Goal: Task Accomplishment & Management: Use online tool/utility

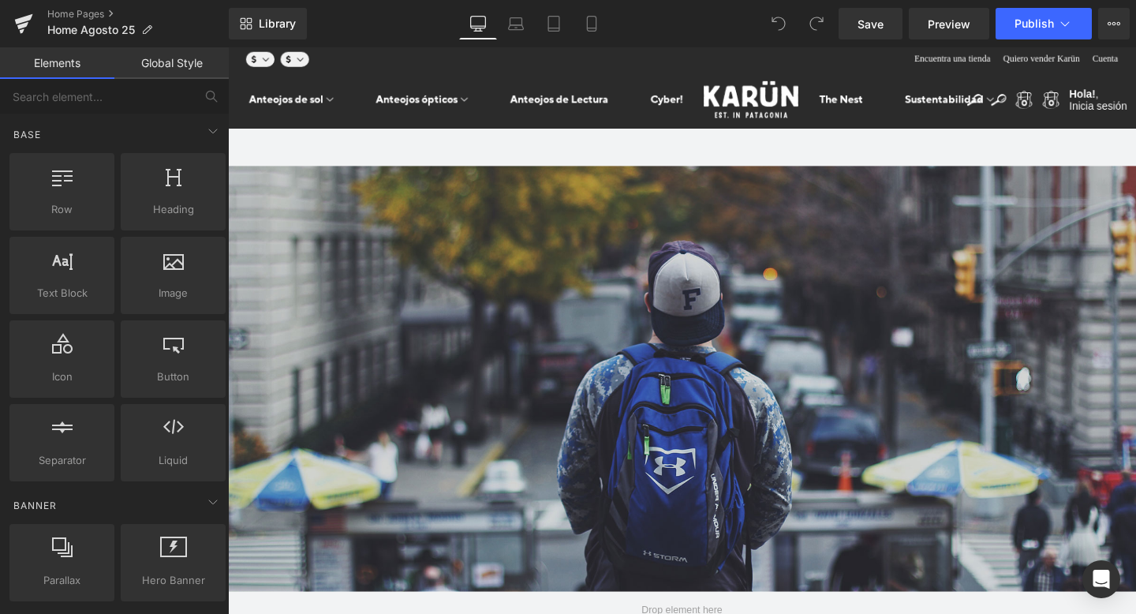
click div
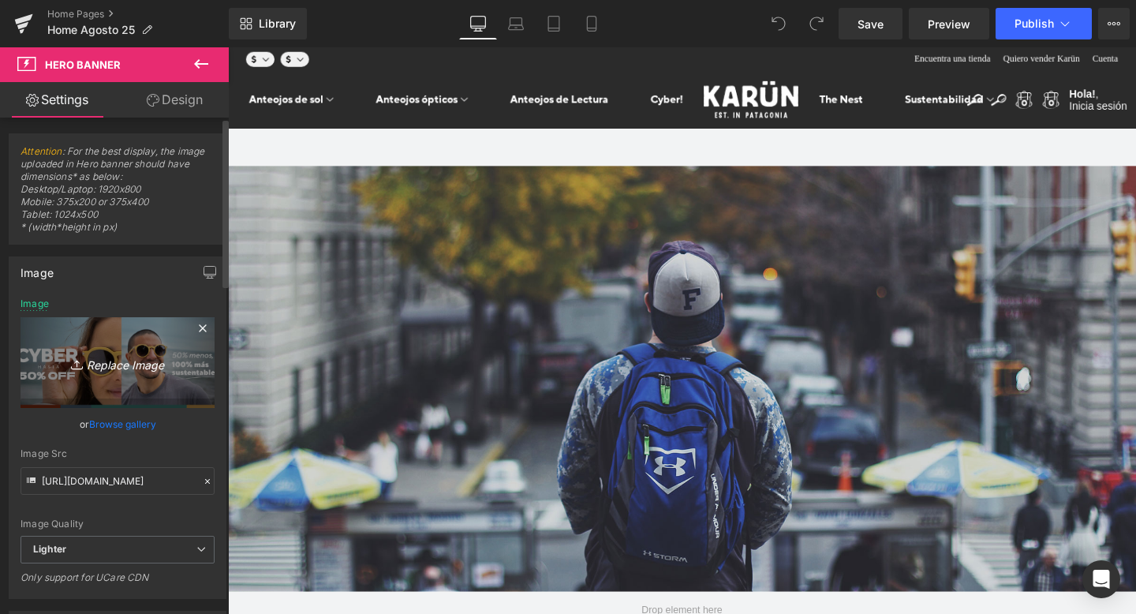
click at [103, 354] on icon "Replace Image" at bounding box center [117, 363] width 126 height 20
type input "C:\fakepath\Banner_Inscripcion_Mesa de trabajo 1.jpg"
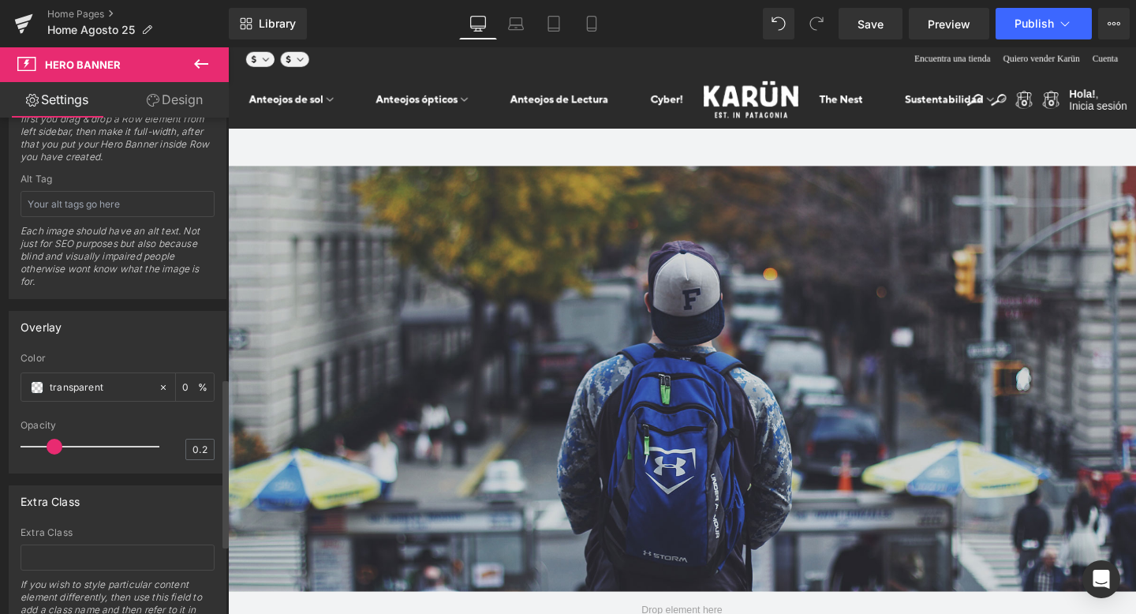
scroll to position [170, 0]
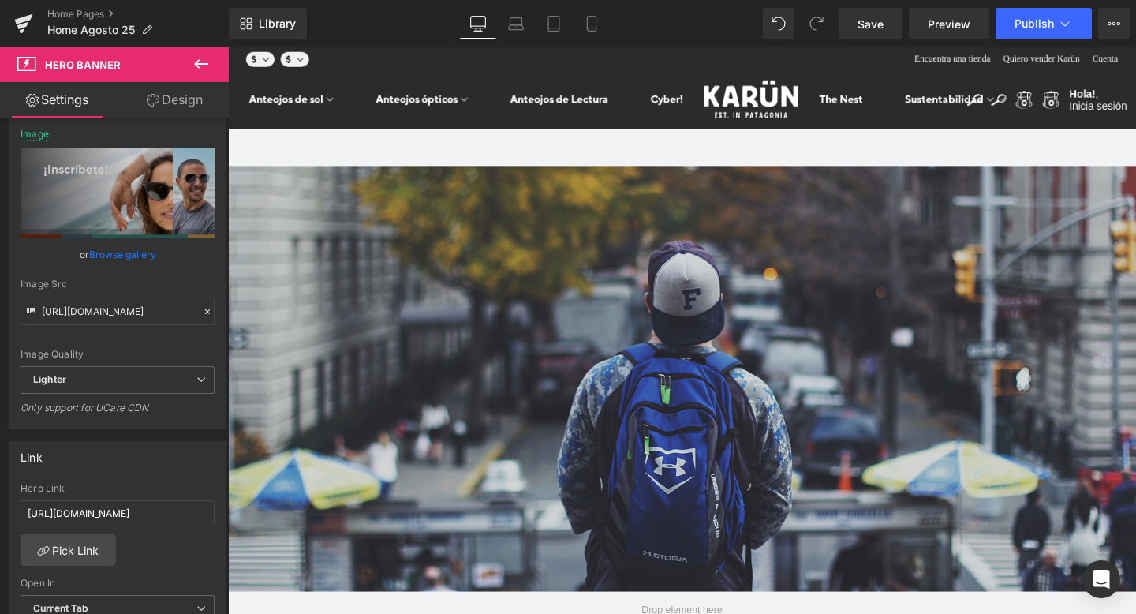
click at [200, 66] on icon at bounding box center [201, 63] width 19 height 19
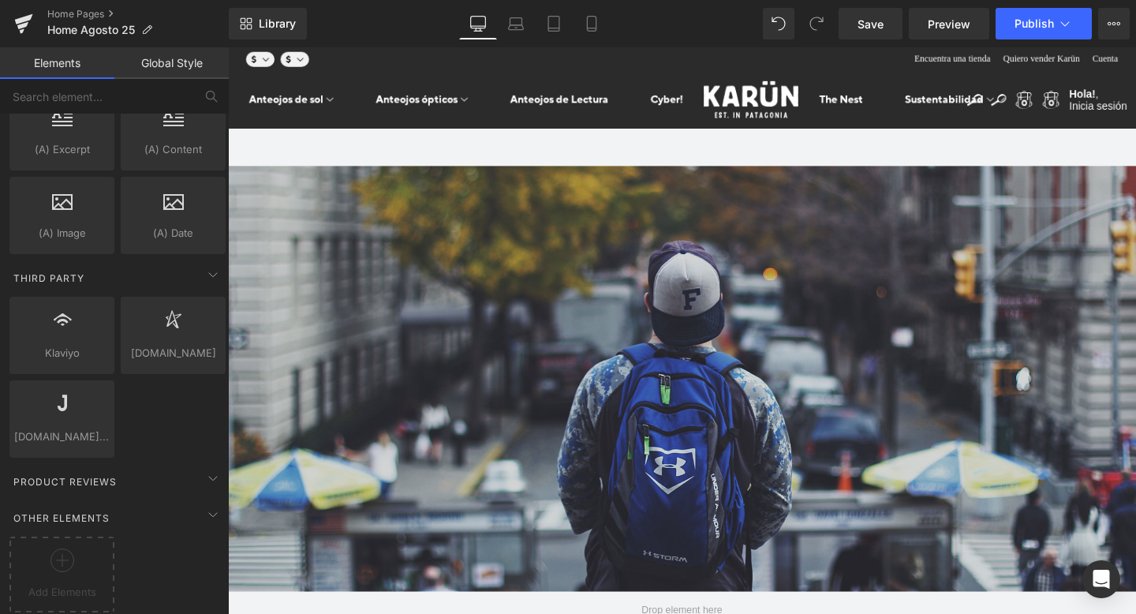
scroll to position [3065, 0]
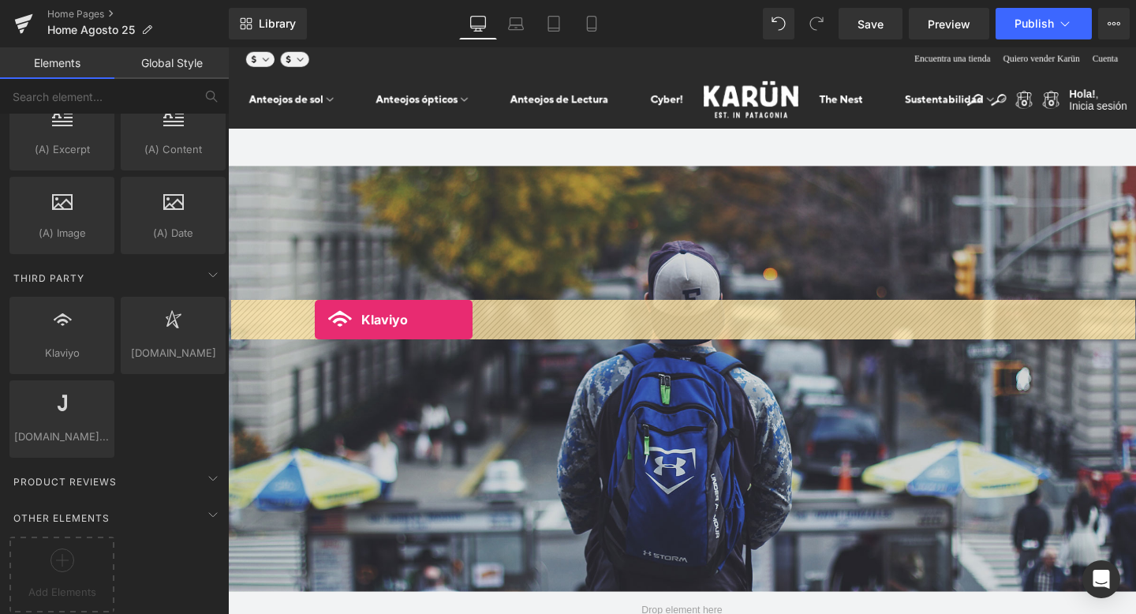
drag, startPoint x: 248, startPoint y: 354, endPoint x: 319, endPoint y: 333, distance: 74.2
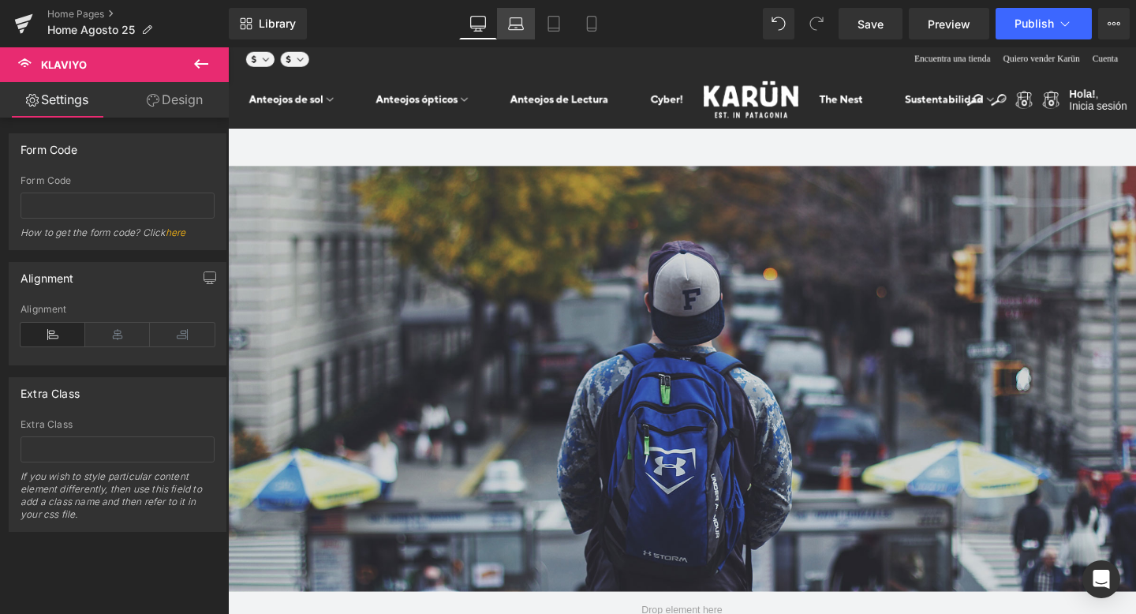
click at [518, 24] on icon at bounding box center [516, 24] width 16 height 16
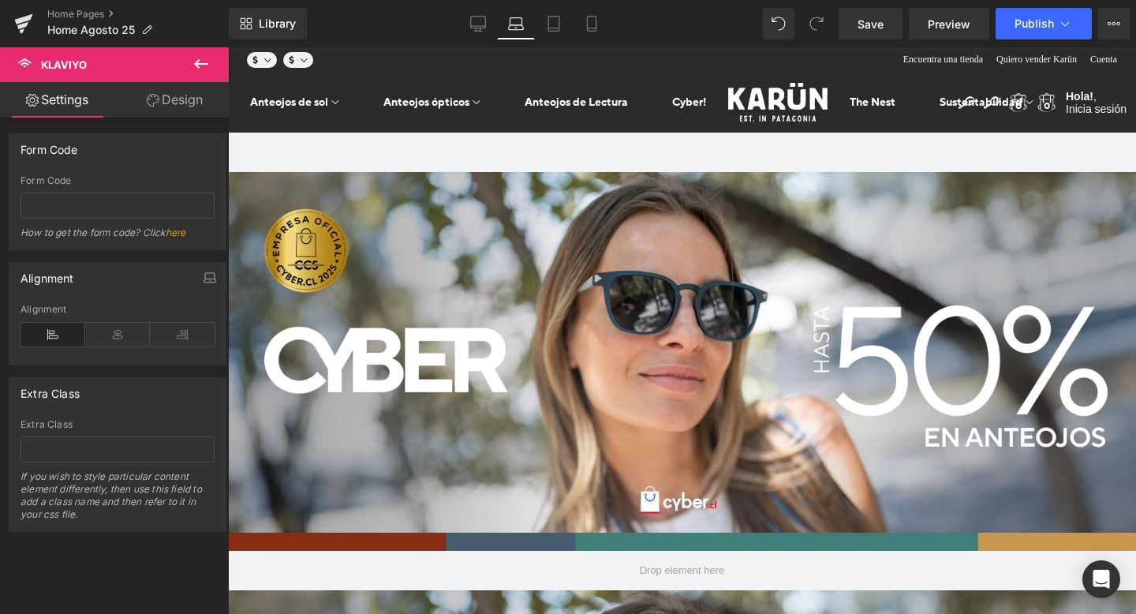
click at [228, 47] on \ at bounding box center [228, 47] width 0 height 0
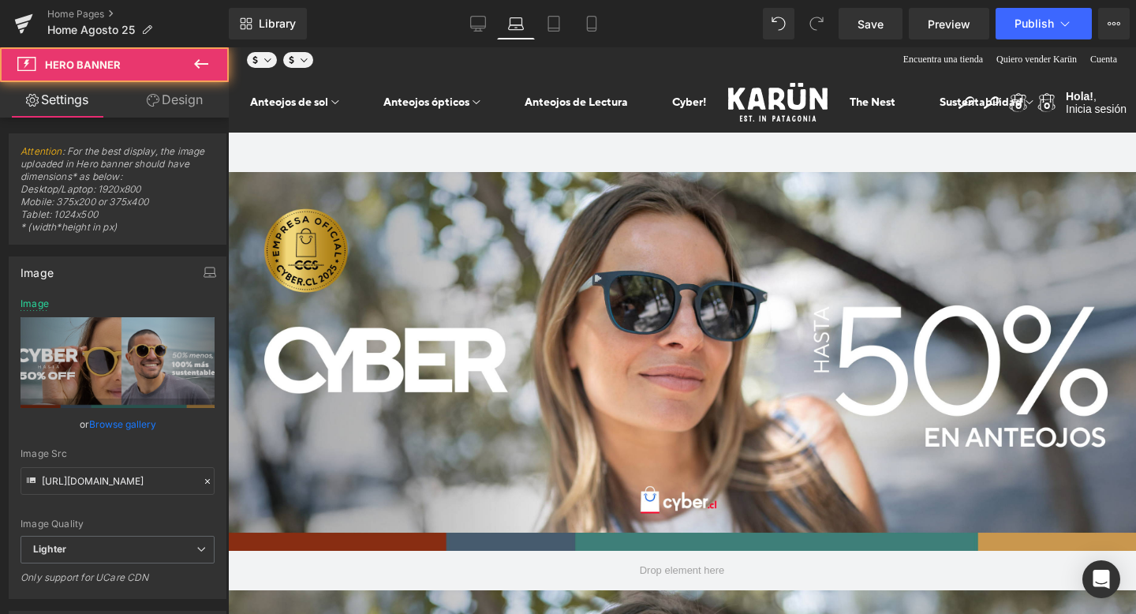
click at [228, 47] on \ at bounding box center [228, 47] width 0 height 0
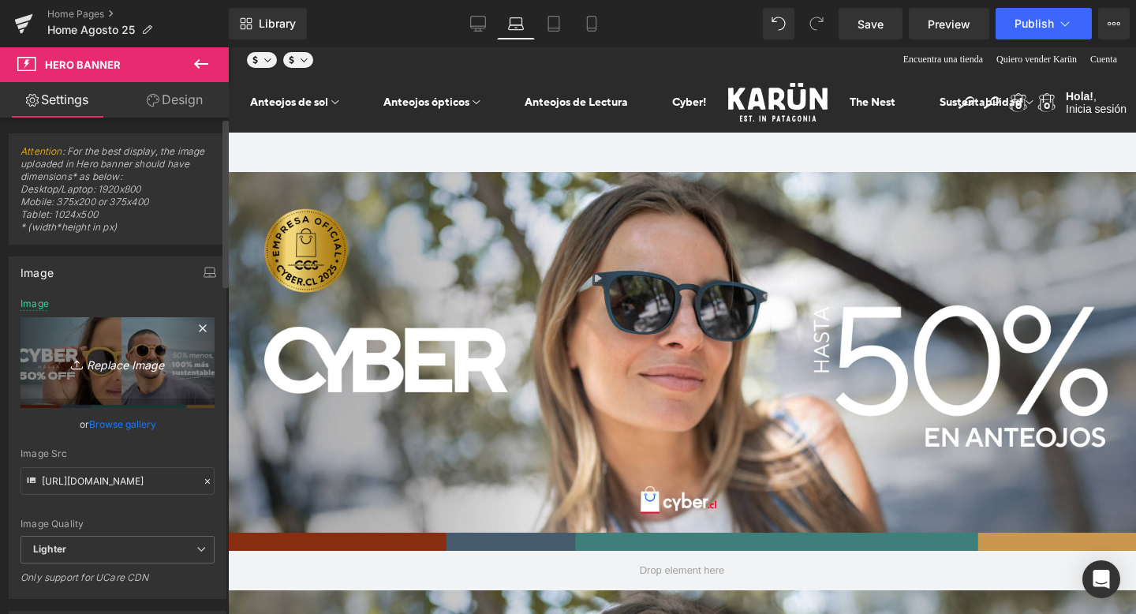
click at [129, 355] on icon "Replace Image" at bounding box center [117, 363] width 126 height 20
type input "C:\fakepath\Banner_Inscripcion_Mesa de trabajo 1.jpg"
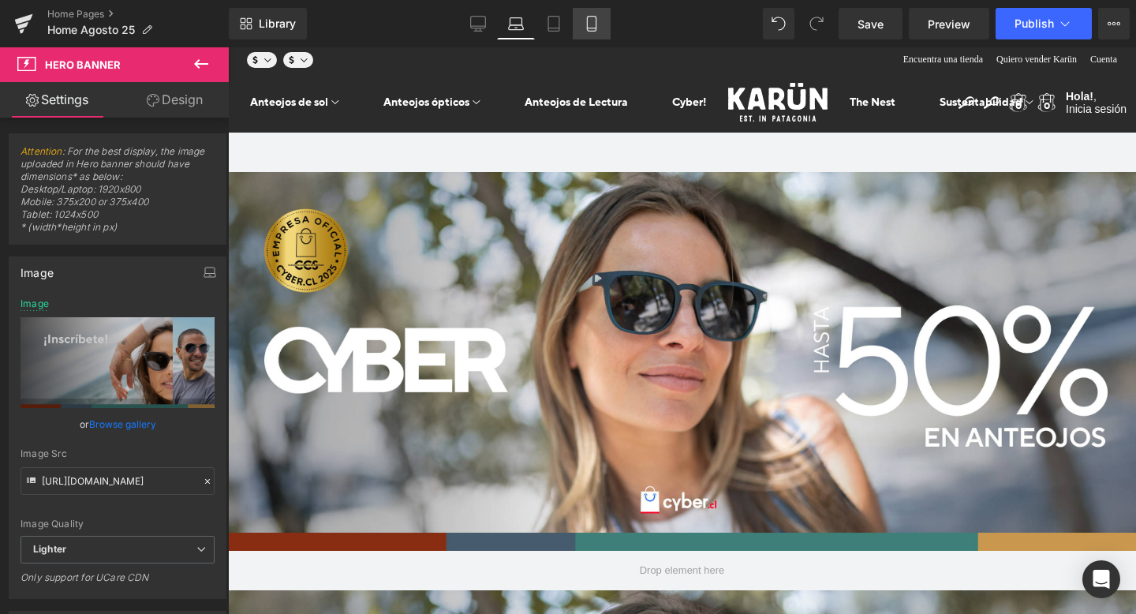
click at [597, 16] on icon at bounding box center [592, 24] width 16 height 16
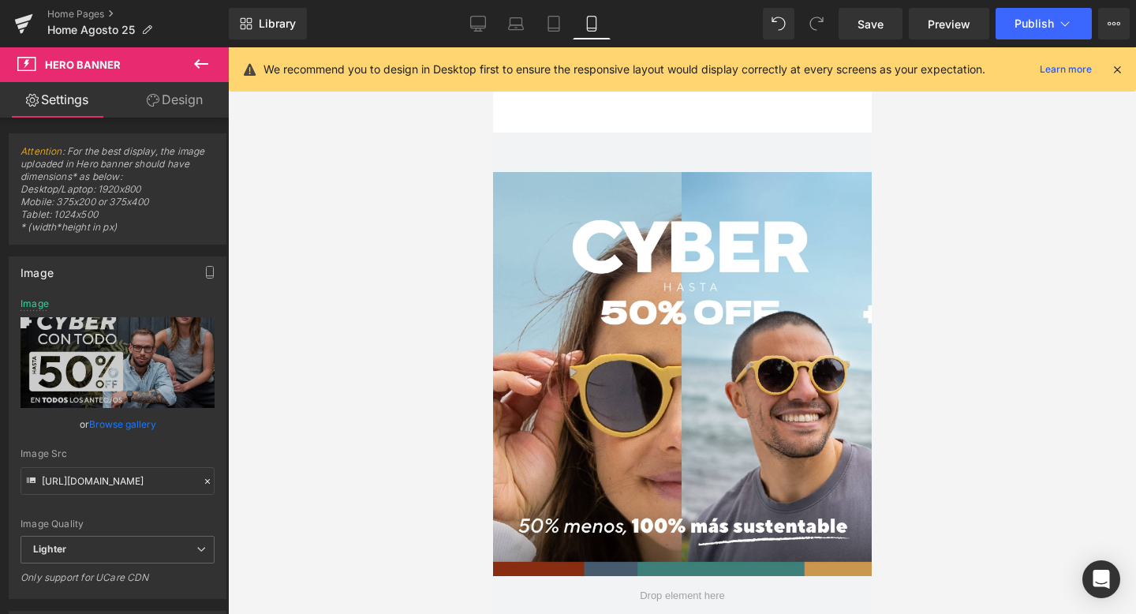
click icon "Exit AR"
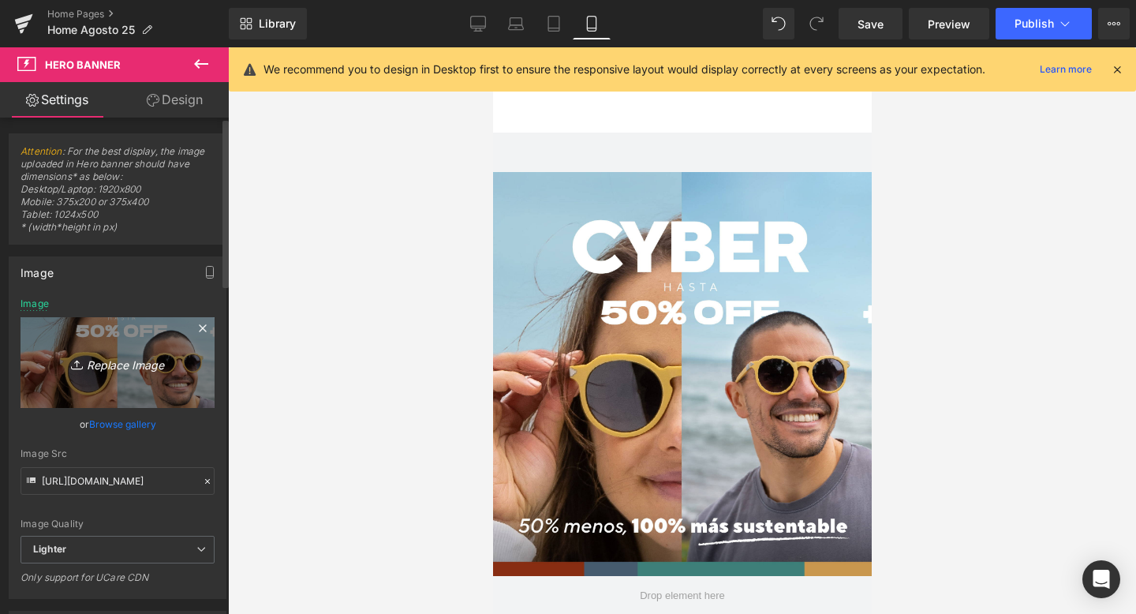
click at [91, 359] on icon "Replace Image" at bounding box center [117, 363] width 126 height 20
type input "C:\fakepath\Banner_Inscripcion-03.jpg"
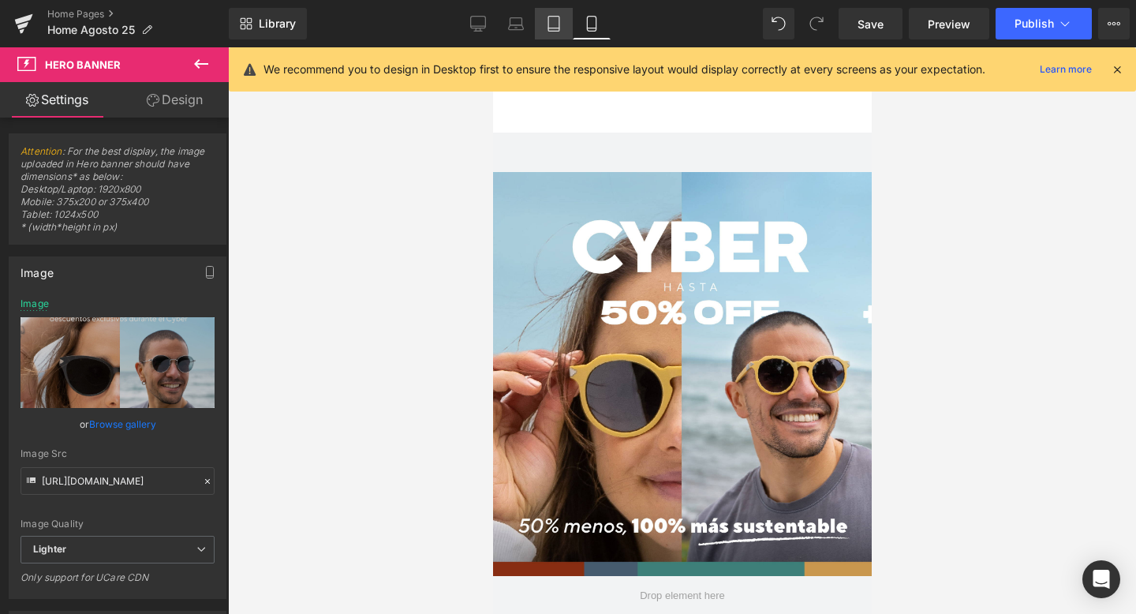
click at [560, 32] on link "Tablet" at bounding box center [554, 24] width 38 height 32
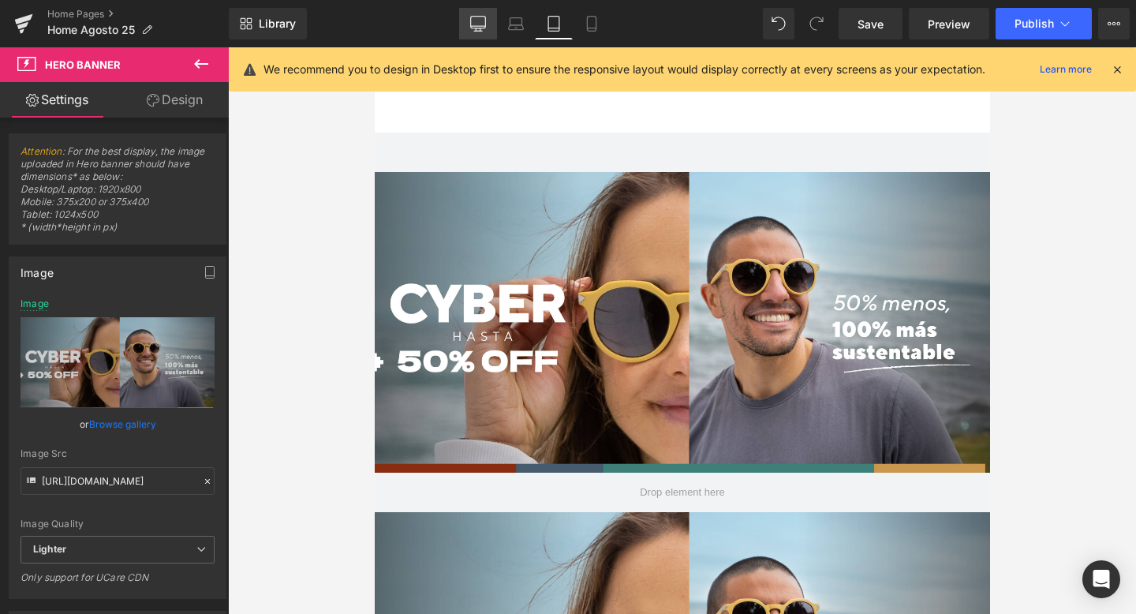
click at [481, 25] on icon at bounding box center [478, 24] width 16 height 16
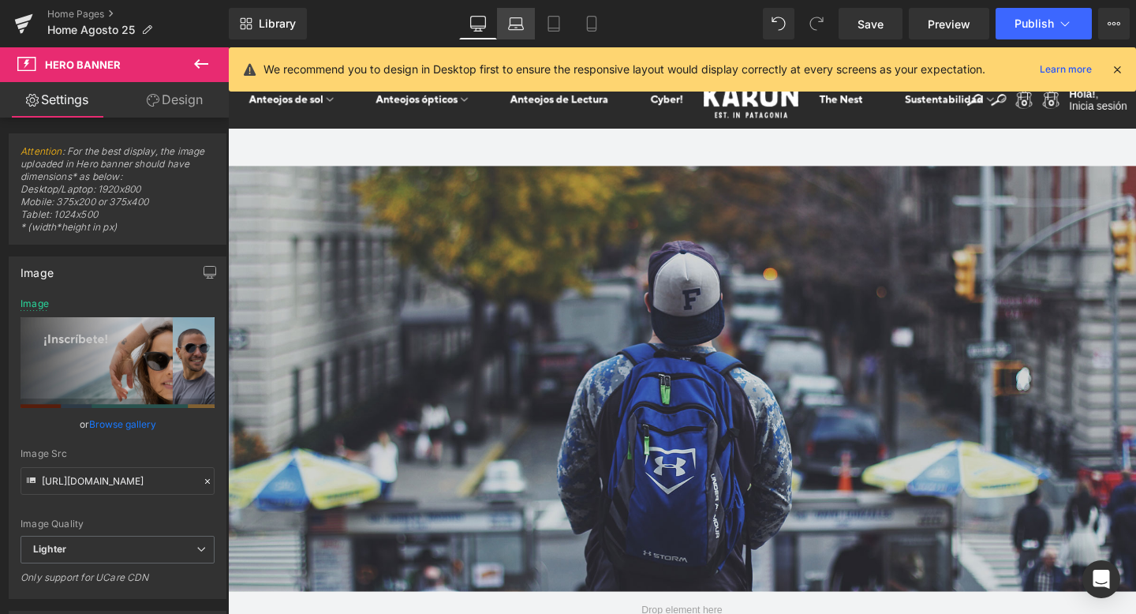
click at [521, 22] on icon at bounding box center [516, 24] width 16 height 16
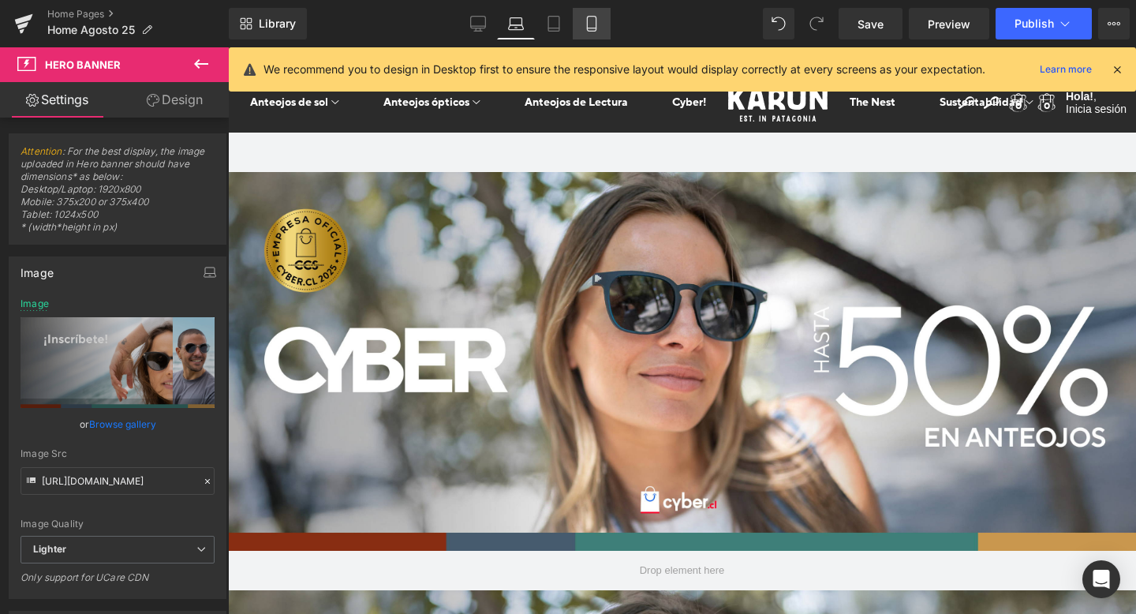
click at [595, 21] on icon at bounding box center [592, 24] width 16 height 16
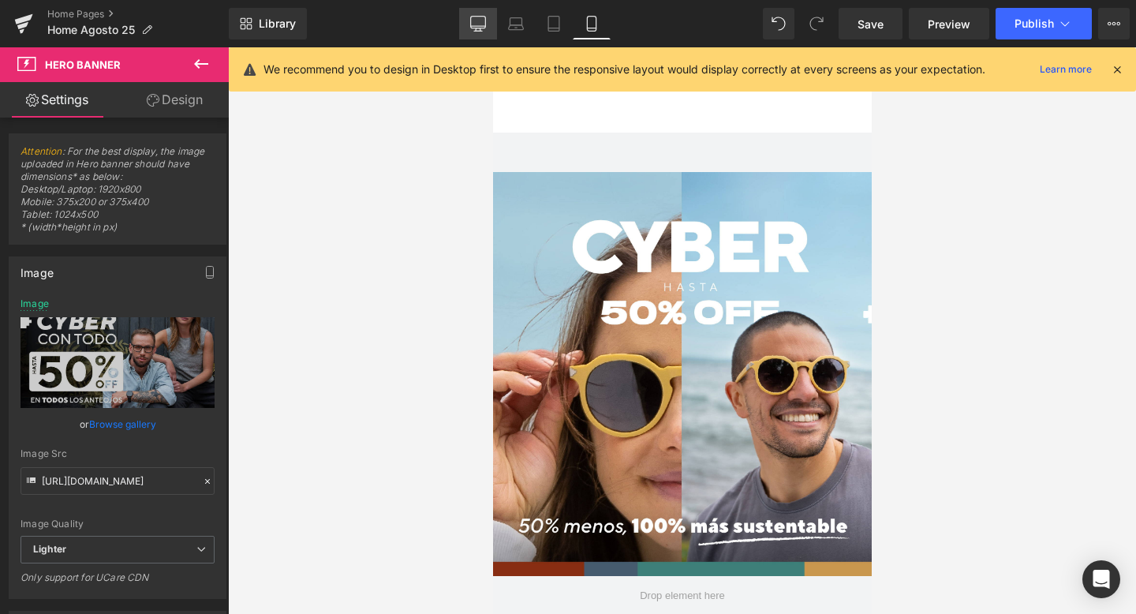
click at [480, 17] on icon at bounding box center [478, 24] width 16 height 16
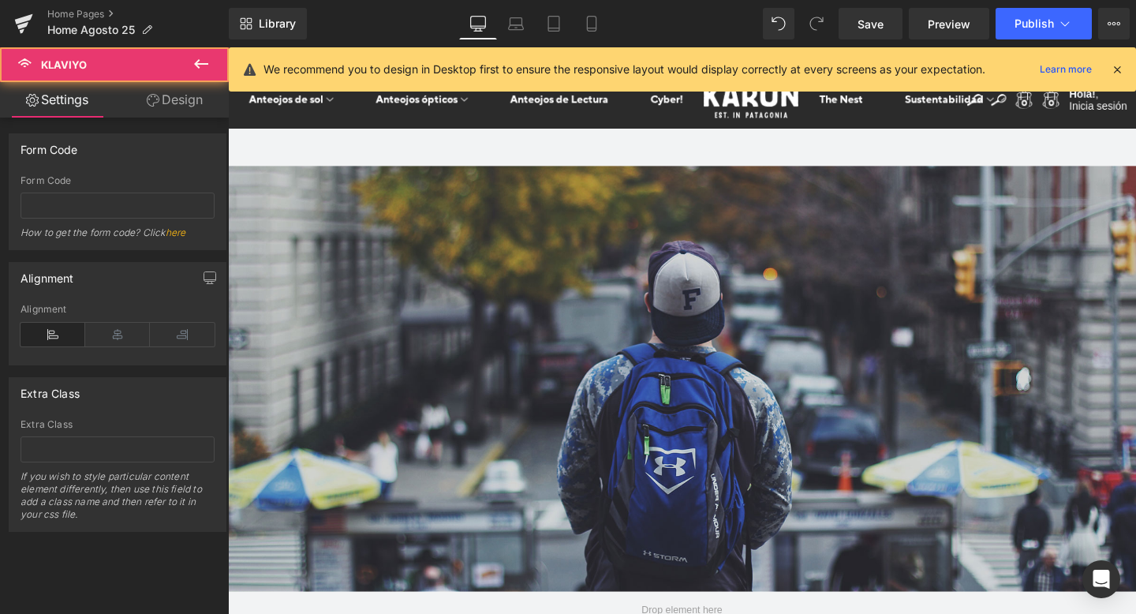
click at [228, 47] on div at bounding box center [228, 47] width 0 height 0
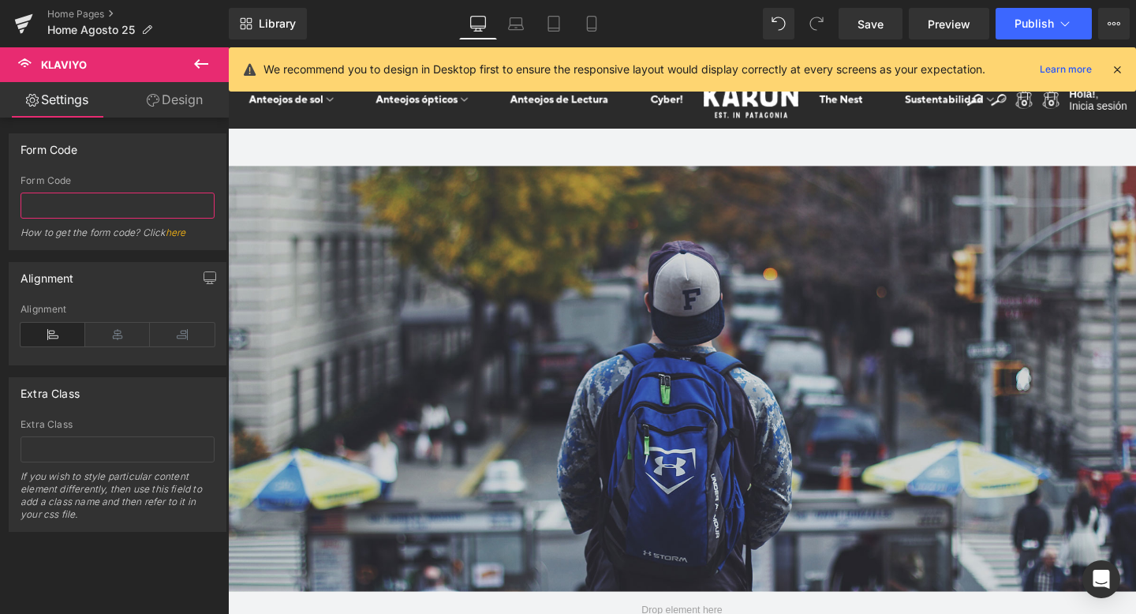
click at [88, 208] on input "text" at bounding box center [118, 206] width 194 height 26
paste input "<div class="klaviyo-form-WdN2UB"></div>"
type input "WdN2UB"
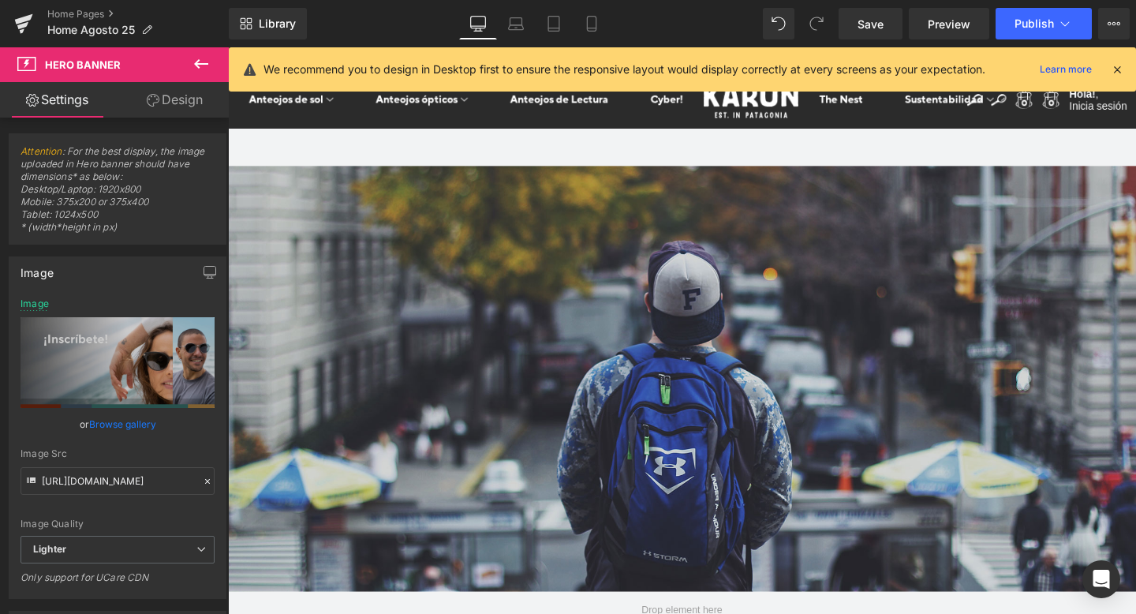
click at [228, 47] on span at bounding box center [228, 47] width 0 height 0
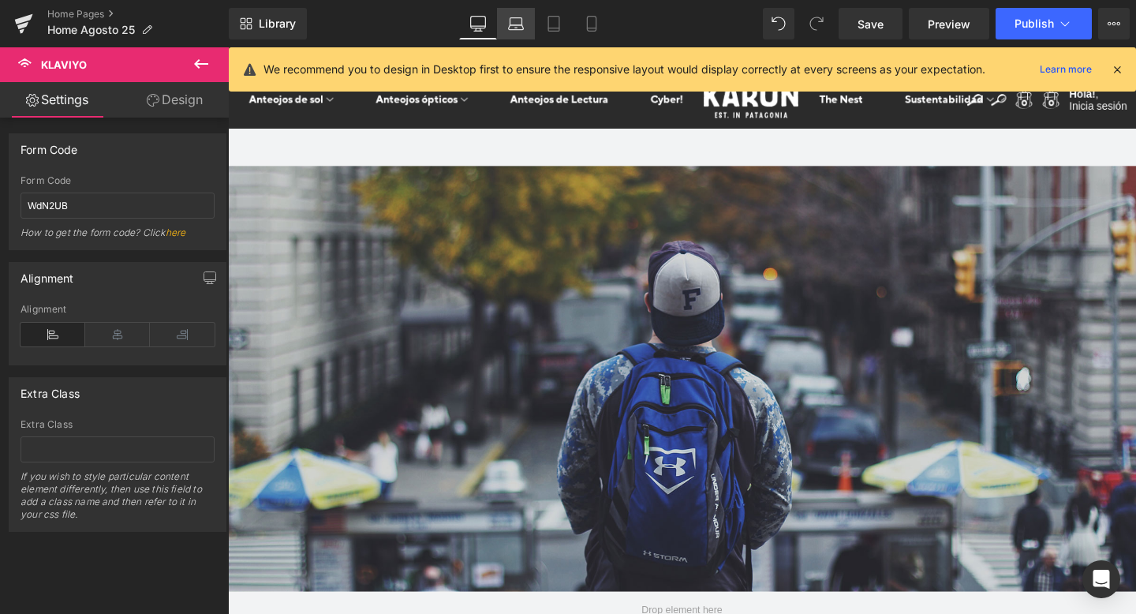
click at [515, 16] on icon at bounding box center [516, 24] width 16 height 16
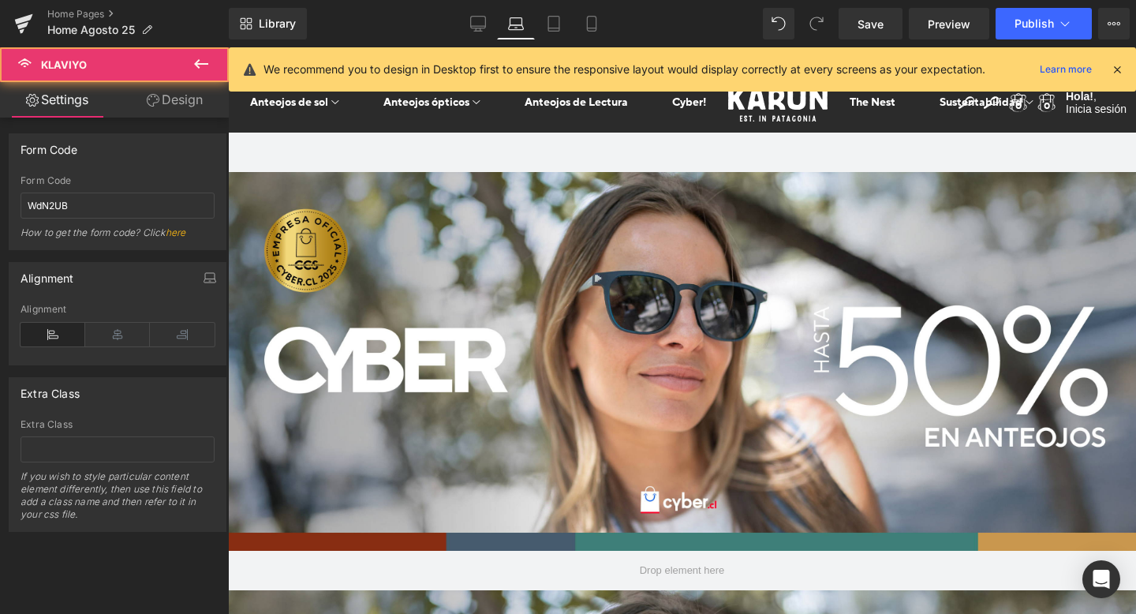
click at [228, 47] on div at bounding box center [228, 47] width 0 height 0
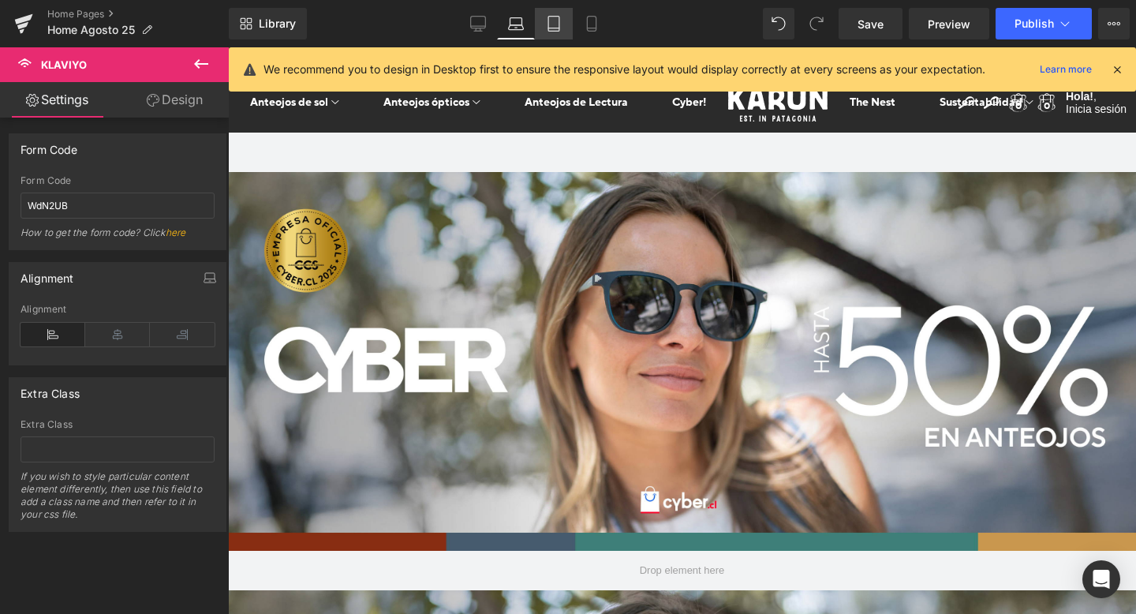
click at [554, 20] on icon at bounding box center [554, 24] width 16 height 16
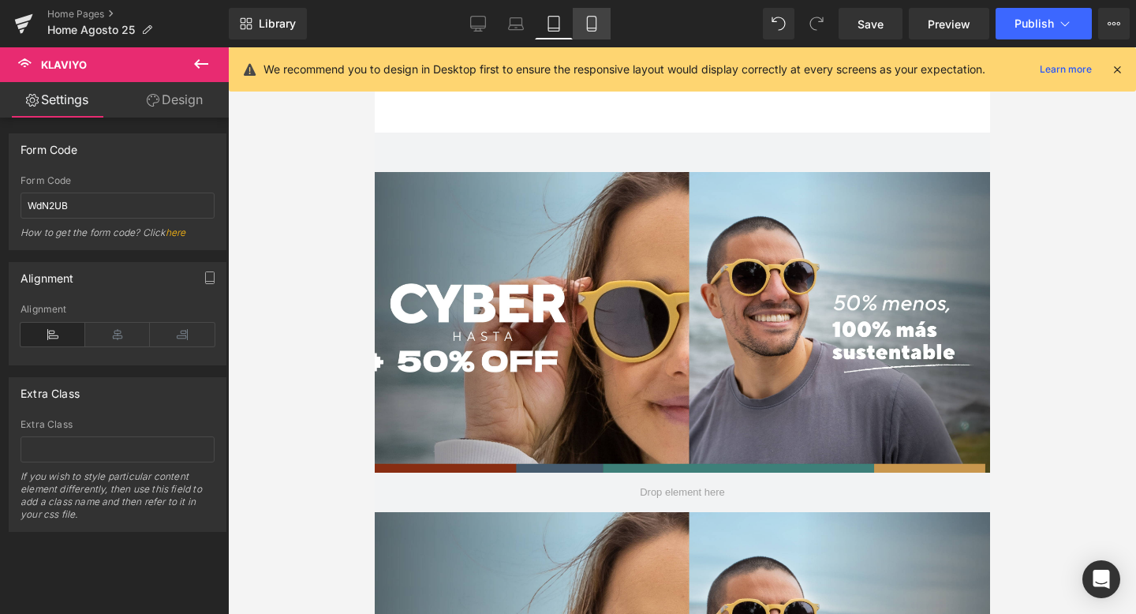
click at [593, 24] on icon at bounding box center [592, 24] width 16 height 16
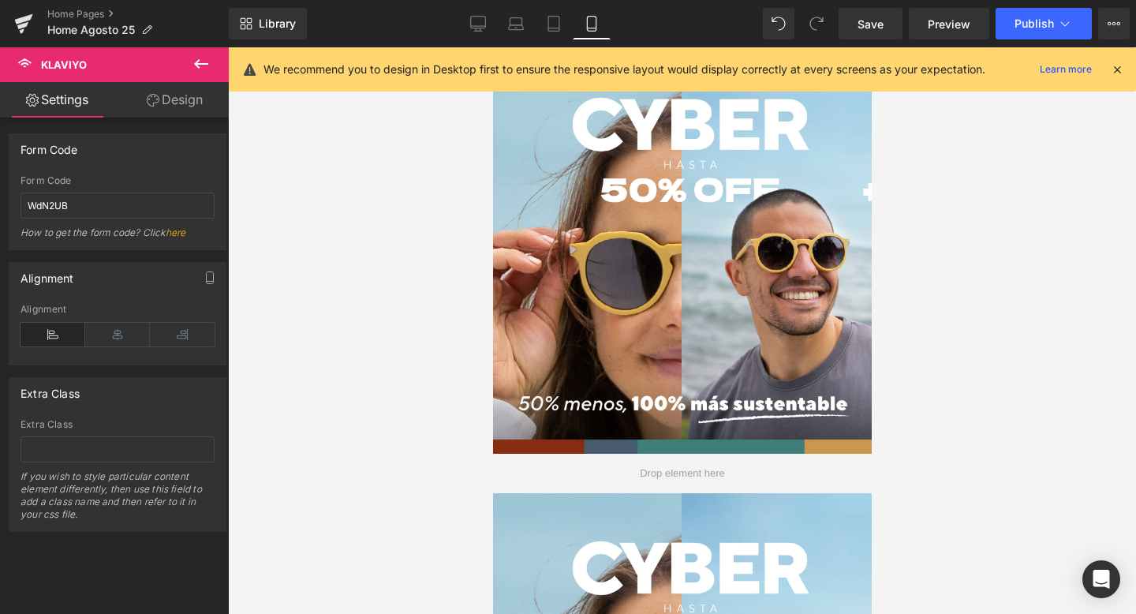
scroll to position [123, 0]
click at [197, 61] on icon at bounding box center [201, 63] width 14 height 9
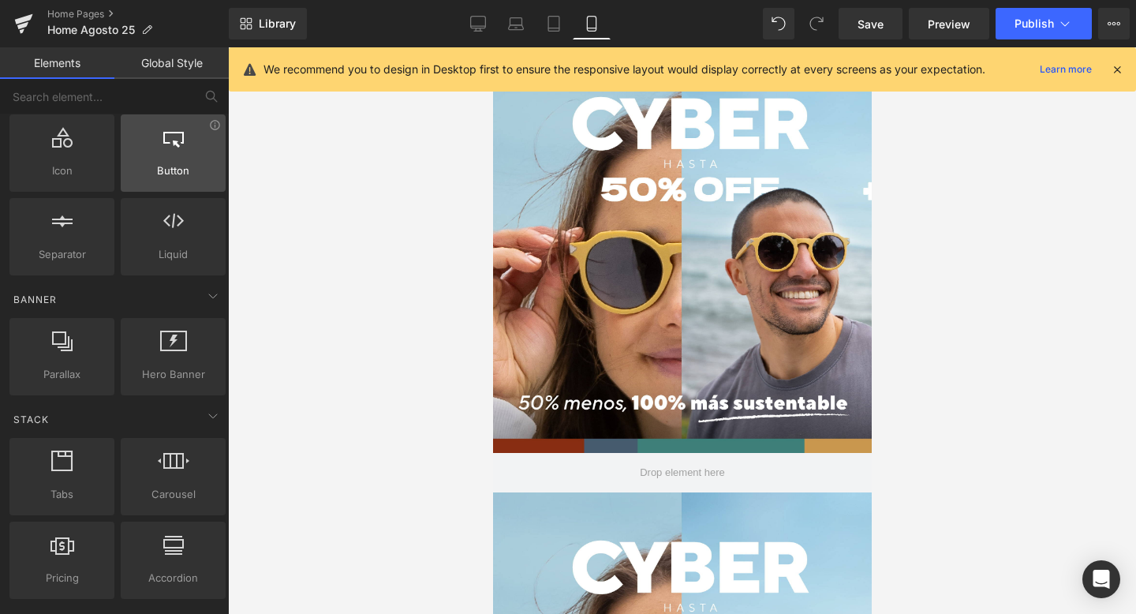
scroll to position [218, 0]
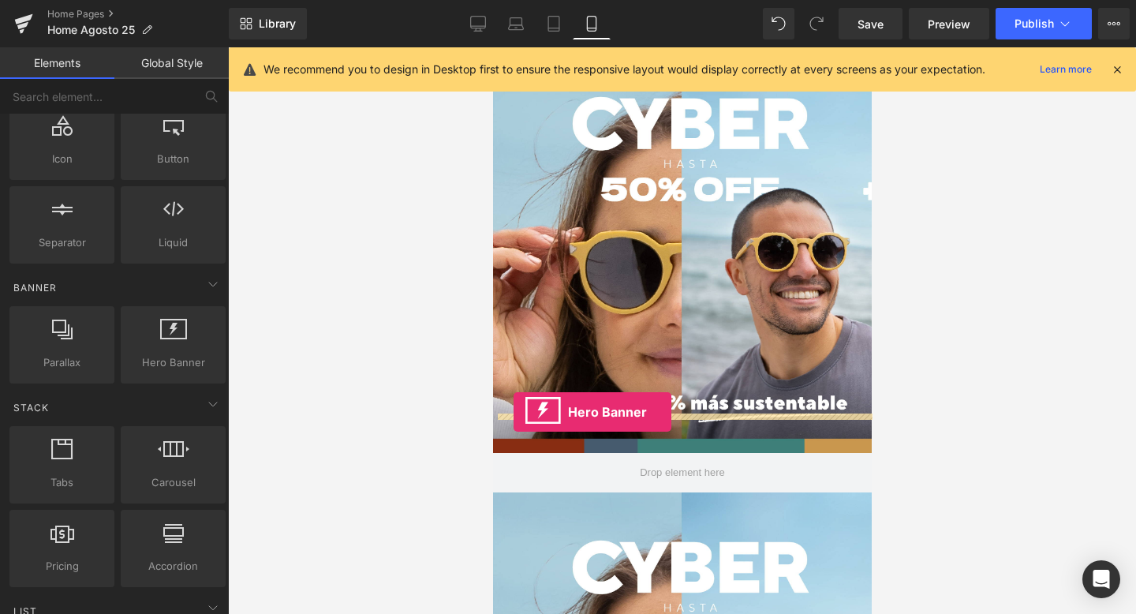
drag, startPoint x: 657, startPoint y: 403, endPoint x: 513, endPoint y: 412, distance: 144.7
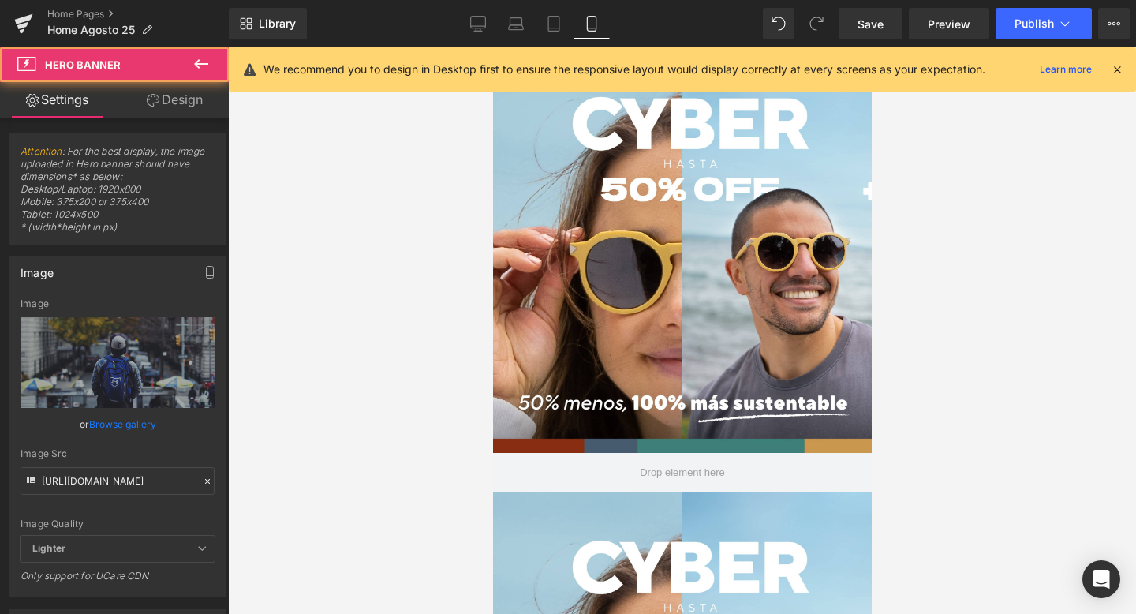
click at [492, 47] on div at bounding box center [492, 47] width 0 height 0
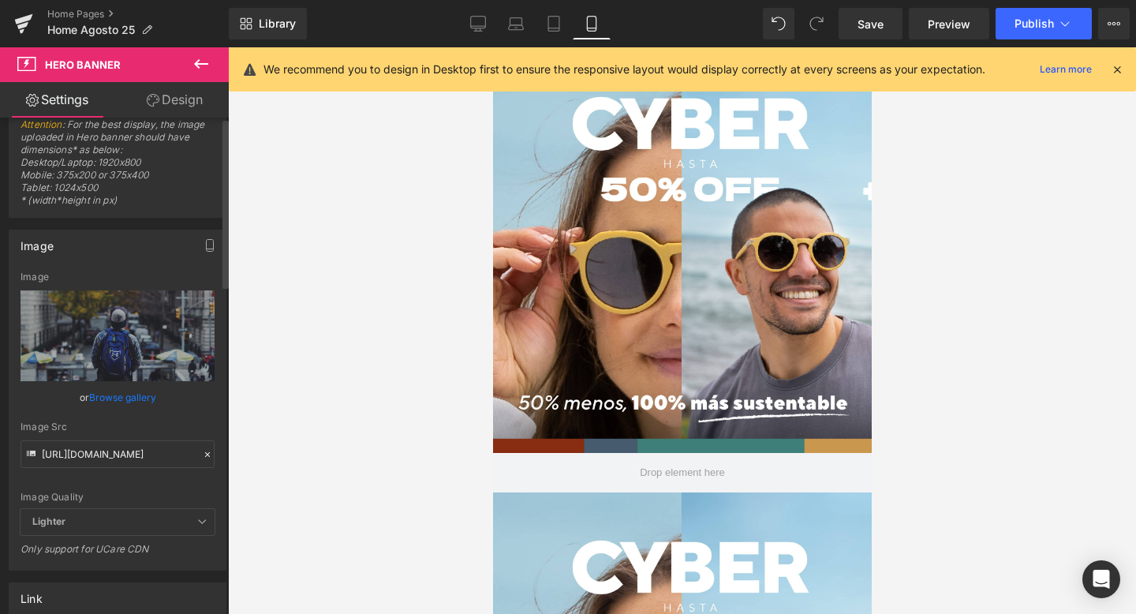
scroll to position [0, 0]
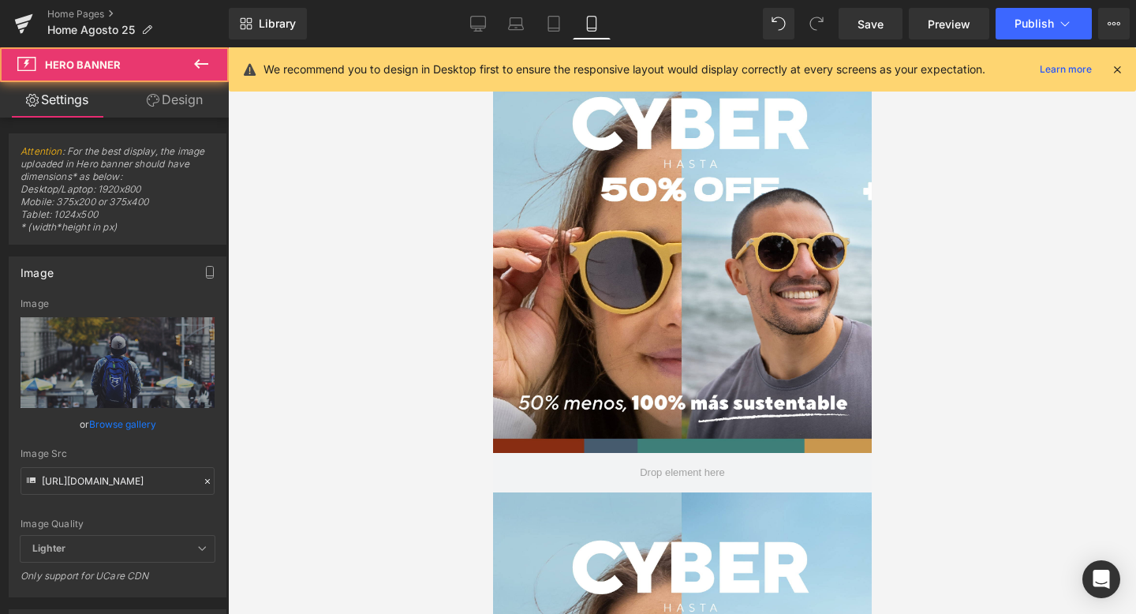
click at [492, 47] on div at bounding box center [492, 47] width 0 height 0
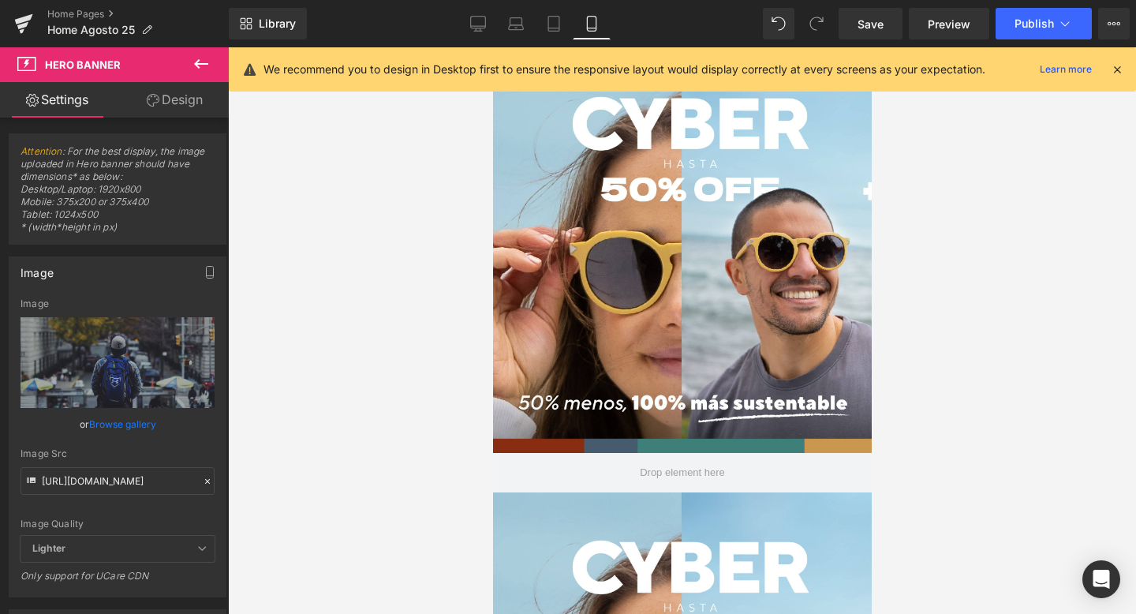
click at [177, 96] on link "Design" at bounding box center [175, 100] width 114 height 36
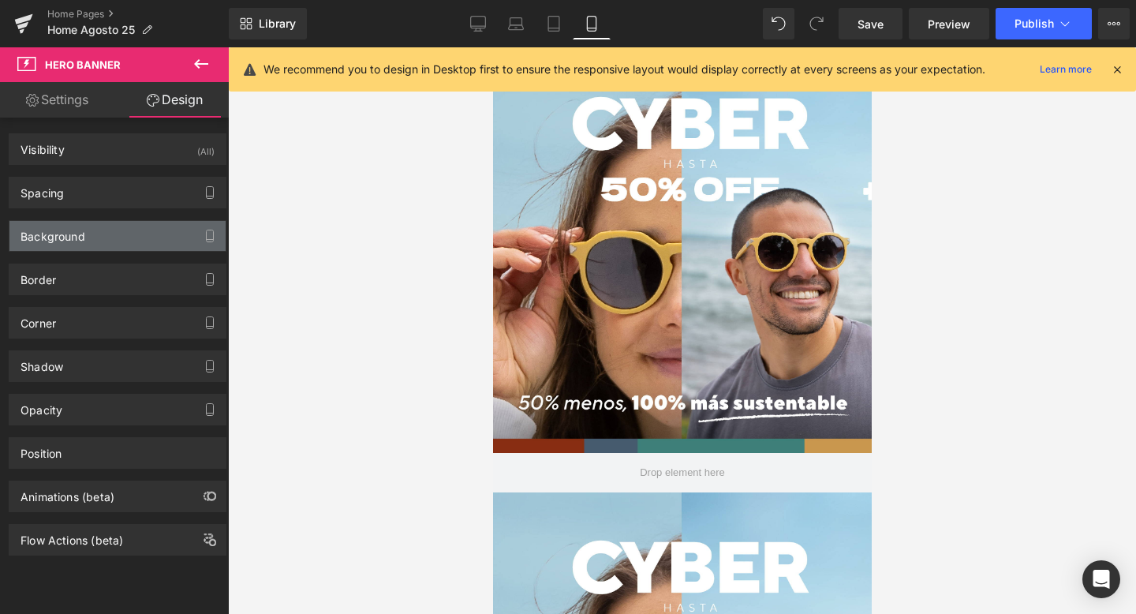
click at [127, 239] on div "Background" at bounding box center [117, 236] width 216 height 30
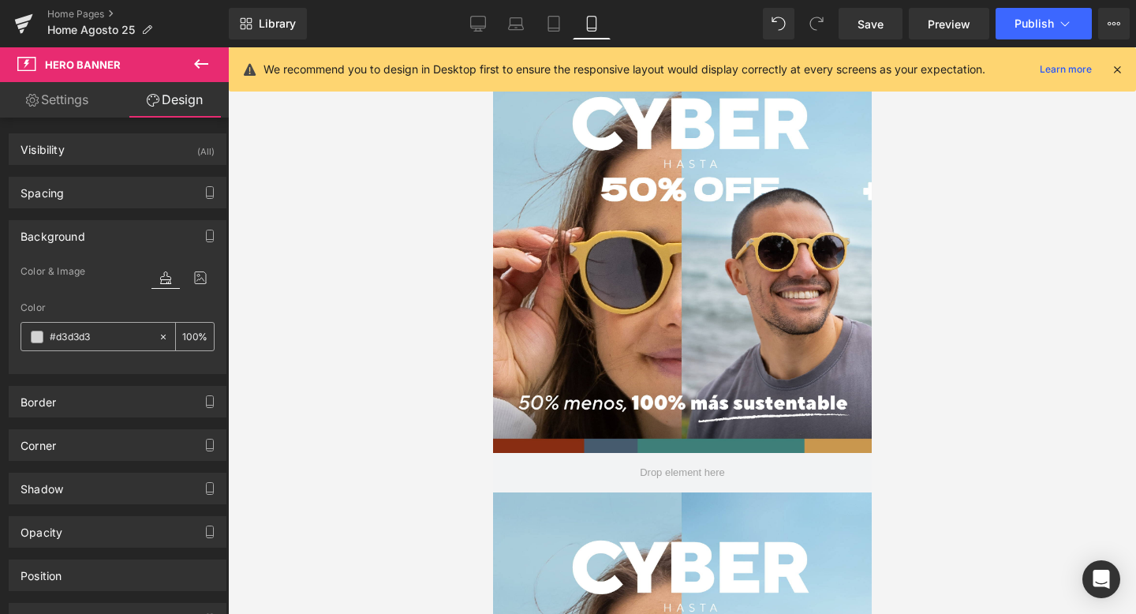
click at [145, 339] on div "#d3d3d3" at bounding box center [89, 337] width 137 height 28
click at [28, 339] on div "#d3d3d3" at bounding box center [89, 337] width 137 height 28
click at [36, 339] on span at bounding box center [37, 337] width 13 height 13
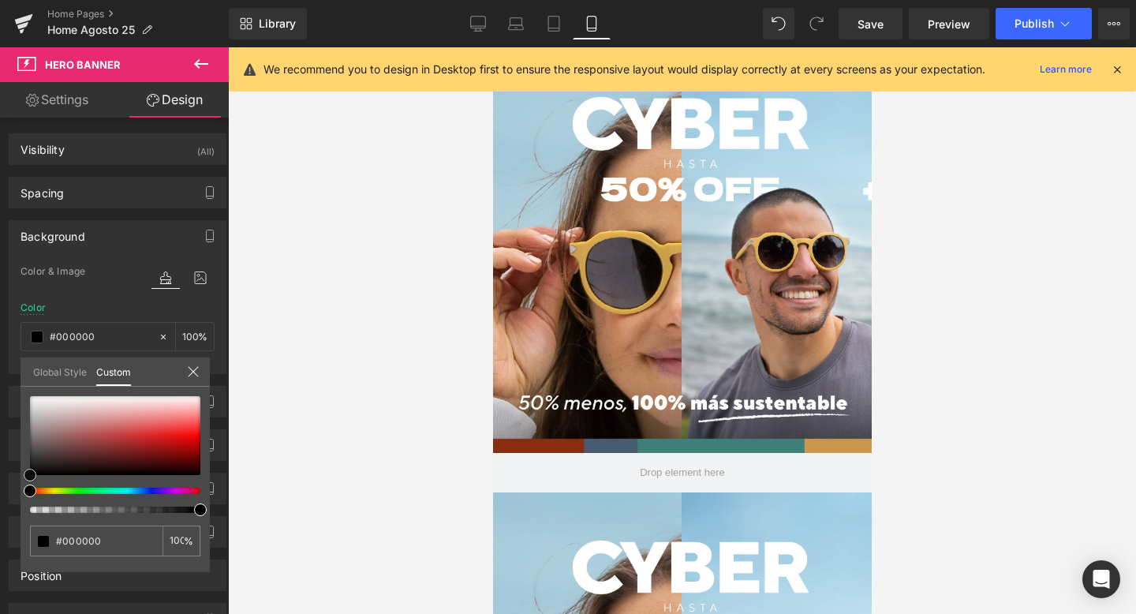
drag, startPoint x: 76, startPoint y: 455, endPoint x: 21, endPoint y: 490, distance: 64.6
click at [21, 490] on div "#d3d3d3 100 %" at bounding box center [115, 484] width 189 height 176
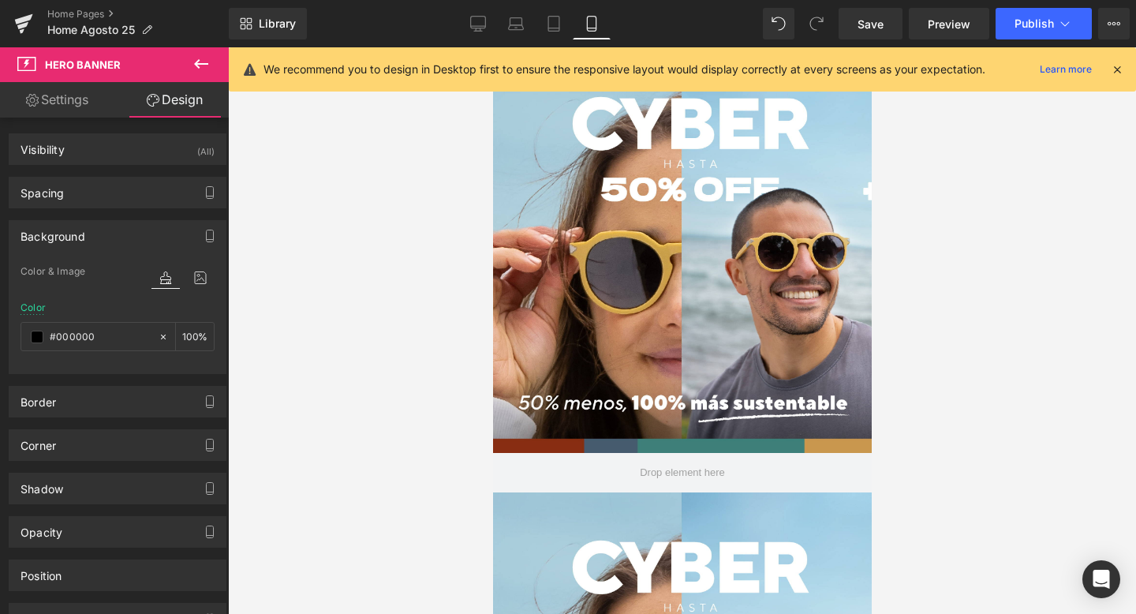
click at [492, 47] on li at bounding box center [492, 47] width 0 height 0
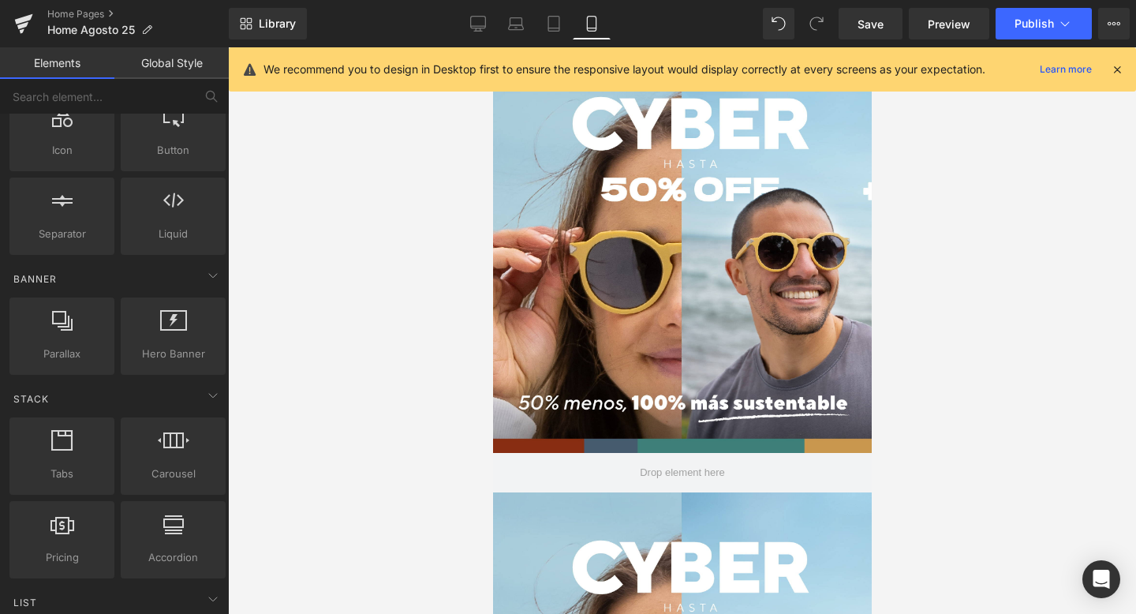
scroll to position [262, 0]
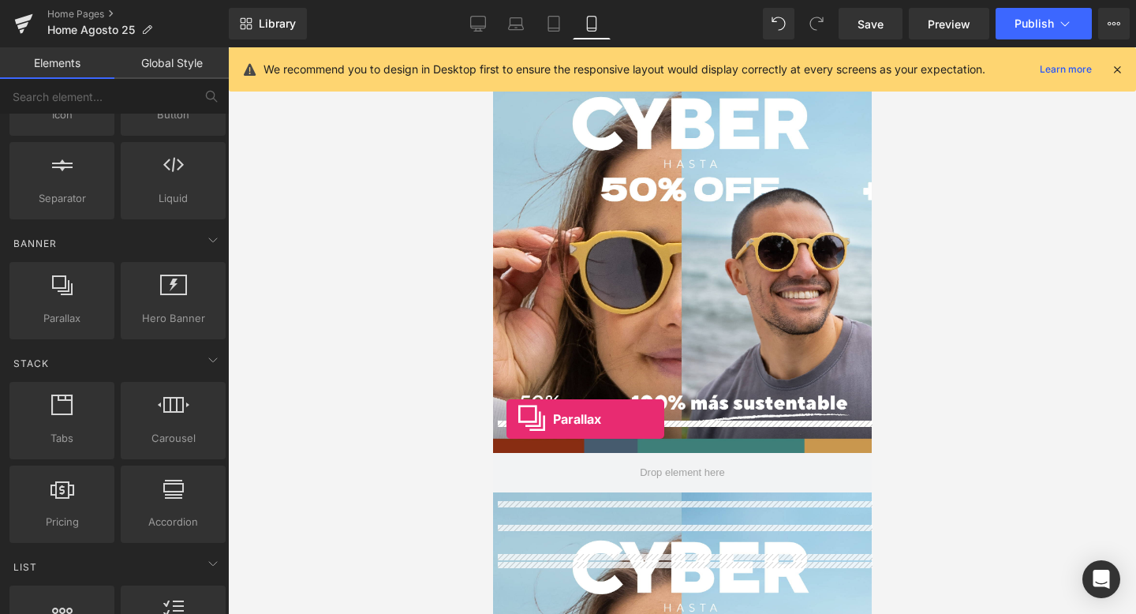
drag, startPoint x: 563, startPoint y: 334, endPoint x: 506, endPoint y: 419, distance: 102.4
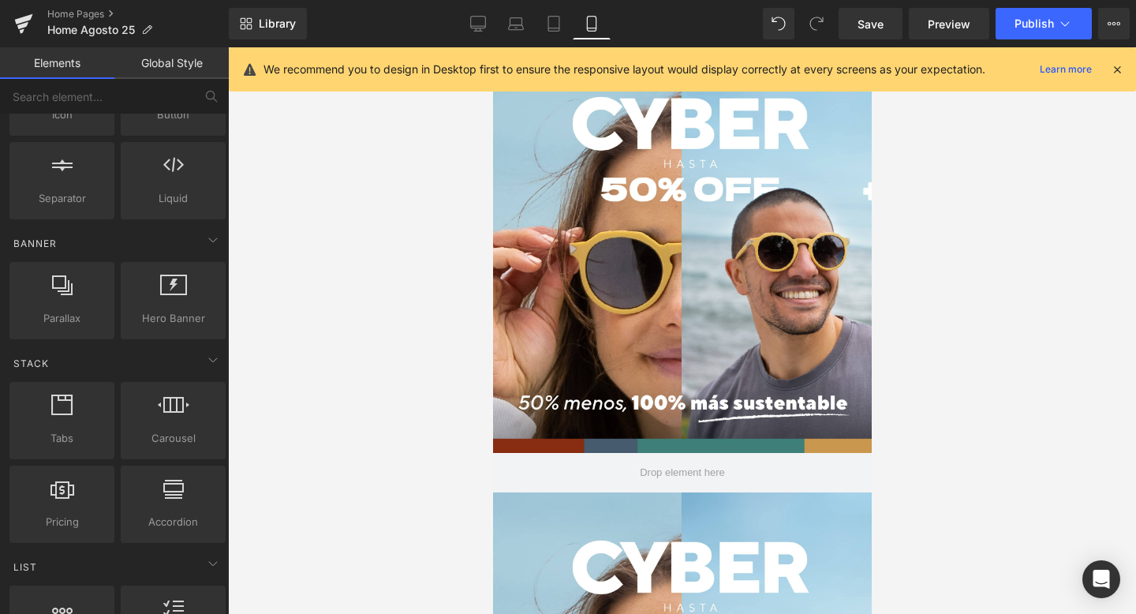
scroll to position [5667, 379]
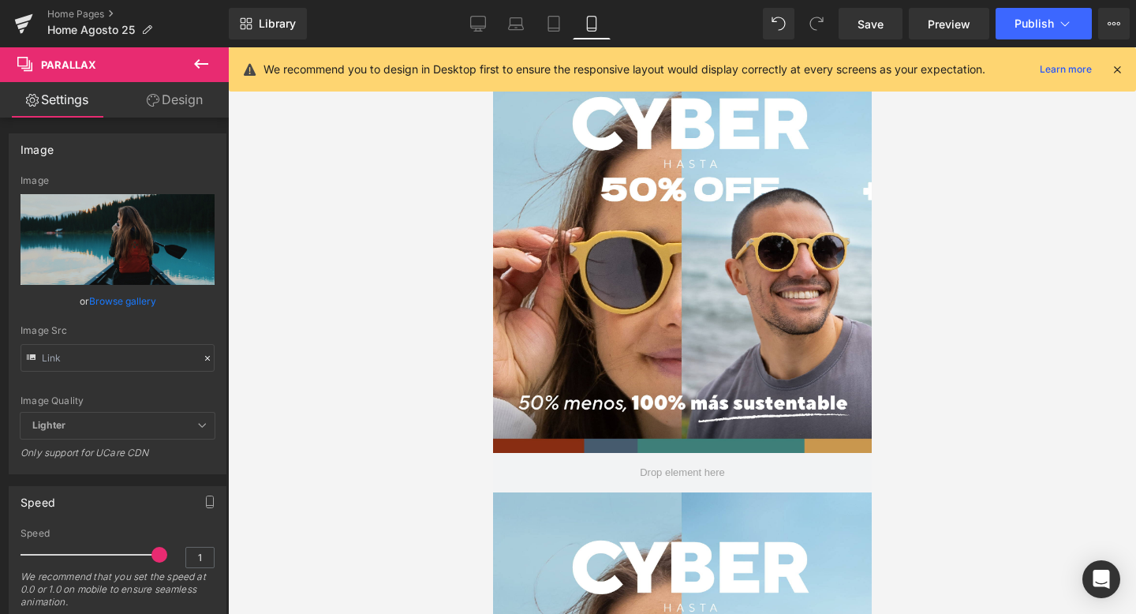
click at [492, 47] on \ at bounding box center [492, 47] width 0 height 0
click \
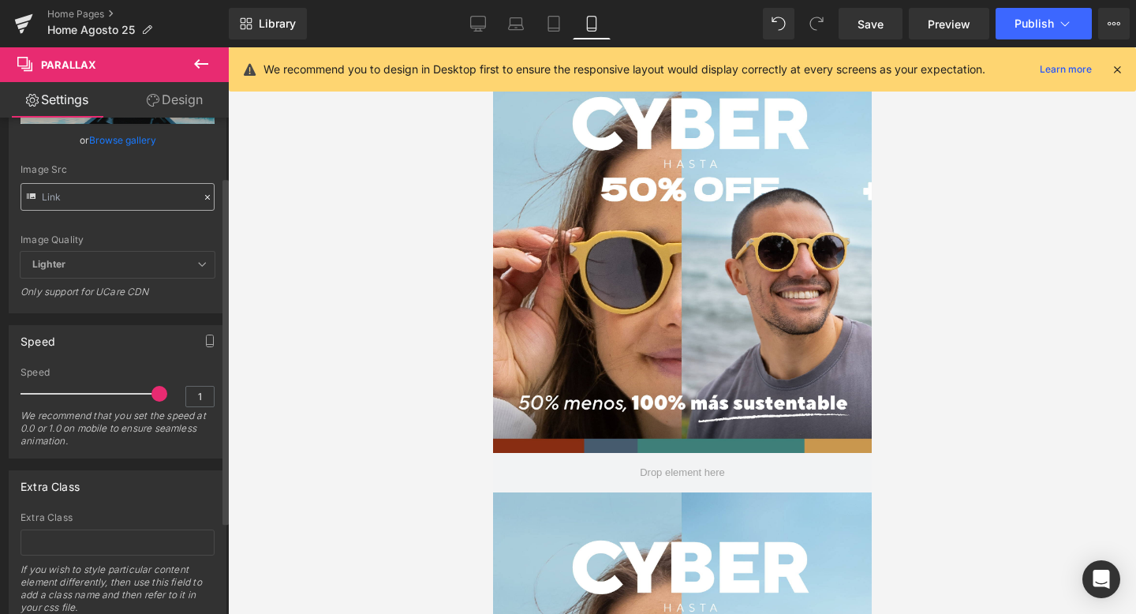
scroll to position [167, 0]
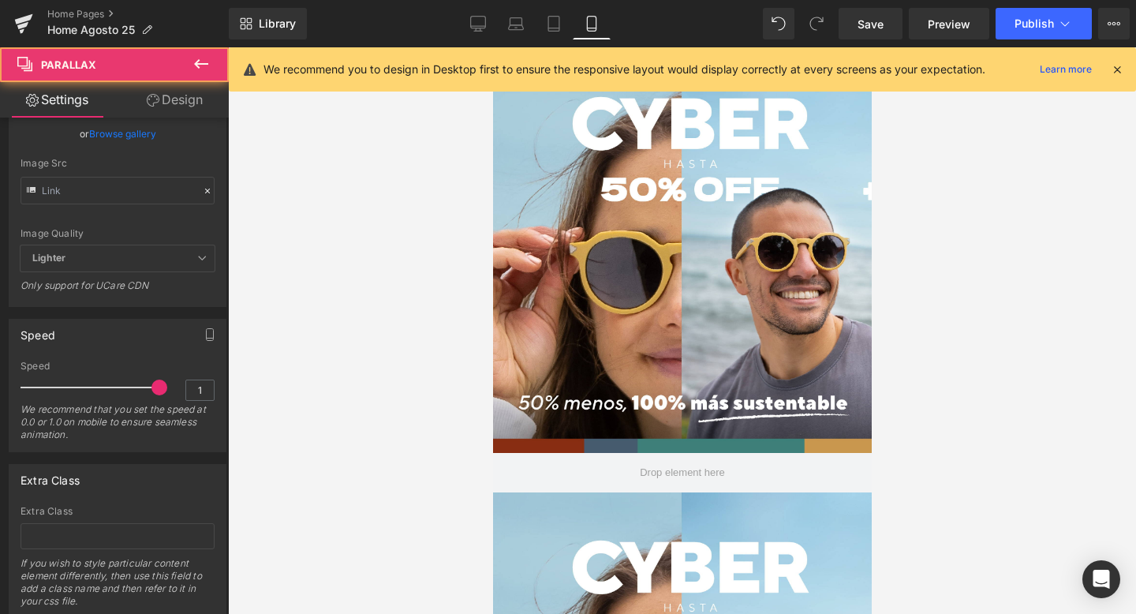
click at [492, 47] on \ at bounding box center [492, 47] width 0 height 0
click \
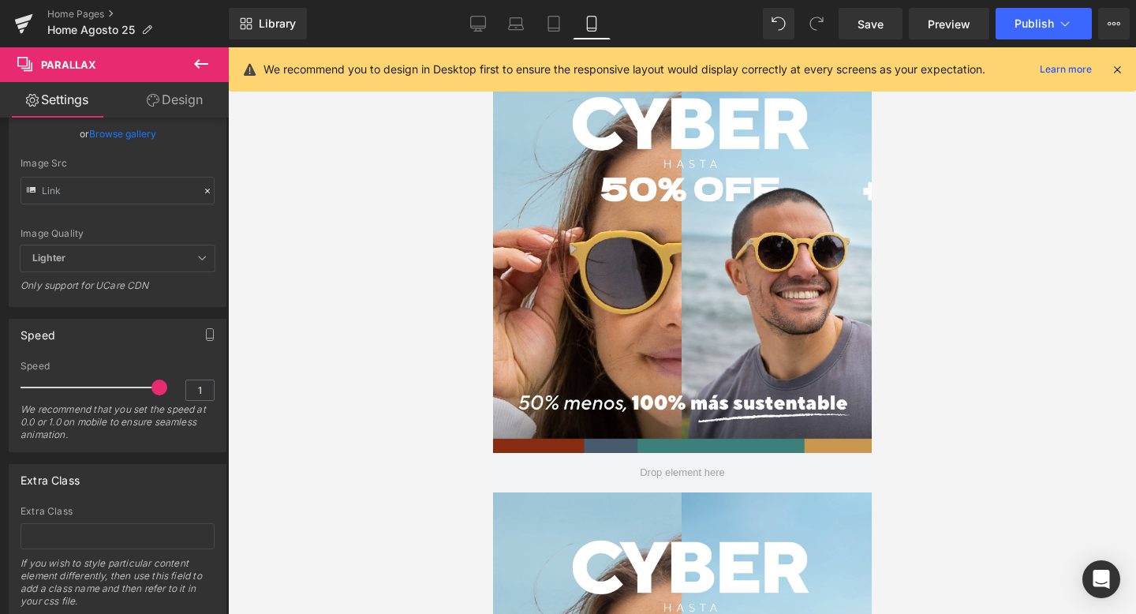
click \
click icon
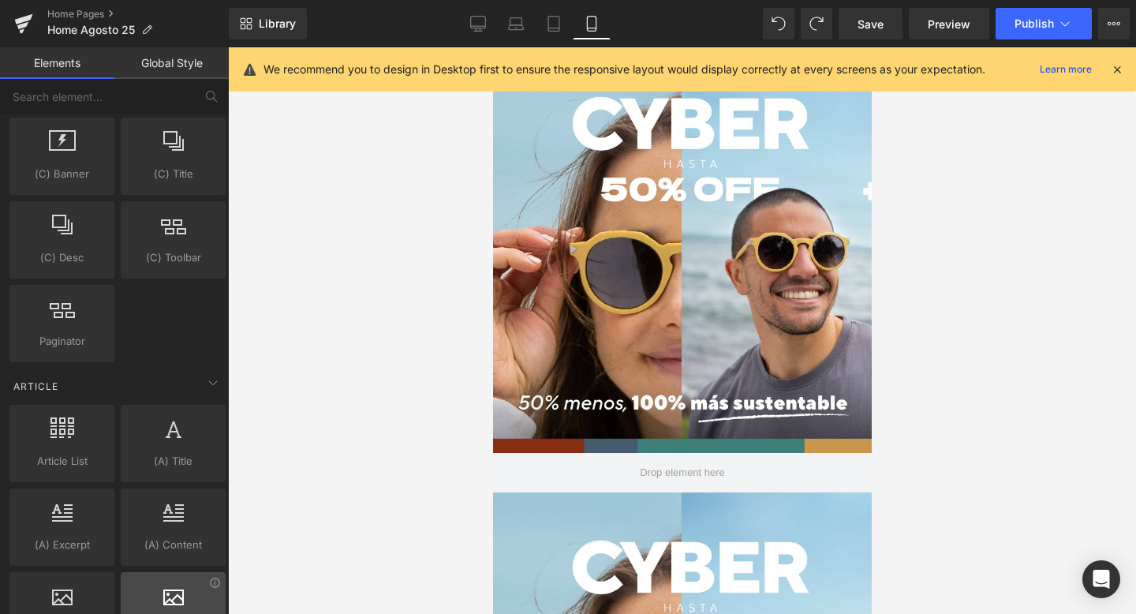
scroll to position [3065, 0]
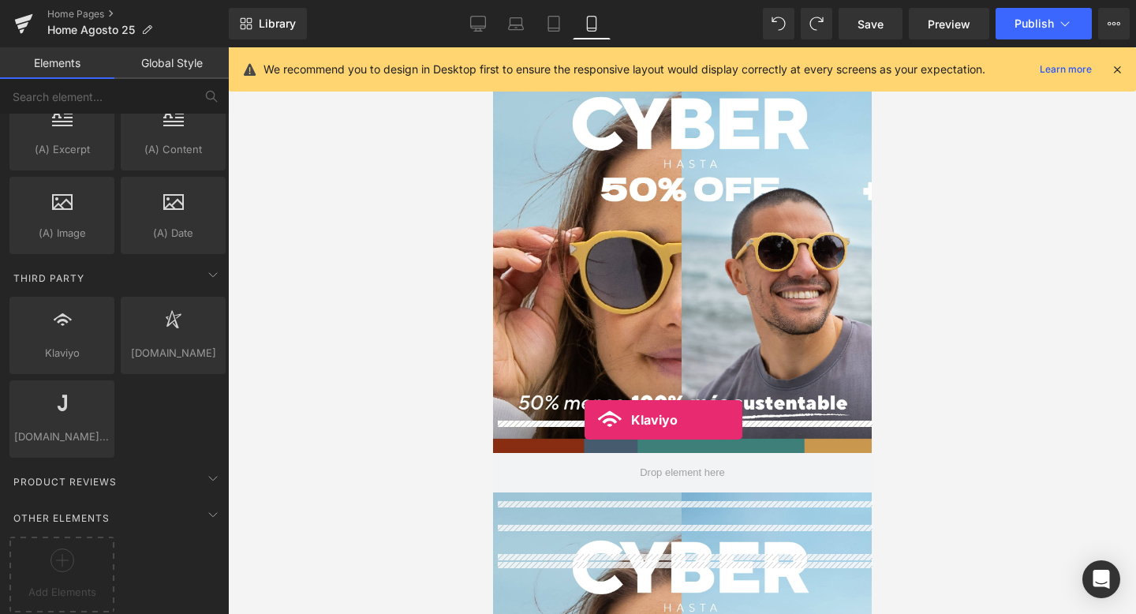
drag, startPoint x: 555, startPoint y: 374, endPoint x: 584, endPoint y: 420, distance: 54.3
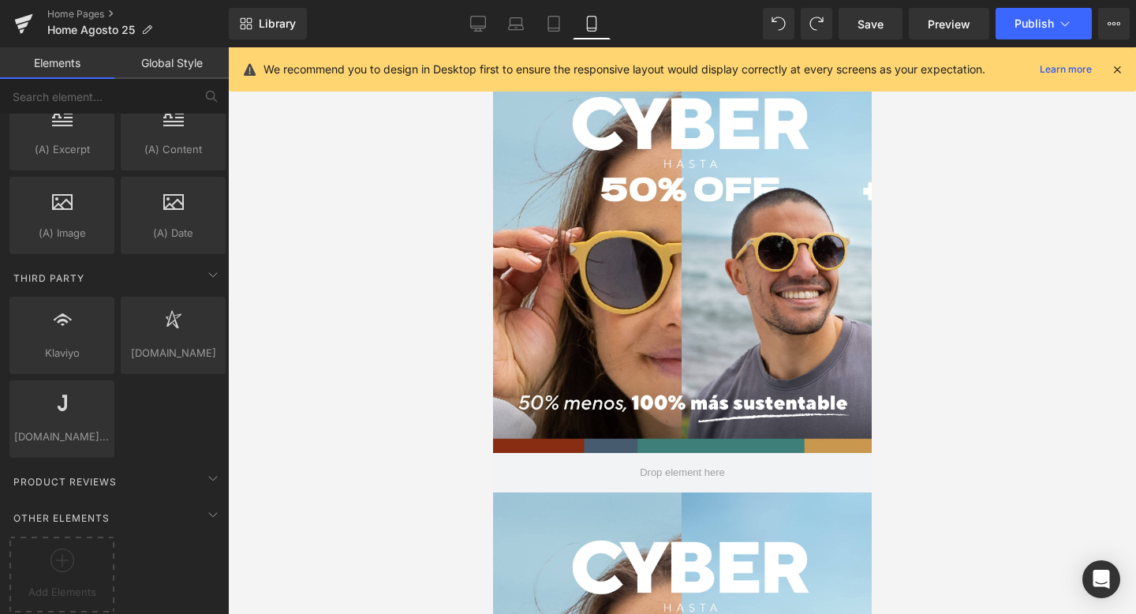
scroll to position [5384, 379]
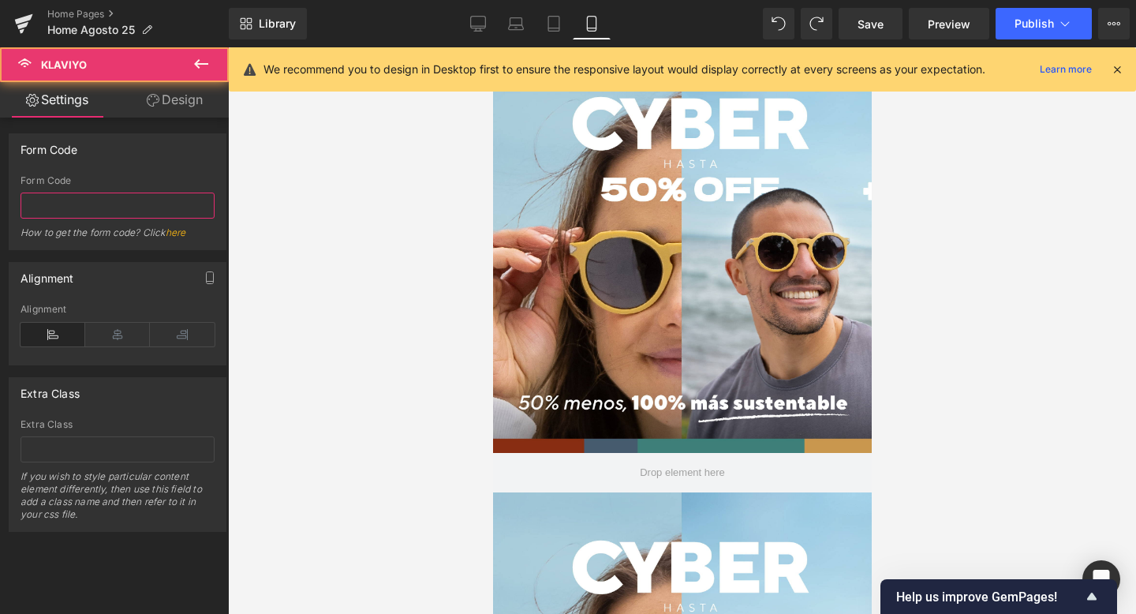
click at [120, 210] on input "text" at bounding box center [118, 206] width 194 height 26
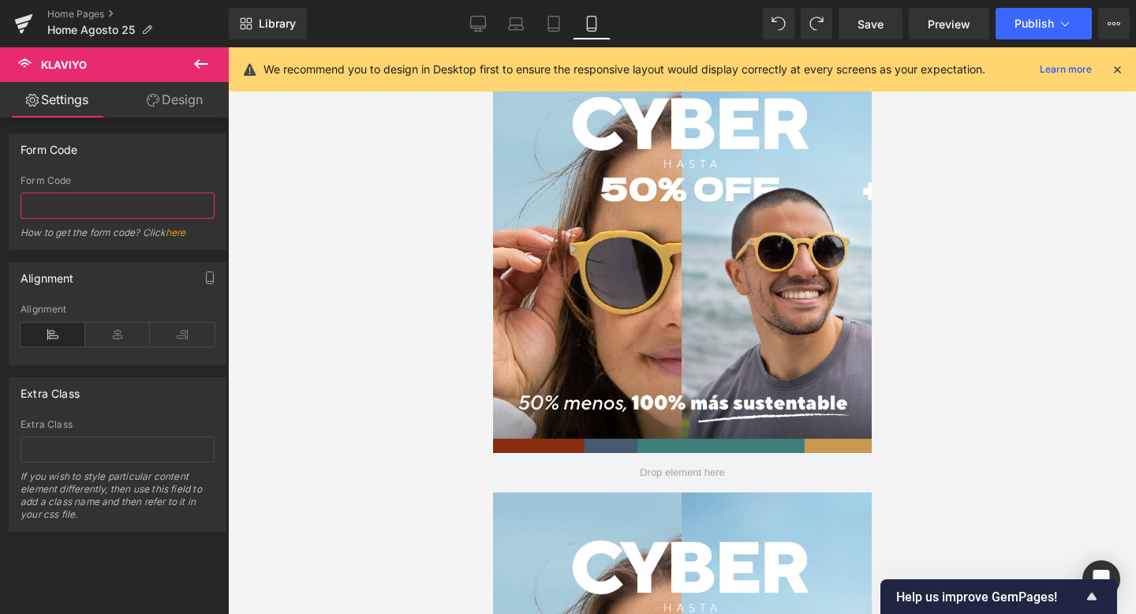
paste input "<div class="klaviyo-form-SCWKNB"></div>"
type input "SCWKNB"
click at [1013, 421] on div at bounding box center [682, 330] width 908 height 567
click at [111, 338] on icon at bounding box center [117, 335] width 65 height 24
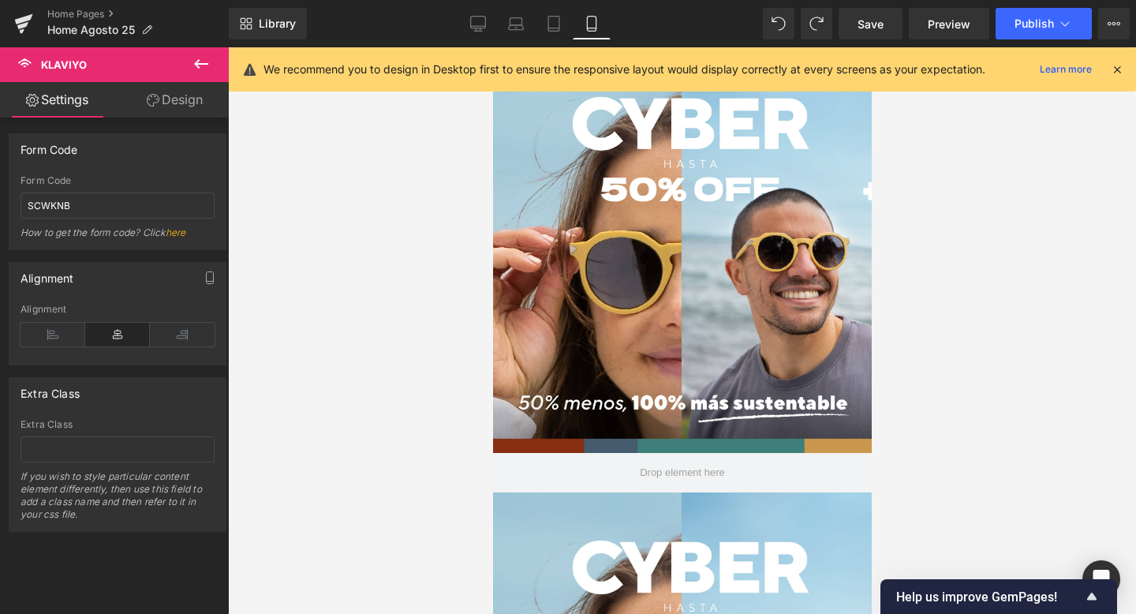
click at [402, 347] on div at bounding box center [682, 330] width 908 height 567
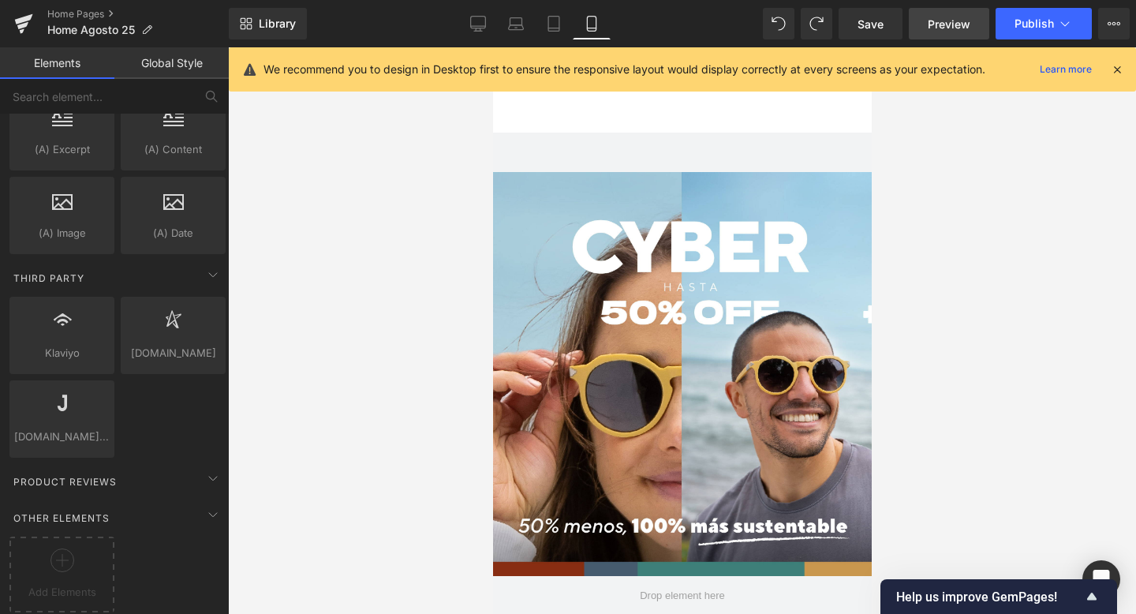
click at [955, 18] on span "Preview" at bounding box center [949, 24] width 43 height 17
click at [555, 24] on icon at bounding box center [554, 24] width 16 height 16
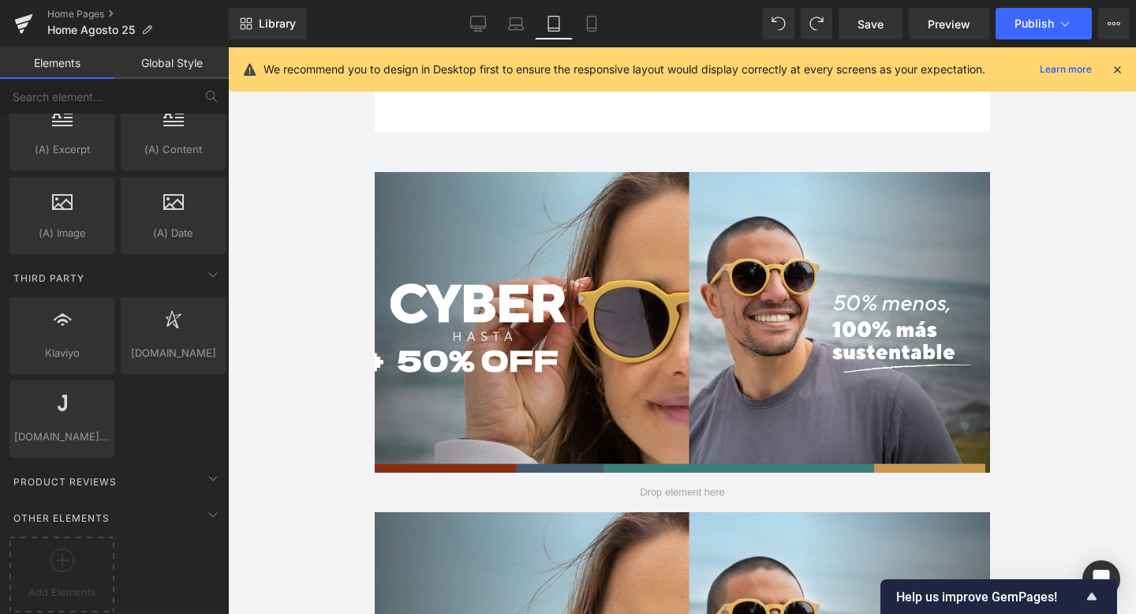
click at [374, 47] on style at bounding box center [374, 47] width 0 height 0
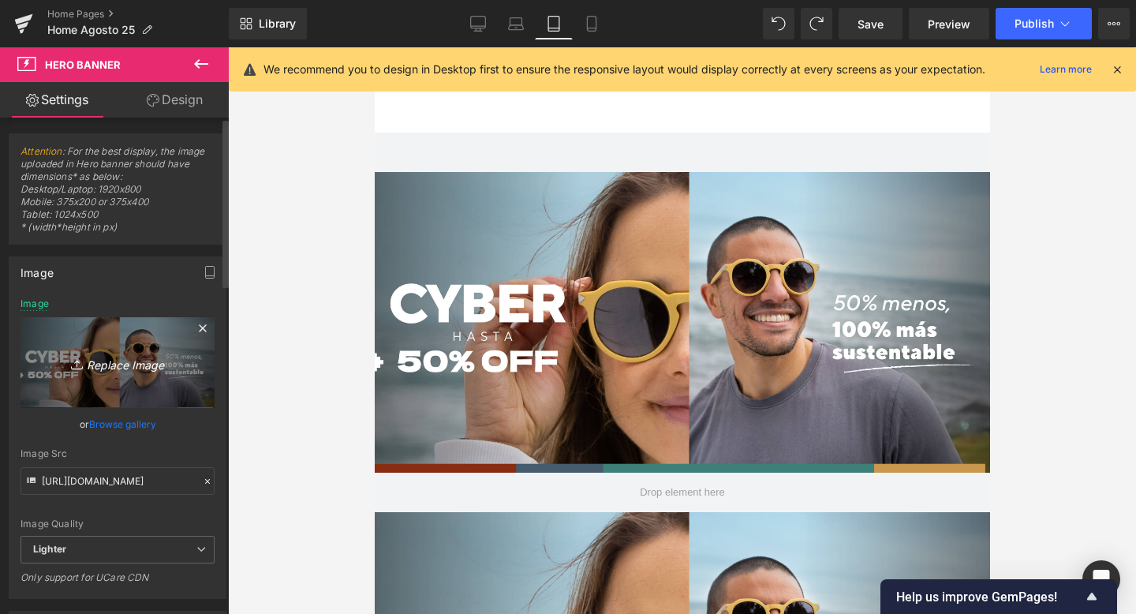
click at [104, 361] on icon "Replace Image" at bounding box center [117, 363] width 126 height 20
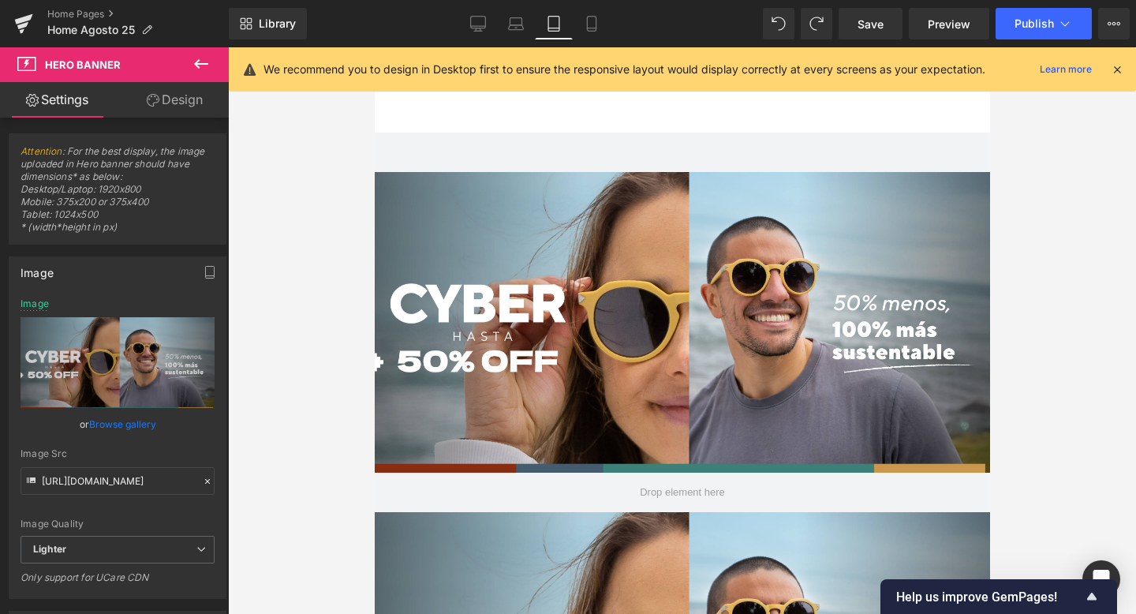
type input "C:\fakepath\Banner_Inscripcion-02.jpg"
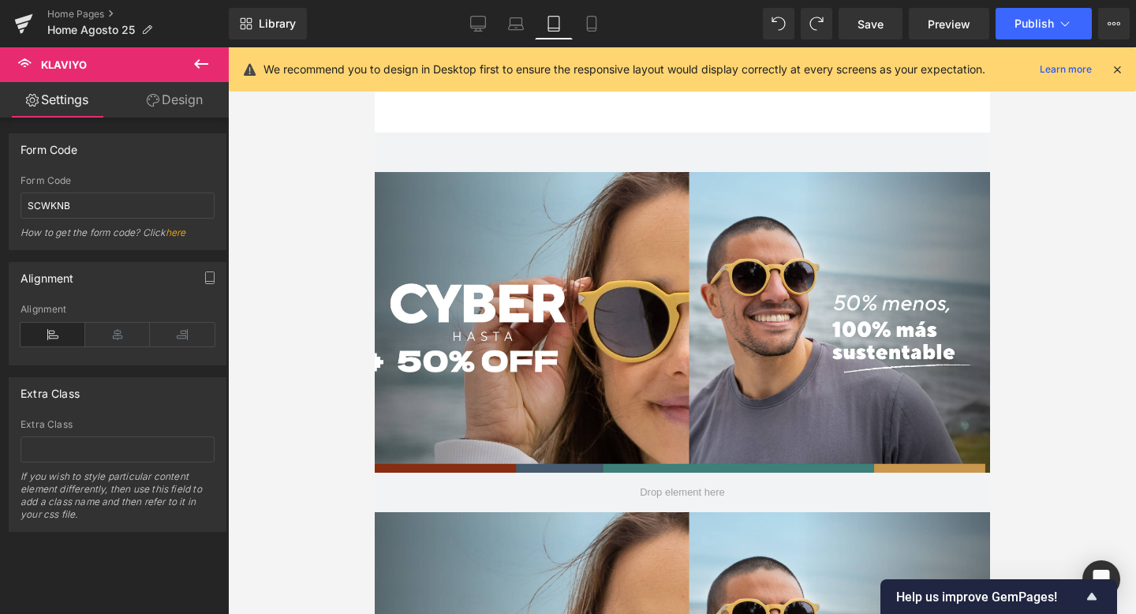
drag, startPoint x: 541, startPoint y: 462, endPoint x: 494, endPoint y: 277, distance: 190.7
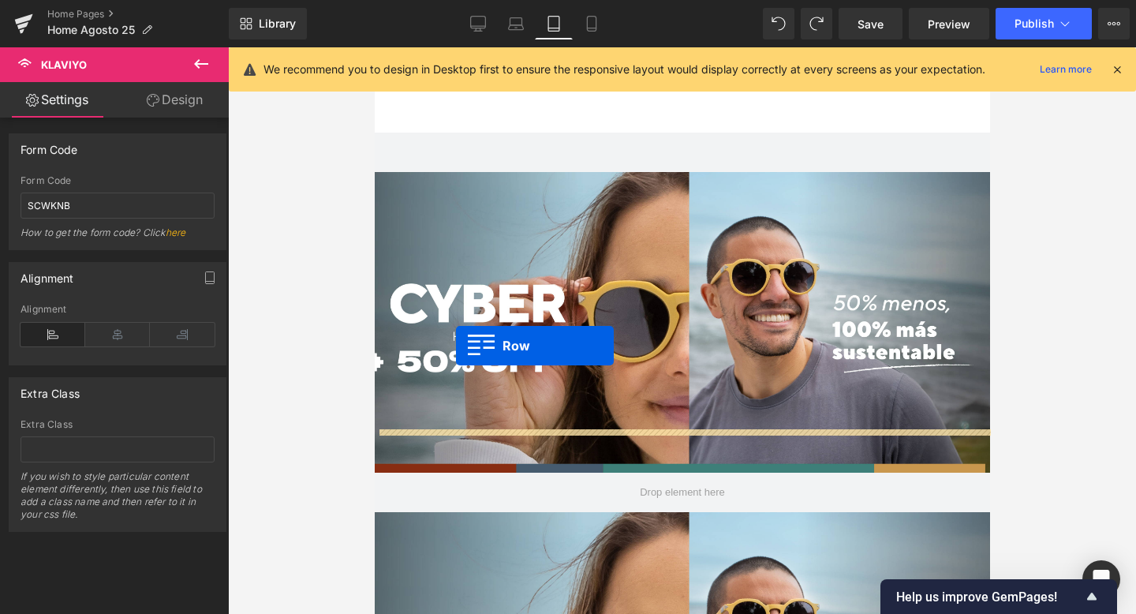
scroll to position [8, 8]
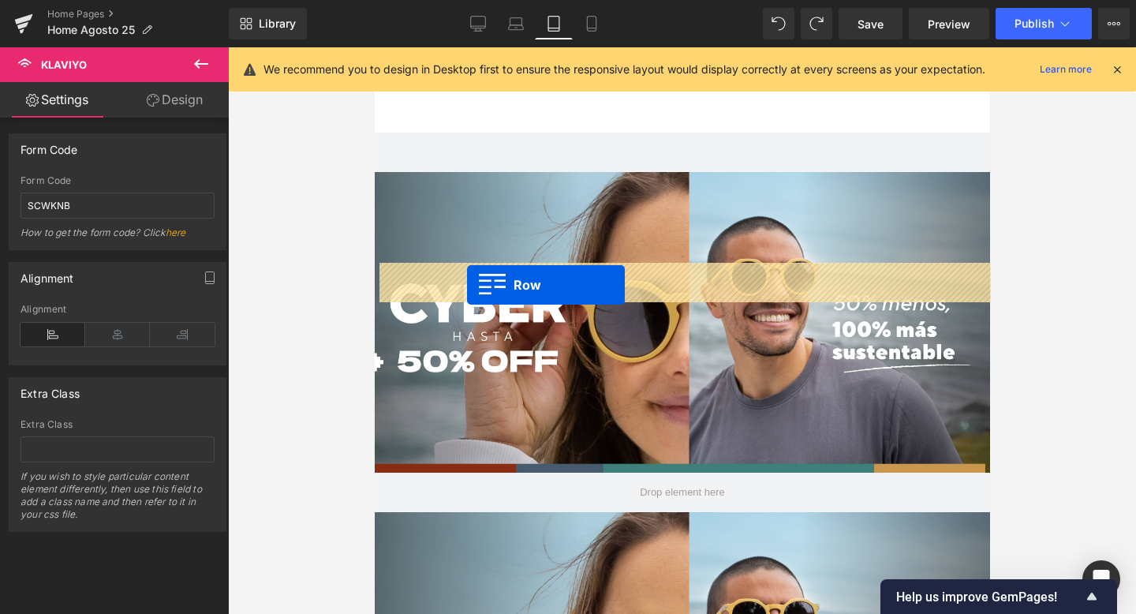
drag, startPoint x: 388, startPoint y: 435, endPoint x: 466, endPoint y: 285, distance: 169.1
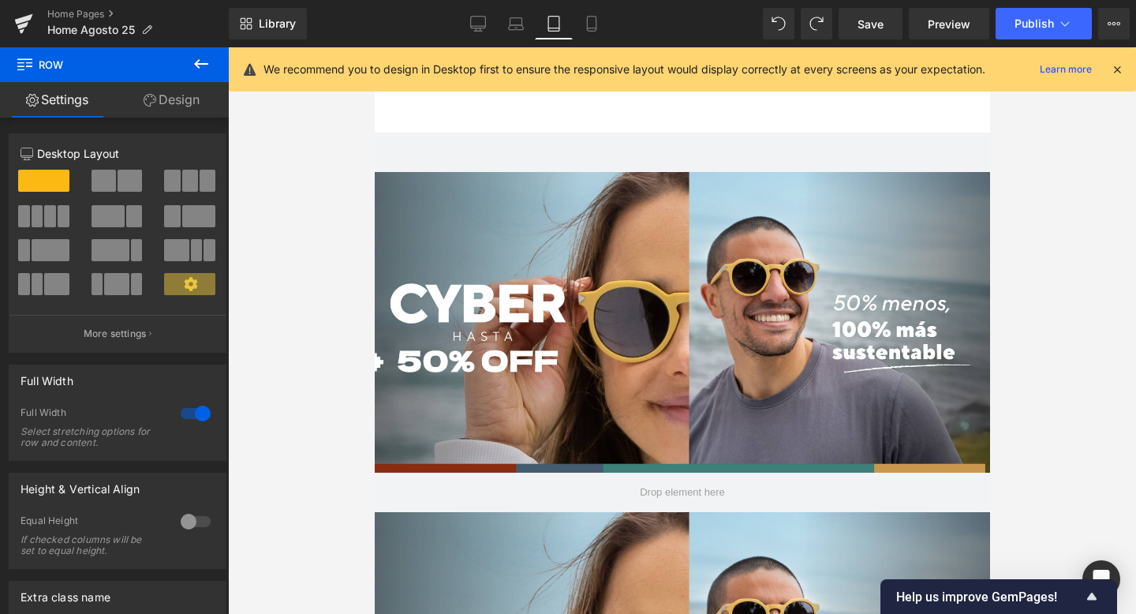
scroll to position [5038, 616]
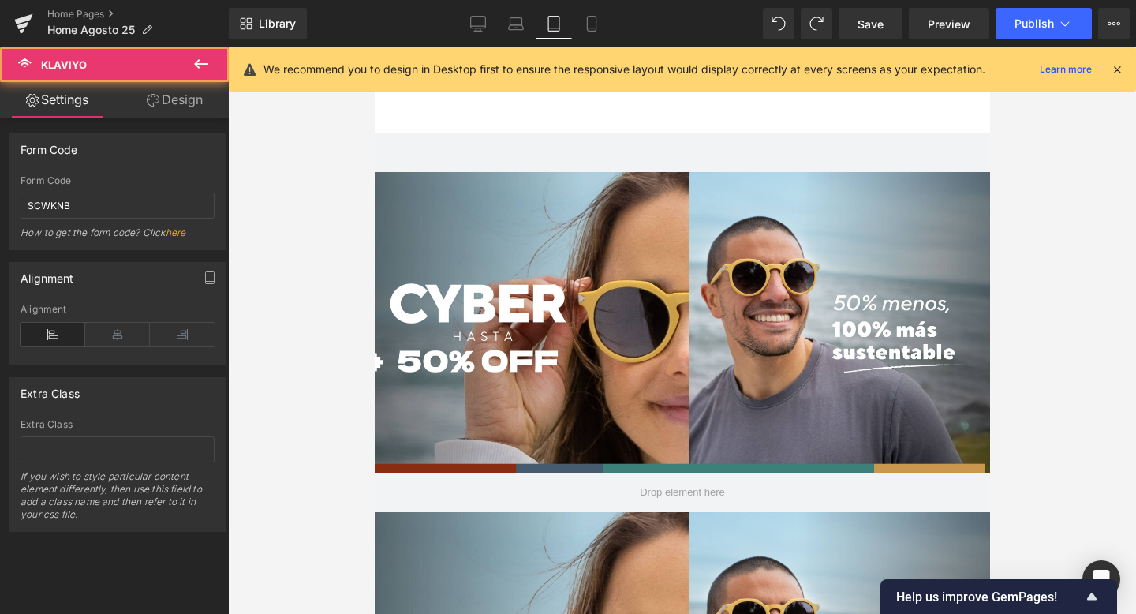
click at [374, 47] on \ at bounding box center [374, 47] width 0 height 0
click at [374, 47] on div at bounding box center [374, 47] width 0 height 0
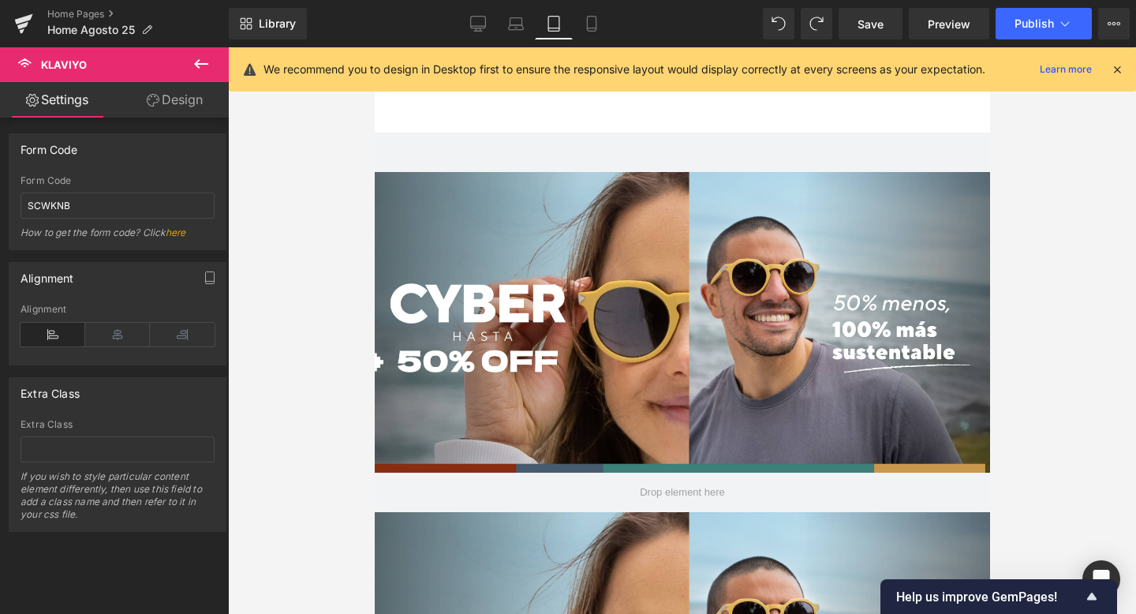
click at [374, 47] on div "(P) Image (P) Title (P) Price" at bounding box center [374, 47] width 0 height 0
click at [374, 47] on div "(P) Image (P) Title (P) Price Product" at bounding box center [374, 47] width 0 height 0
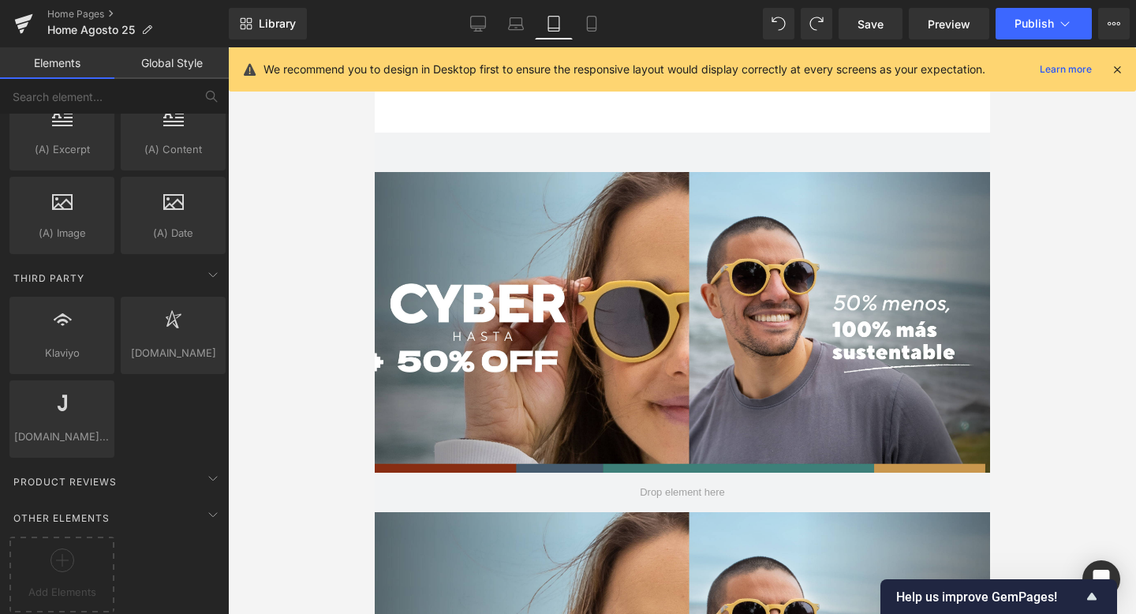
scroll to position [8, 8]
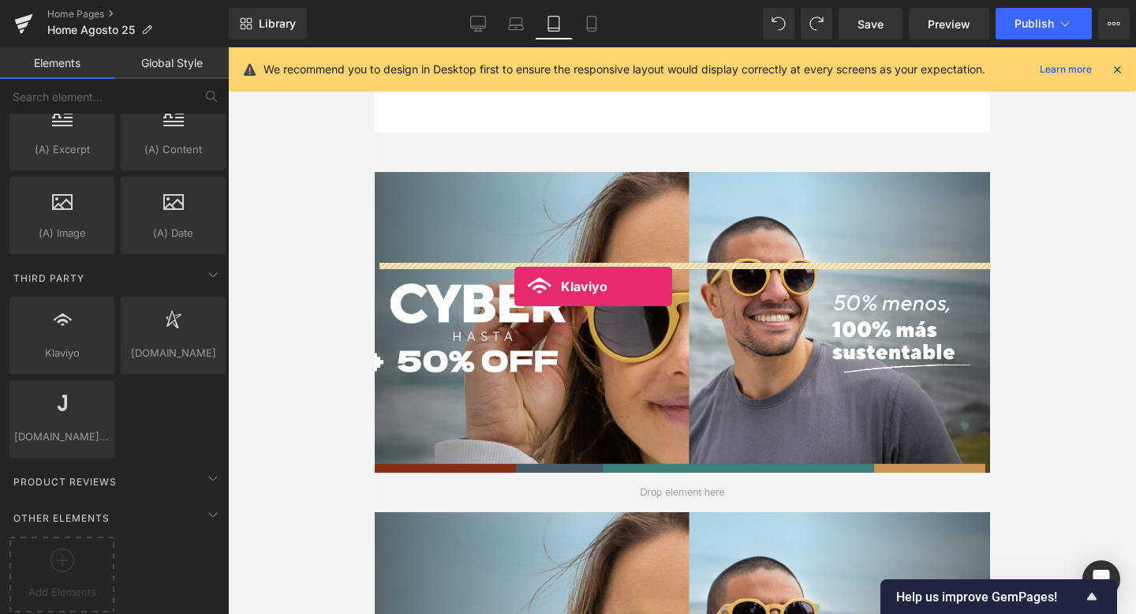
drag, startPoint x: 425, startPoint y: 366, endPoint x: 514, endPoint y: 286, distance: 119.6
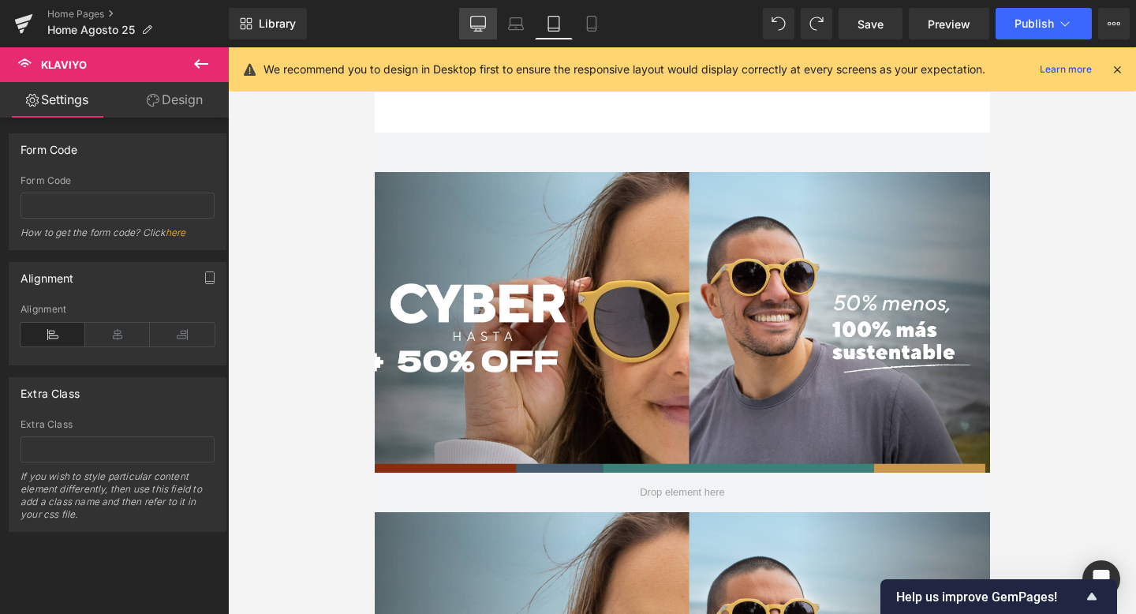
click at [489, 32] on link "Desktop" at bounding box center [478, 24] width 38 height 32
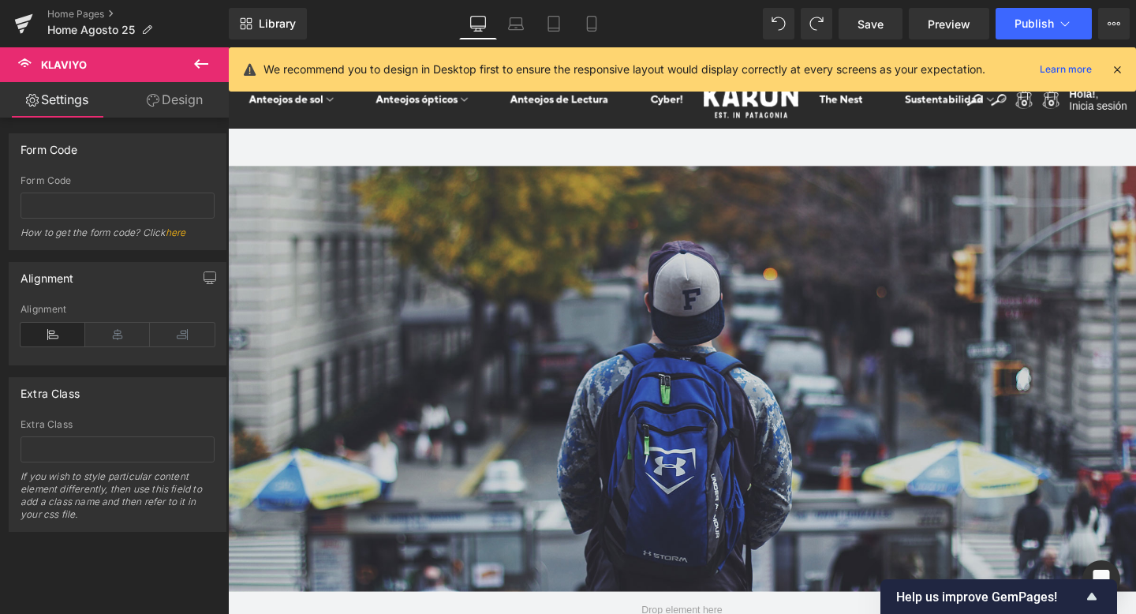
click \
click at [228, 47] on div "(P) Image (P) Title (P) Price Product" at bounding box center [228, 47] width 0 height 0
click at [90, 209] on input "WdN2UB" at bounding box center [118, 206] width 194 height 26
drag, startPoint x: 90, startPoint y: 209, endPoint x: 13, endPoint y: 209, distance: 77.3
click at [13, 209] on div "WdN2UB Form Code WdN2UB How to get the form code? Click here" at bounding box center [117, 212] width 216 height 74
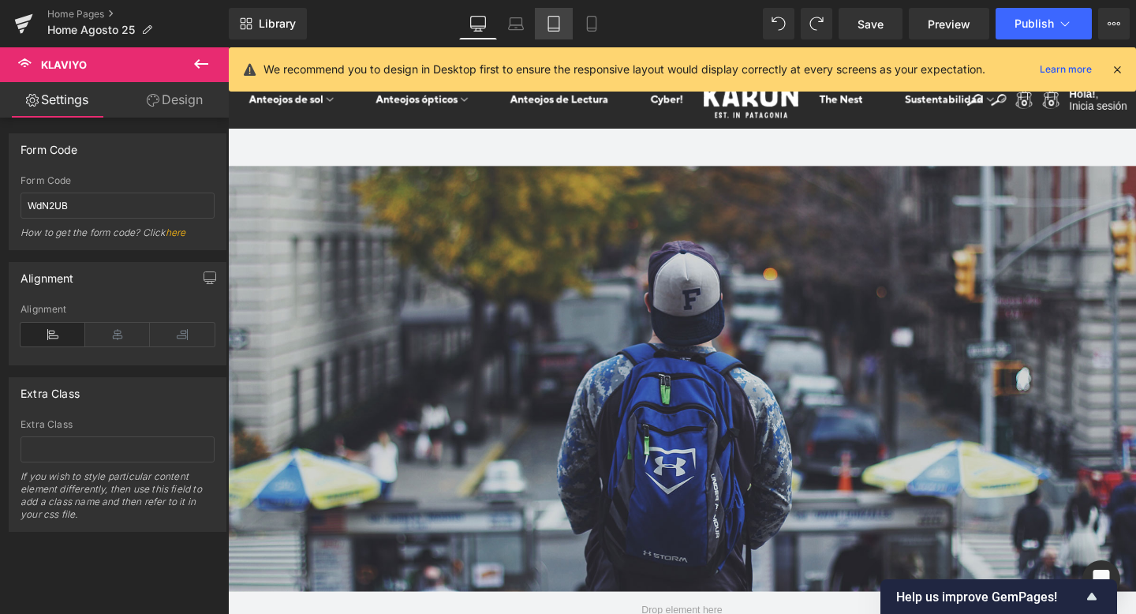
click at [560, 26] on icon at bounding box center [554, 24] width 11 height 15
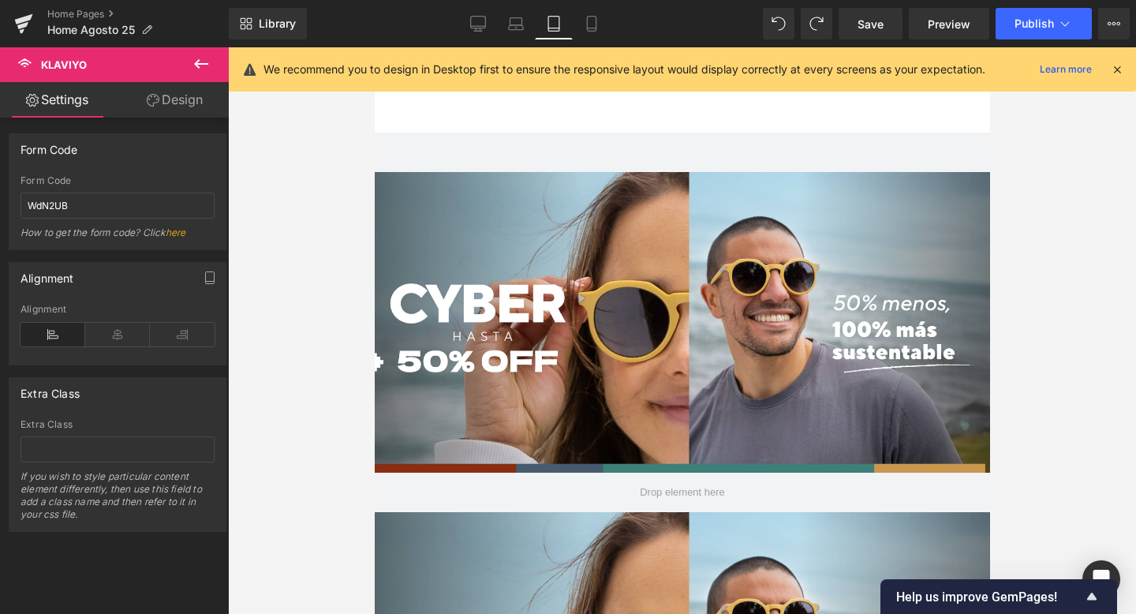
click at [374, 47] on li at bounding box center [374, 47] width 0 height 0
click at [88, 210] on input "text" at bounding box center [118, 206] width 194 height 26
paste input "WdN2UB"
type input "WdN2UB"
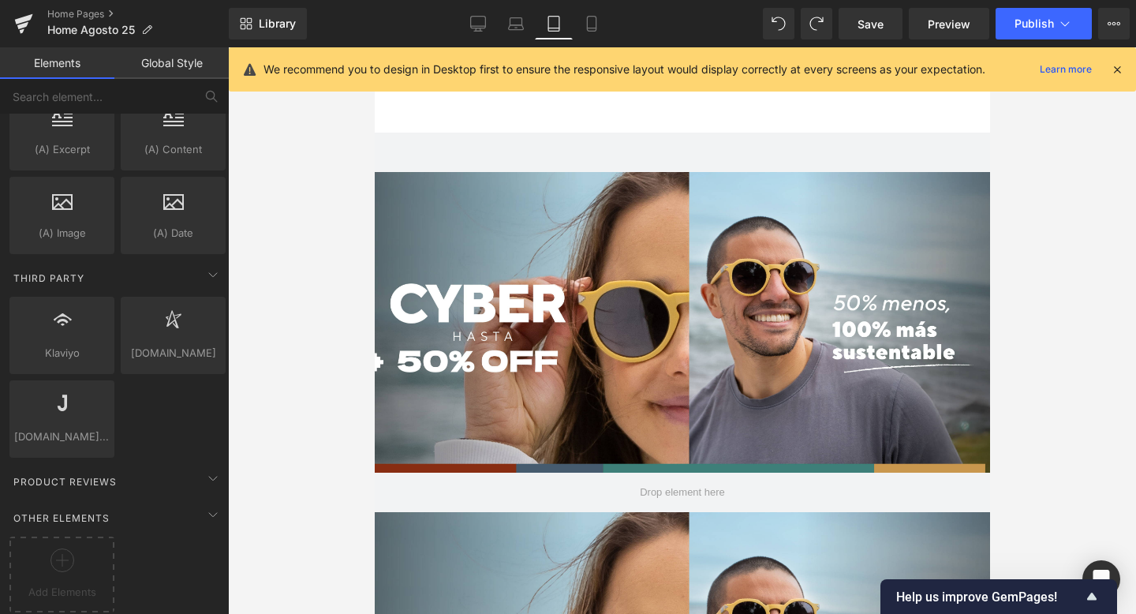
click at [280, 268] on div at bounding box center [682, 330] width 908 height 567
click at [480, 22] on icon at bounding box center [478, 24] width 16 height 16
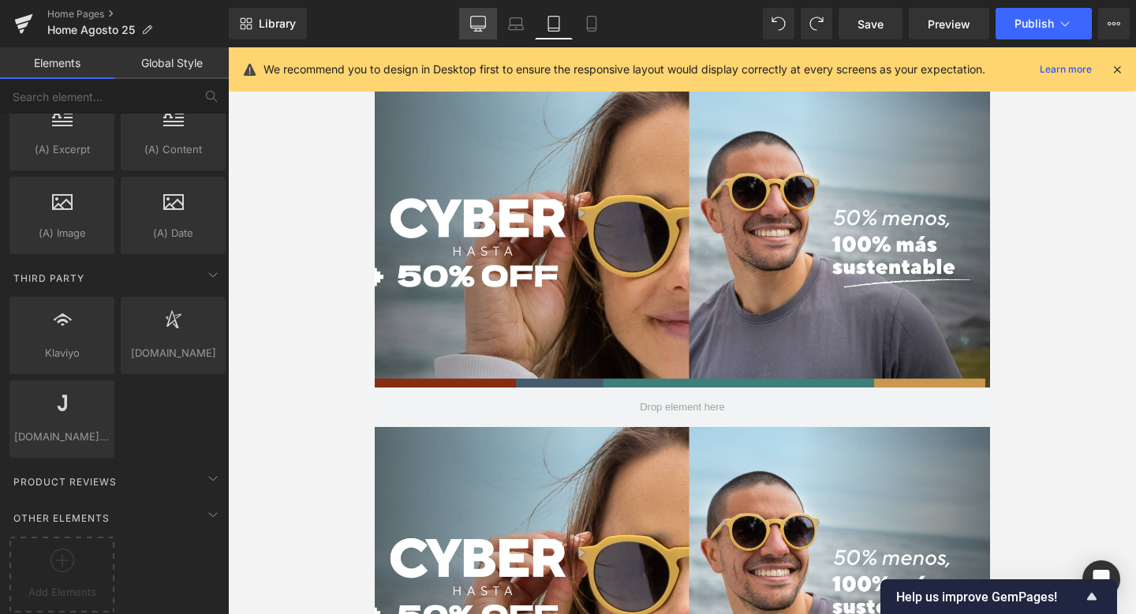
scroll to position [4397, 955]
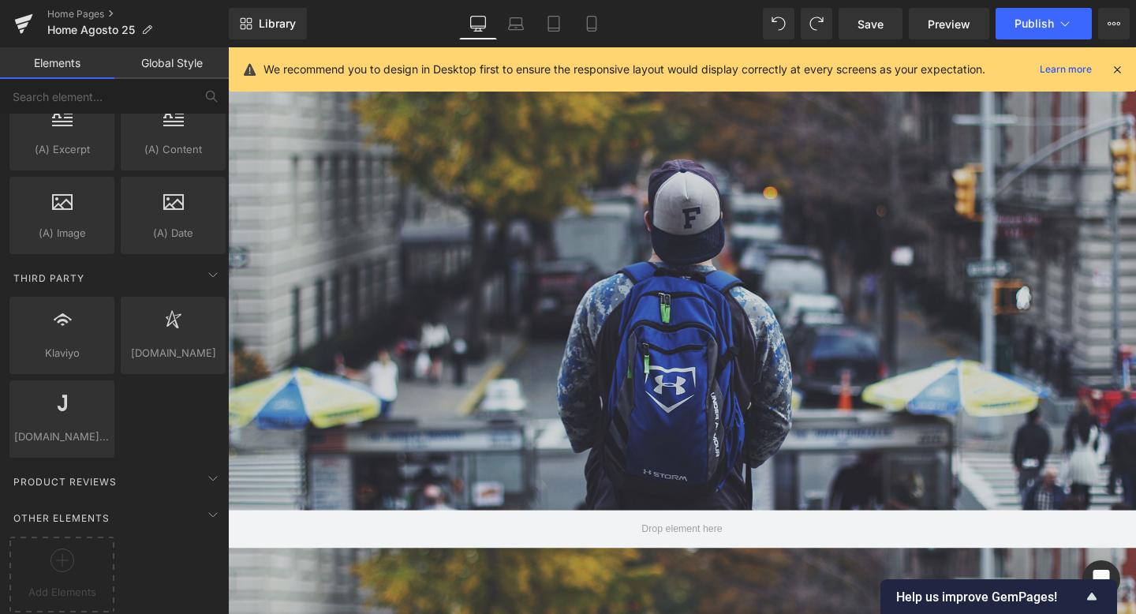
click at [1117, 63] on icon at bounding box center [1117, 69] width 14 height 14
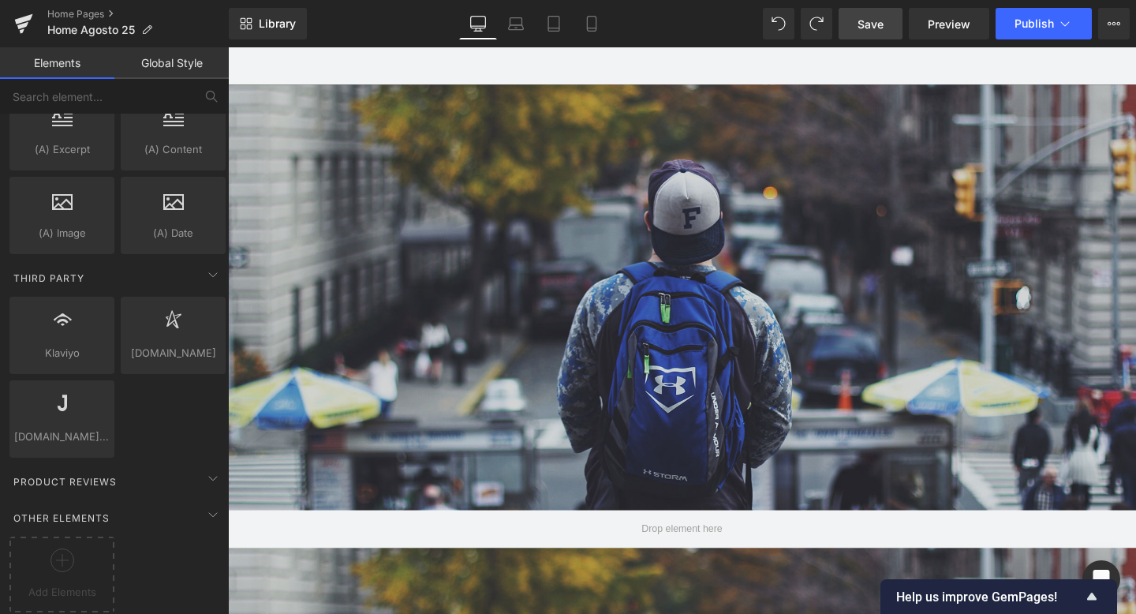
click at [875, 23] on span "Save" at bounding box center [871, 24] width 26 height 17
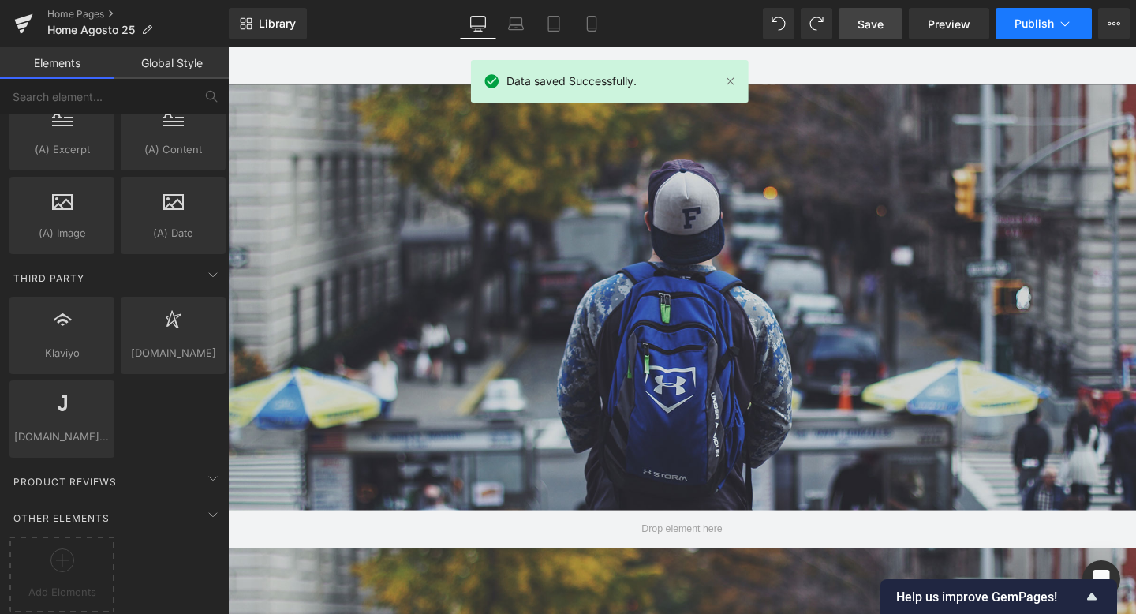
click at [1034, 19] on span "Publish" at bounding box center [1034, 23] width 39 height 13
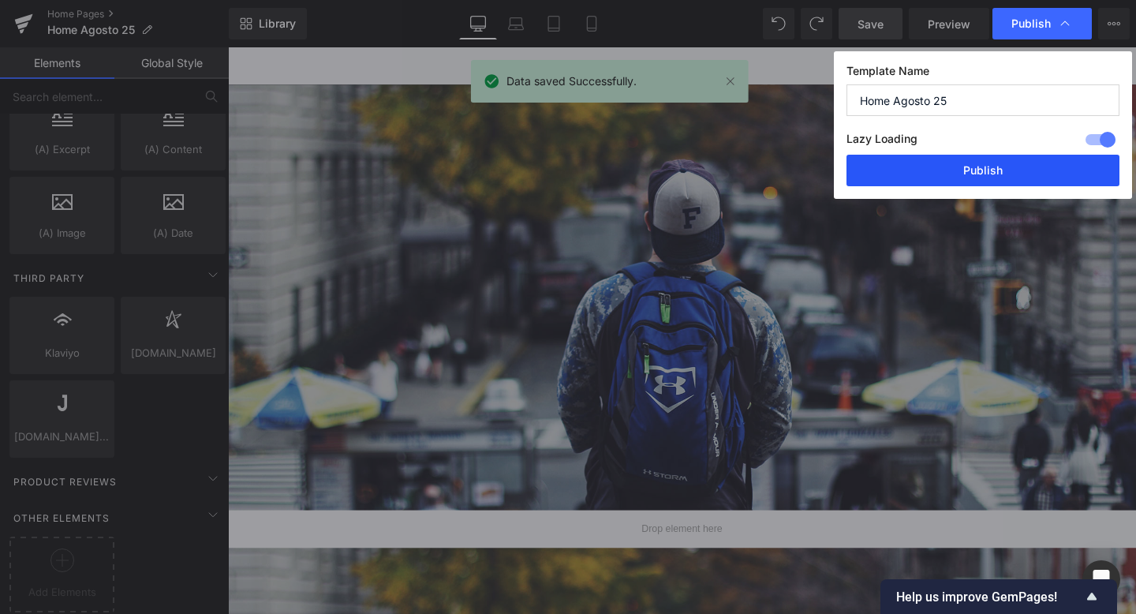
click at [1017, 162] on button "Publish" at bounding box center [983, 171] width 273 height 32
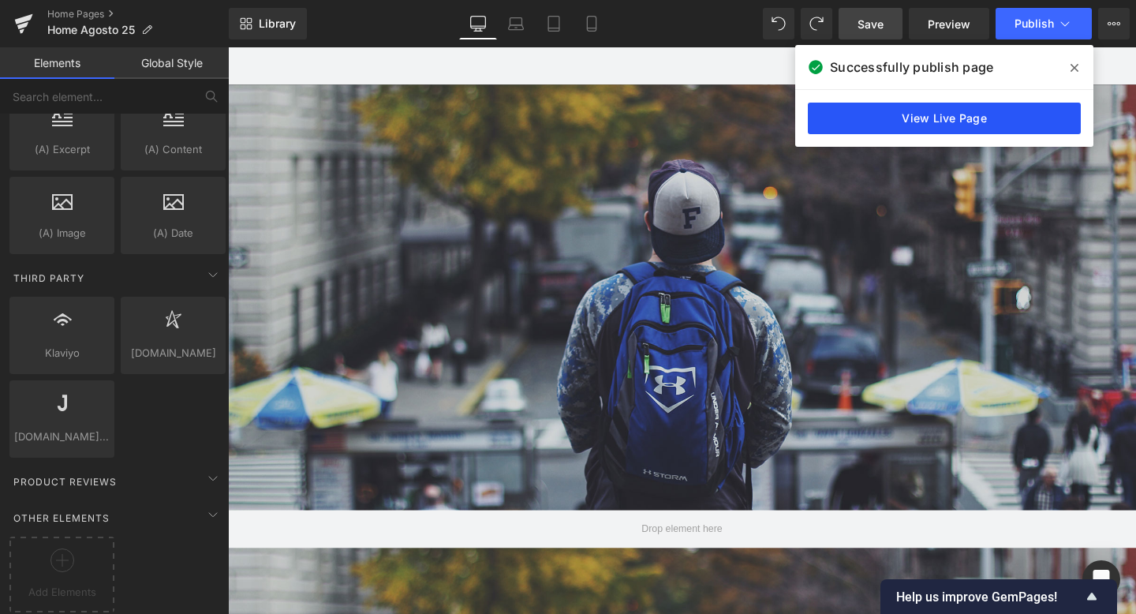
click at [901, 120] on link "View Live Page" at bounding box center [944, 119] width 273 height 32
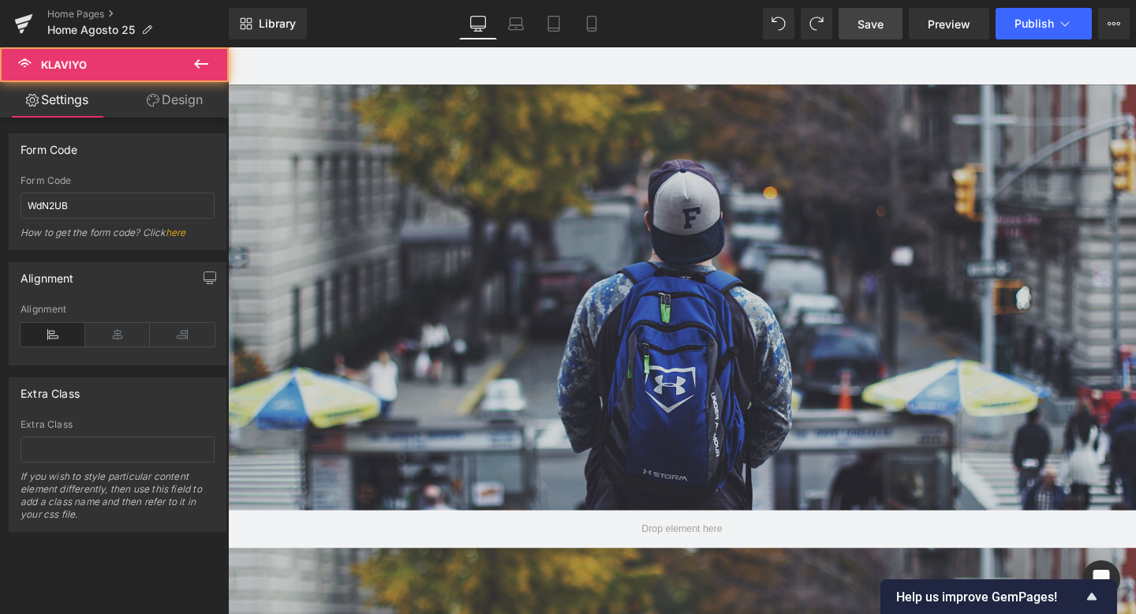
click at [228, 47] on span at bounding box center [228, 47] width 0 height 0
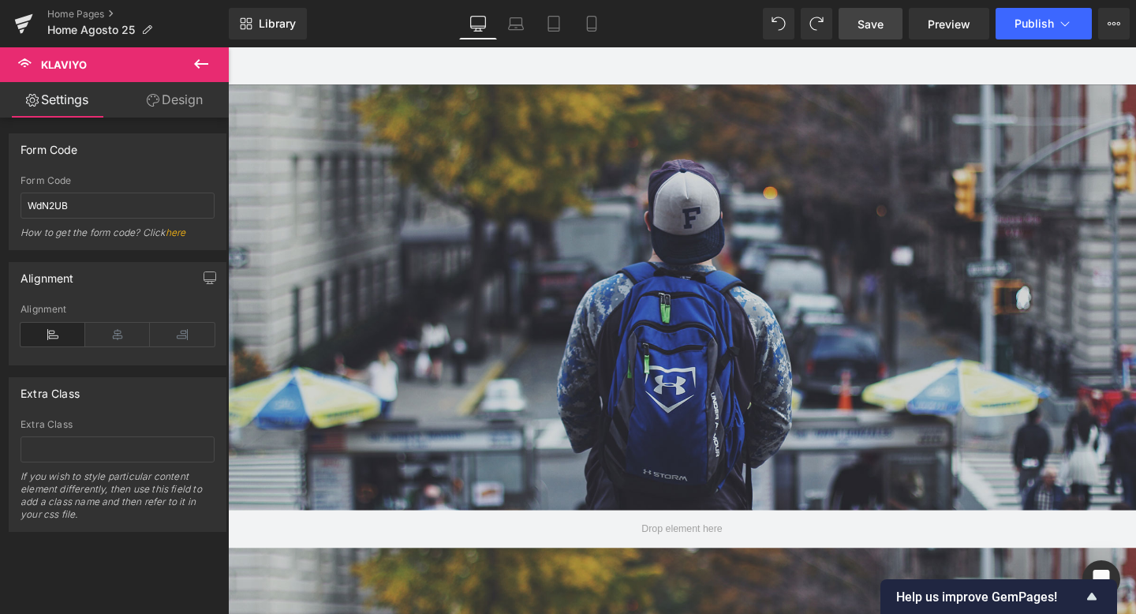
click at [67, 101] on link "Settings" at bounding box center [57, 100] width 114 height 36
click at [204, 67] on icon at bounding box center [201, 63] width 19 height 19
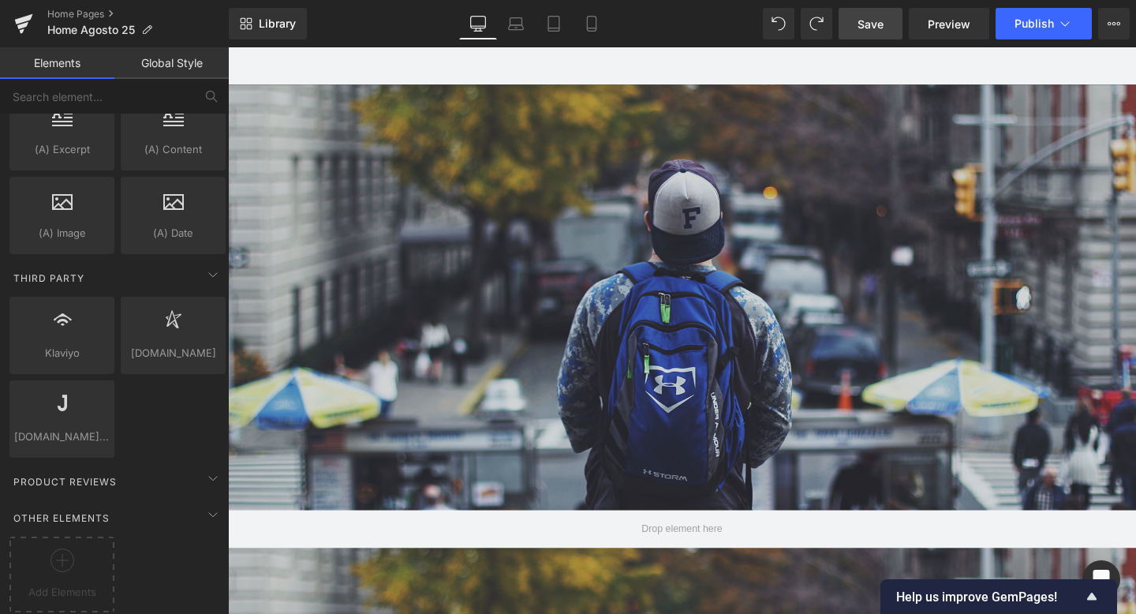
click at [228, 47] on span at bounding box center [228, 47] width 0 height 0
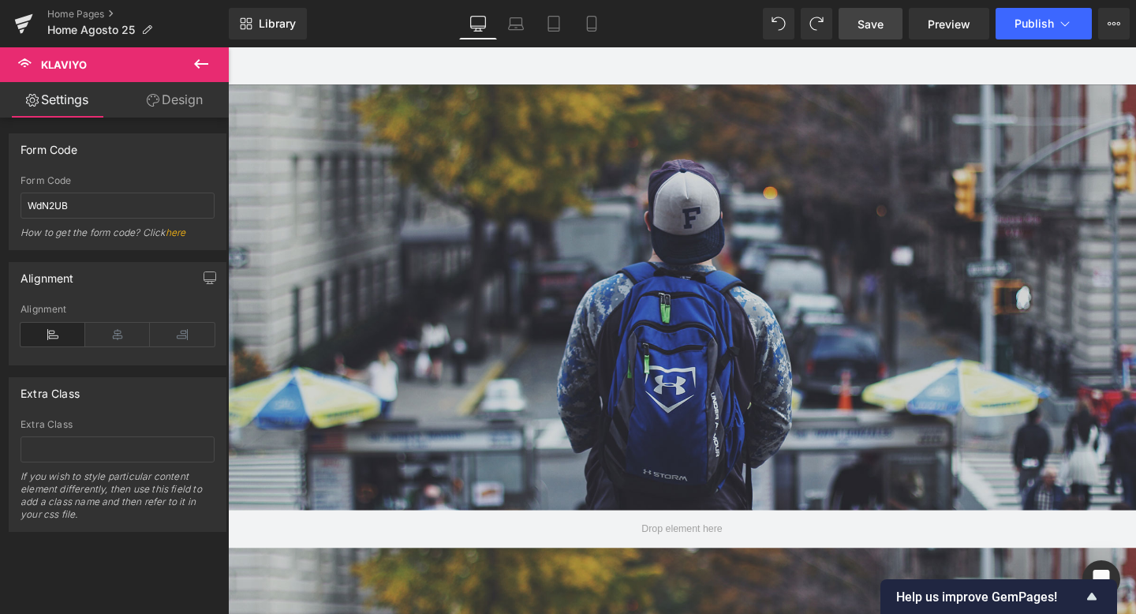
click at [186, 103] on link "Design" at bounding box center [175, 100] width 114 height 36
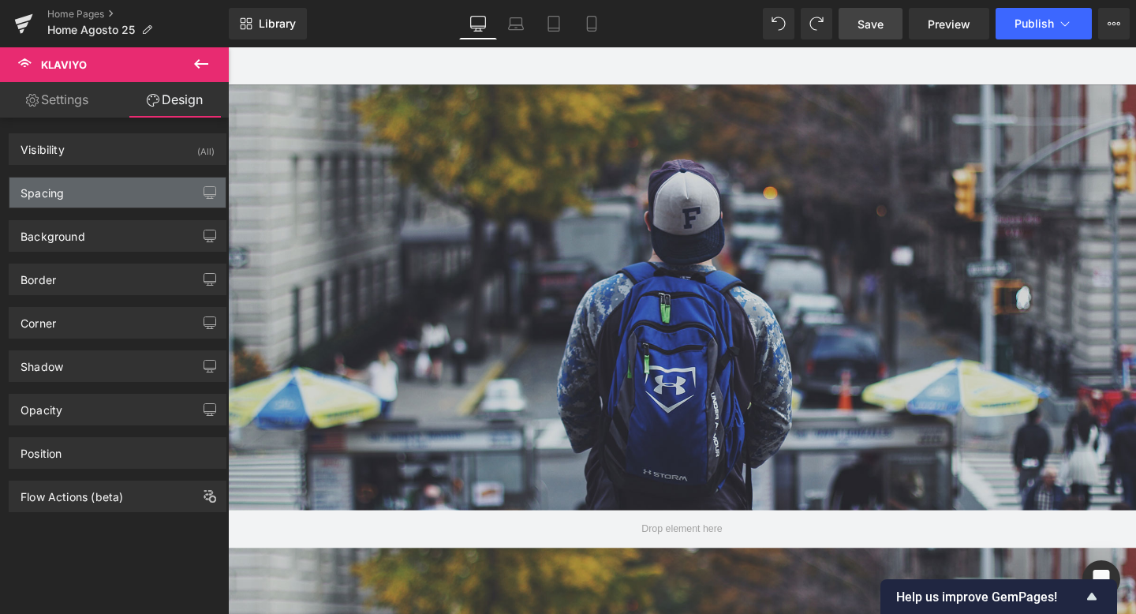
click at [130, 189] on div "Spacing" at bounding box center [117, 193] width 216 height 30
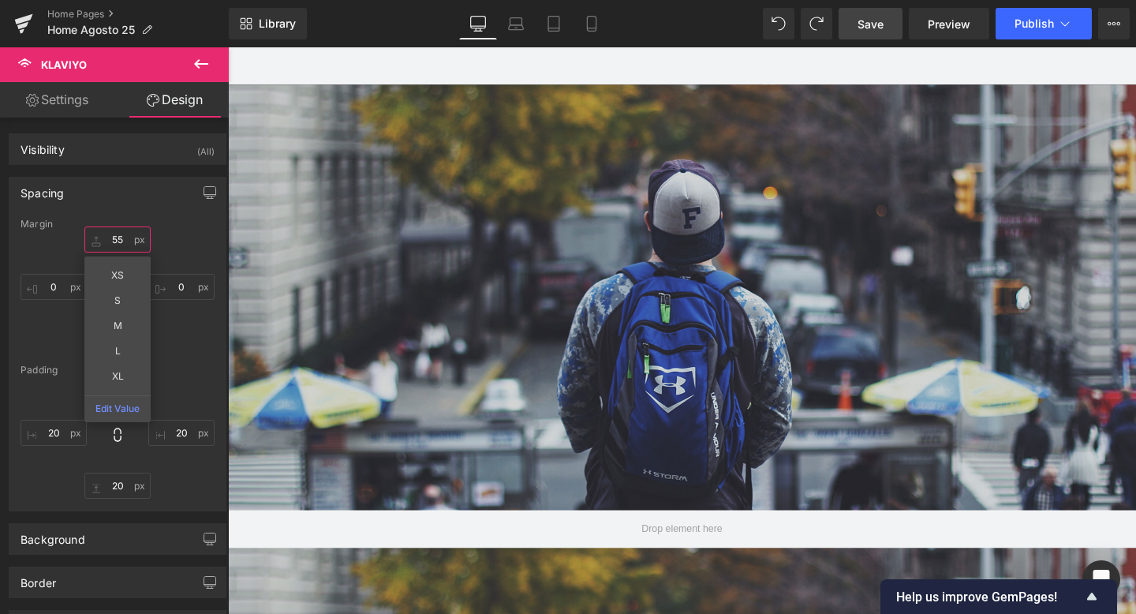
drag, startPoint x: 105, startPoint y: 231, endPoint x: 107, endPoint y: 188, distance: 43.5
click at [107, 188] on div "Spacing [GEOGRAPHIC_DATA] 0 XS S M L XL Edit Value 0 0 0 [GEOGRAPHIC_DATA] 20 2…" at bounding box center [118, 344] width 218 height 335
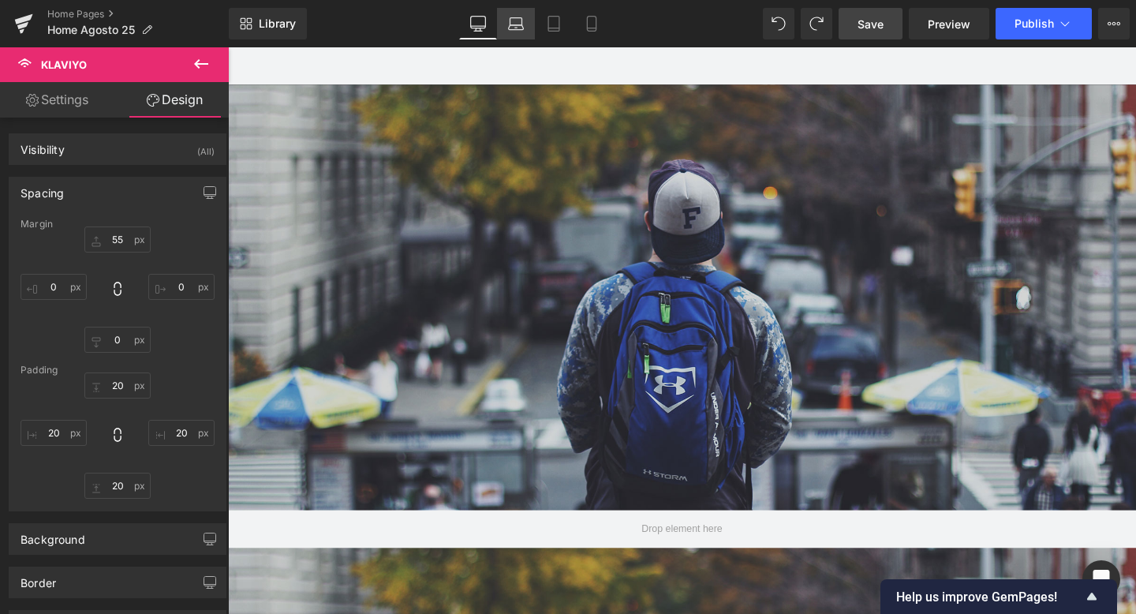
click at [514, 28] on icon at bounding box center [516, 24] width 16 height 16
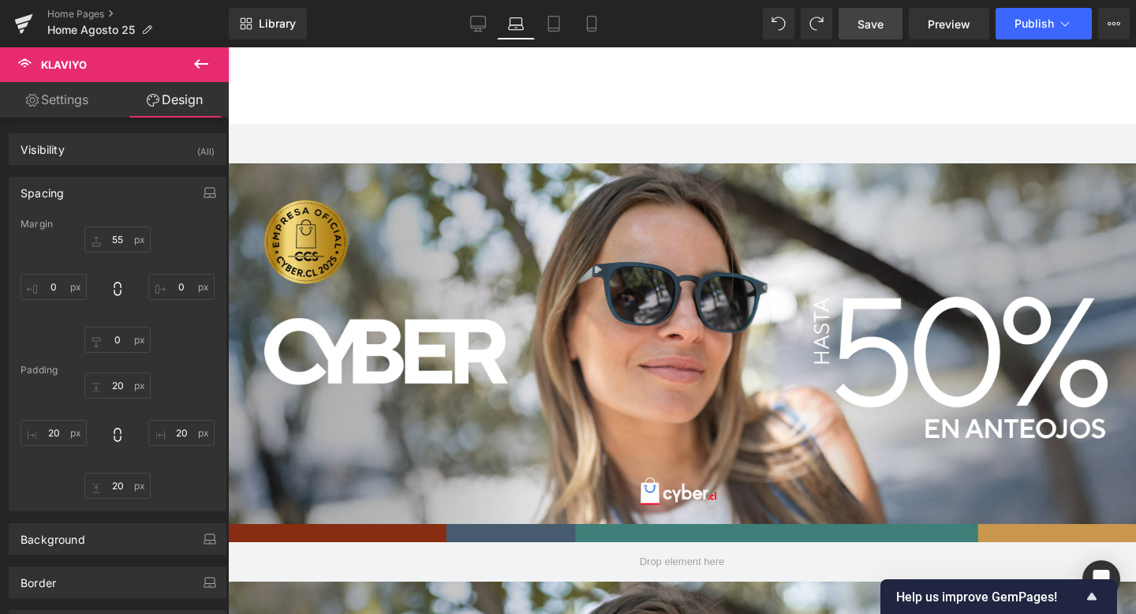
scroll to position [8, 8]
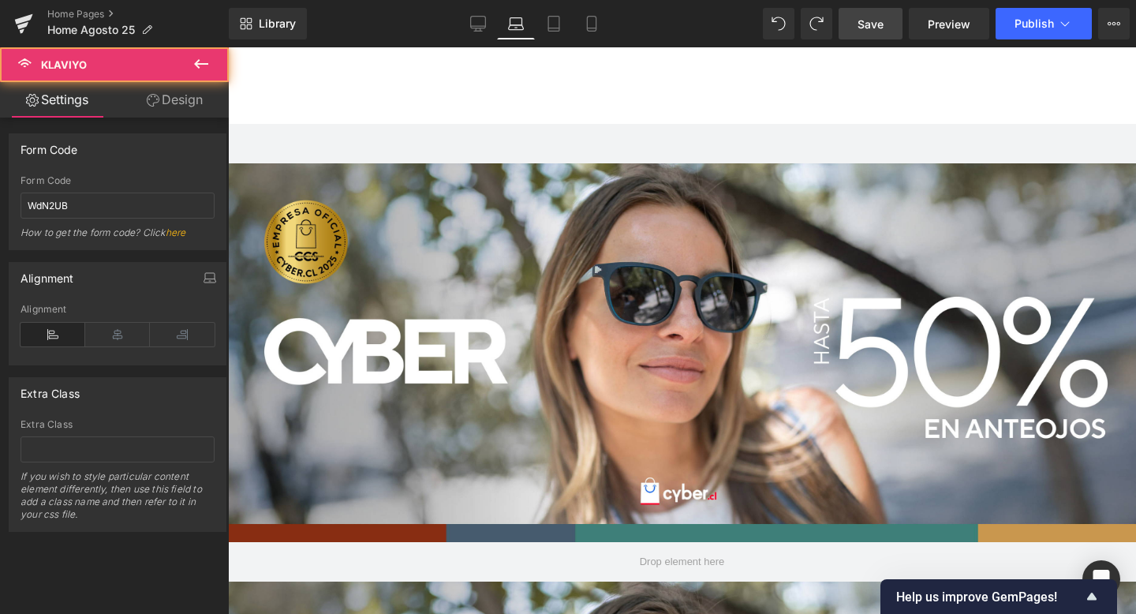
click at [228, 47] on div at bounding box center [228, 47] width 0 height 0
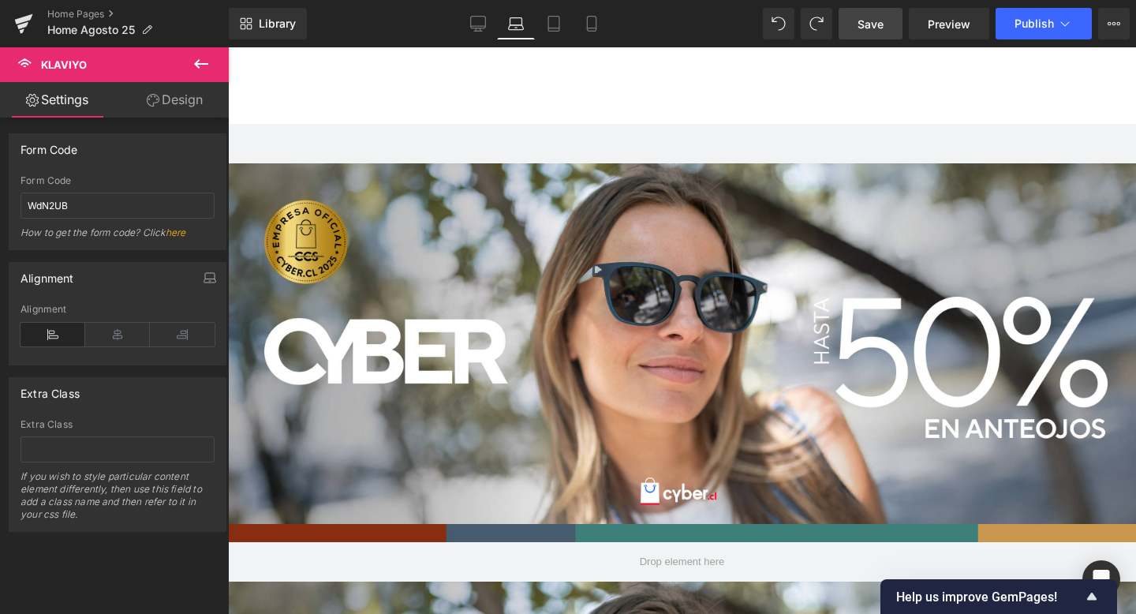
click at [185, 93] on link "Design" at bounding box center [175, 100] width 114 height 36
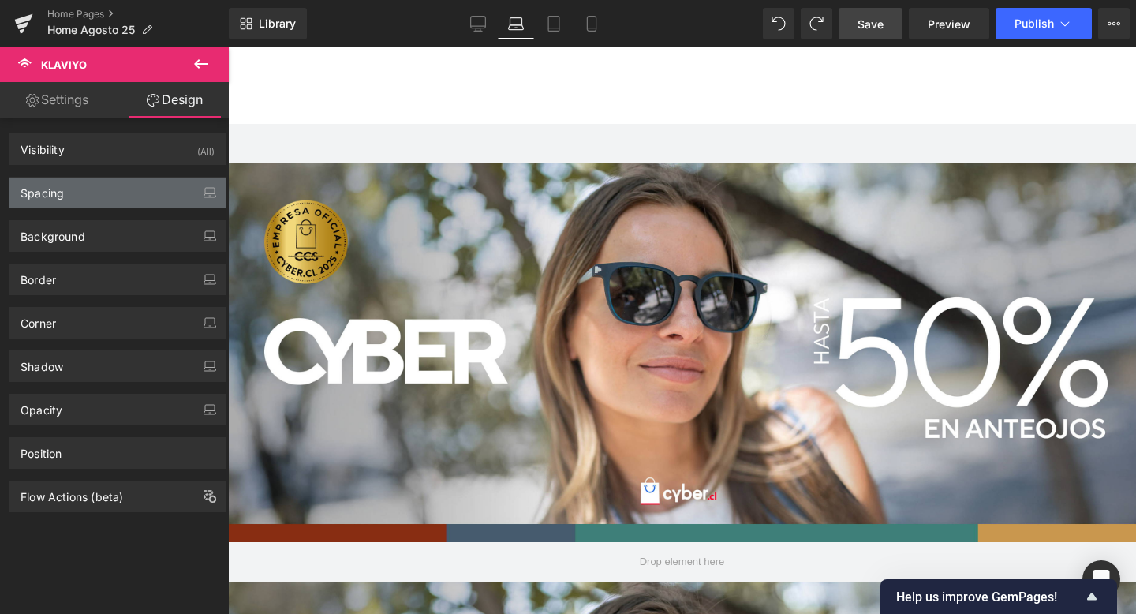
click at [126, 192] on div "Spacing" at bounding box center [117, 193] width 216 height 30
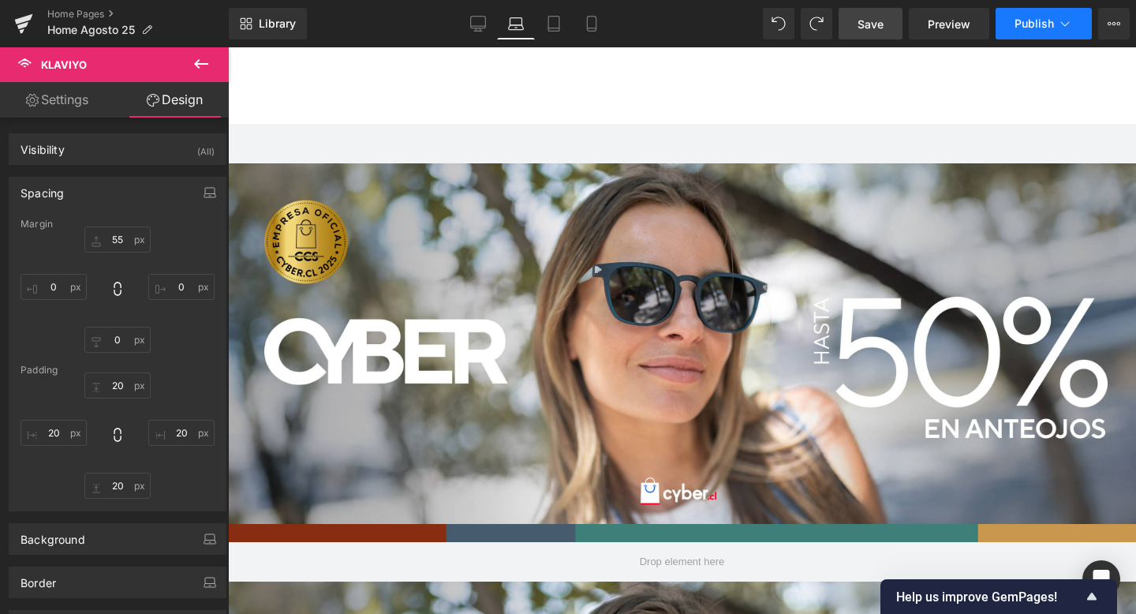
click at [1036, 29] on span "Publish" at bounding box center [1034, 23] width 39 height 13
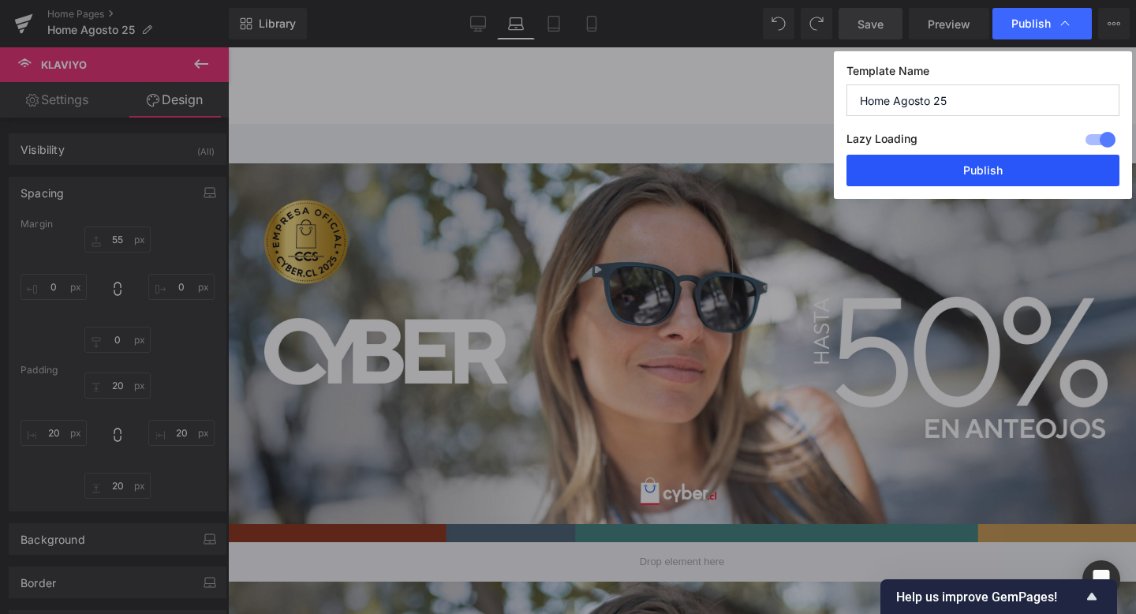
click at [1005, 171] on button "Publish" at bounding box center [983, 171] width 273 height 32
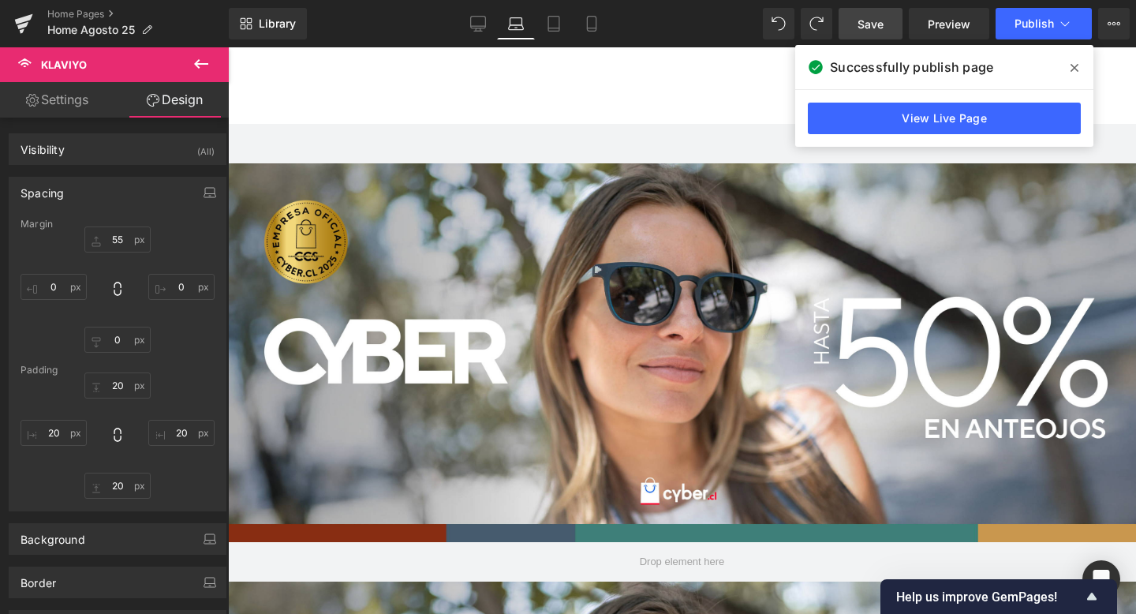
click at [228, 47] on div at bounding box center [228, 47] width 0 height 0
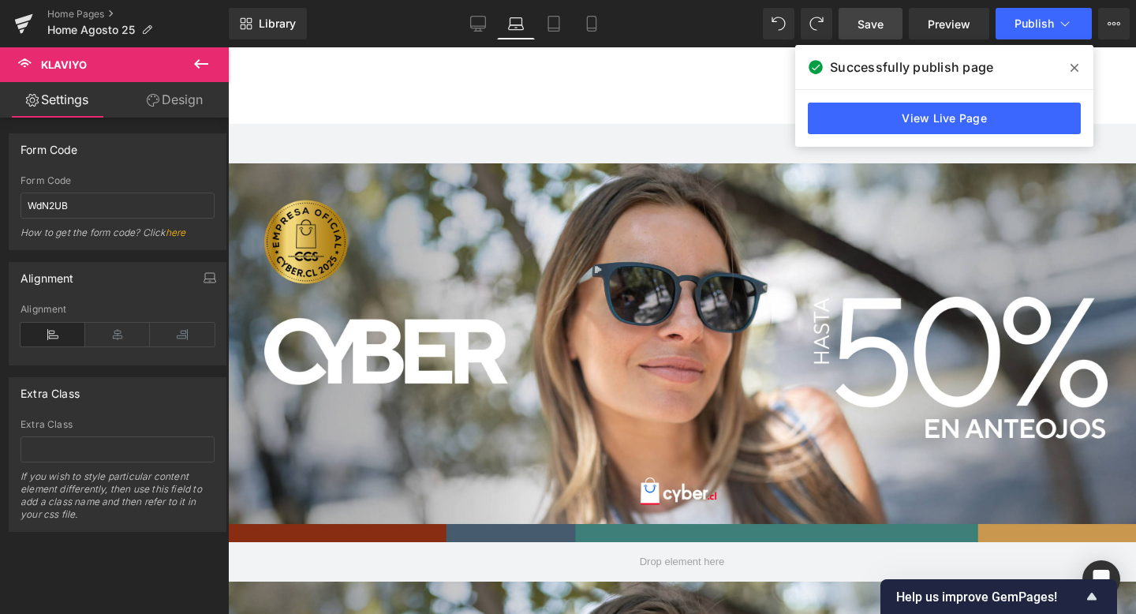
click at [166, 104] on link "Design" at bounding box center [175, 100] width 114 height 36
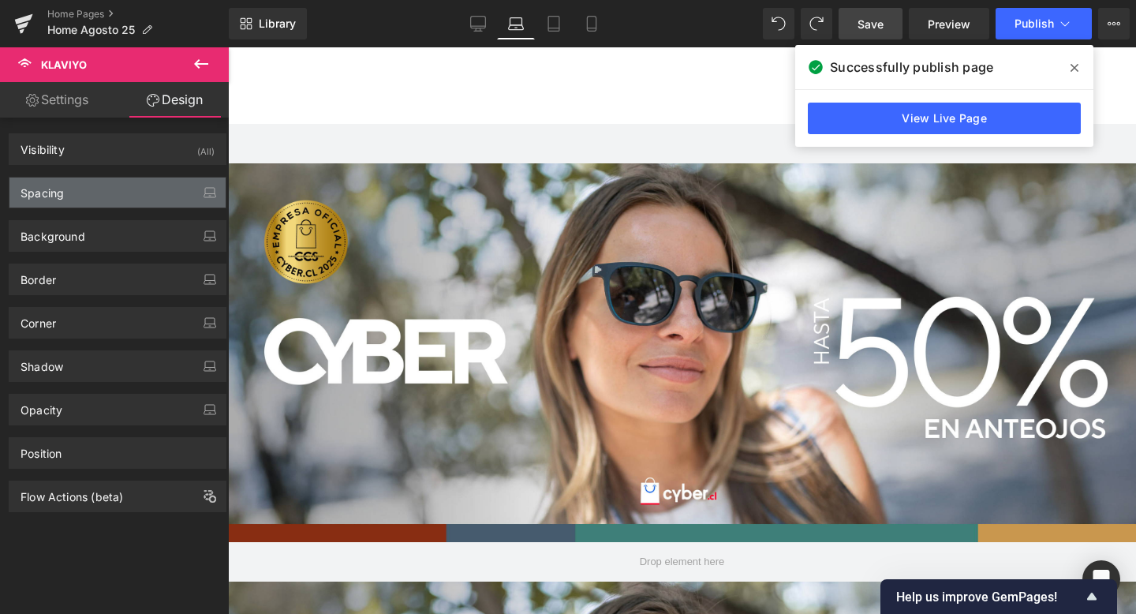
click at [133, 192] on div "Spacing" at bounding box center [117, 193] width 216 height 30
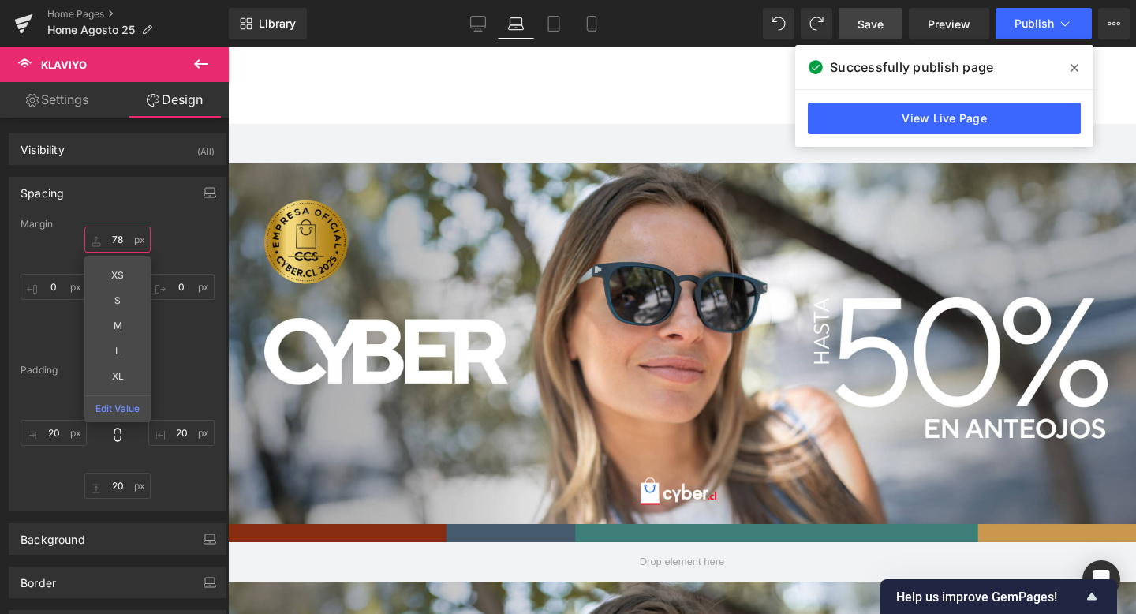
drag, startPoint x: 94, startPoint y: 236, endPoint x: 95, endPoint y: 218, distance: 18.2
click at [95, 218] on div "Spacing [GEOGRAPHIC_DATA] 55 XS S M L XL Edit Value 0 0 0 [GEOGRAPHIC_DATA] 20 …" at bounding box center [118, 344] width 218 height 335
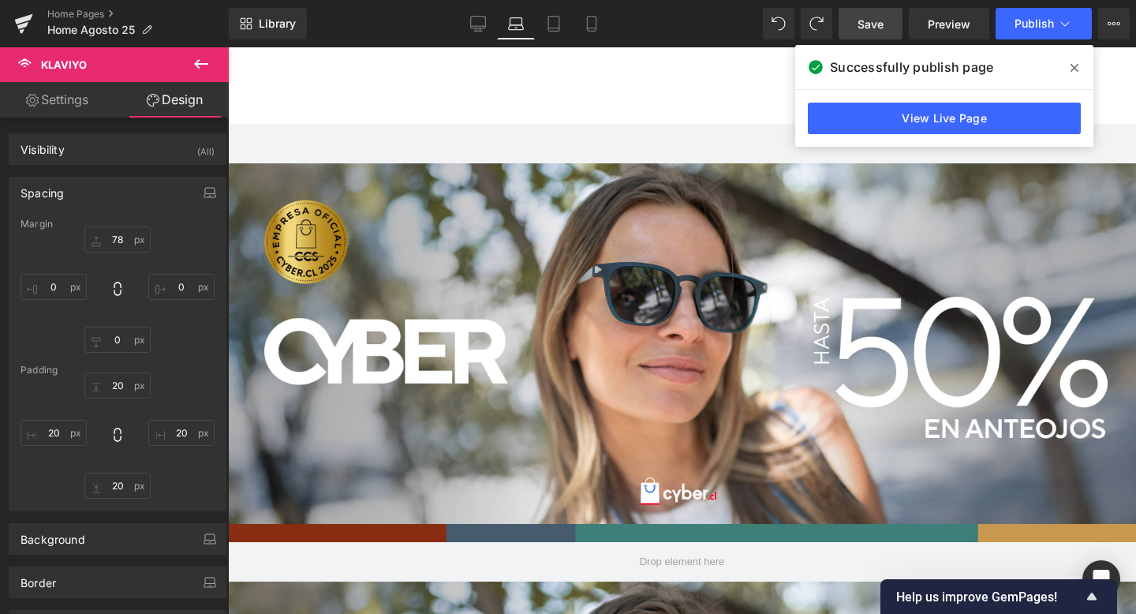
click at [1074, 68] on icon at bounding box center [1075, 68] width 8 height 8
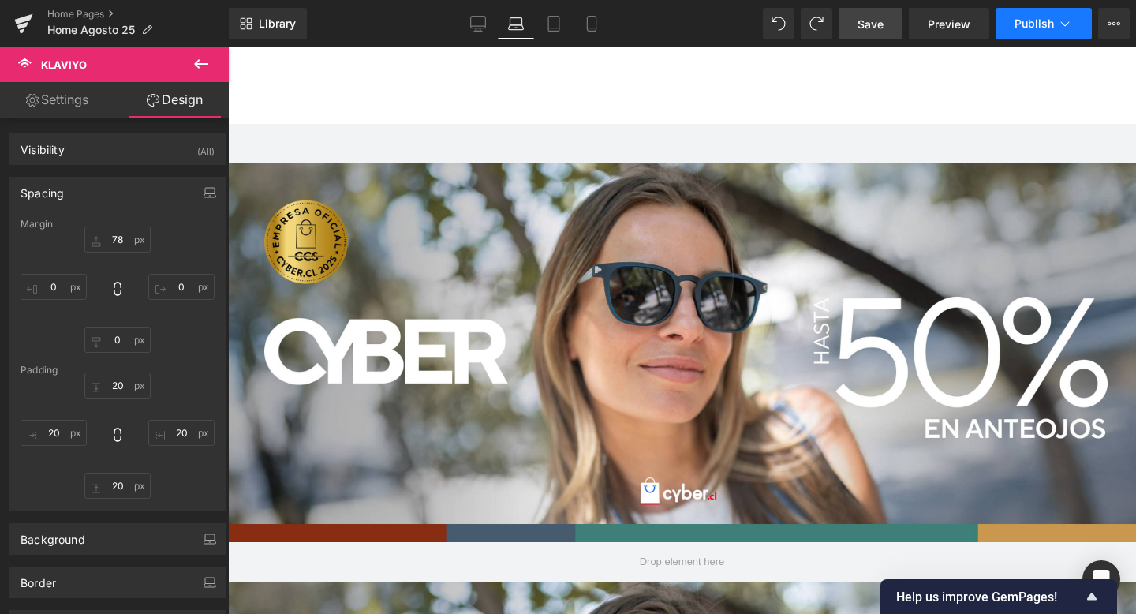
click at [1049, 30] on span "Publish" at bounding box center [1034, 23] width 39 height 13
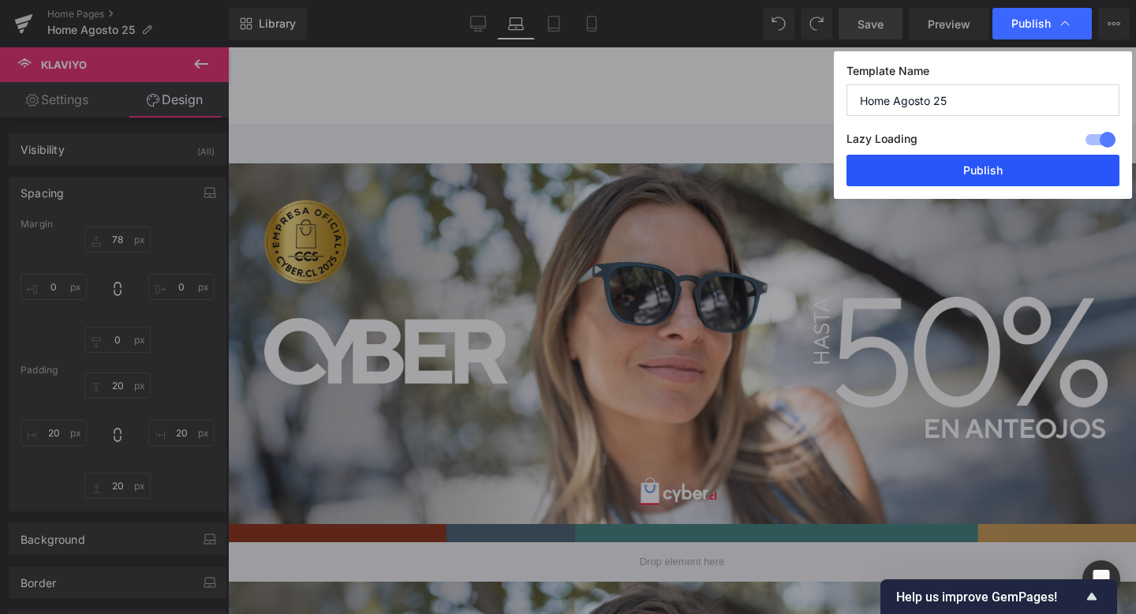
click at [1044, 163] on button "Publish" at bounding box center [983, 171] width 273 height 32
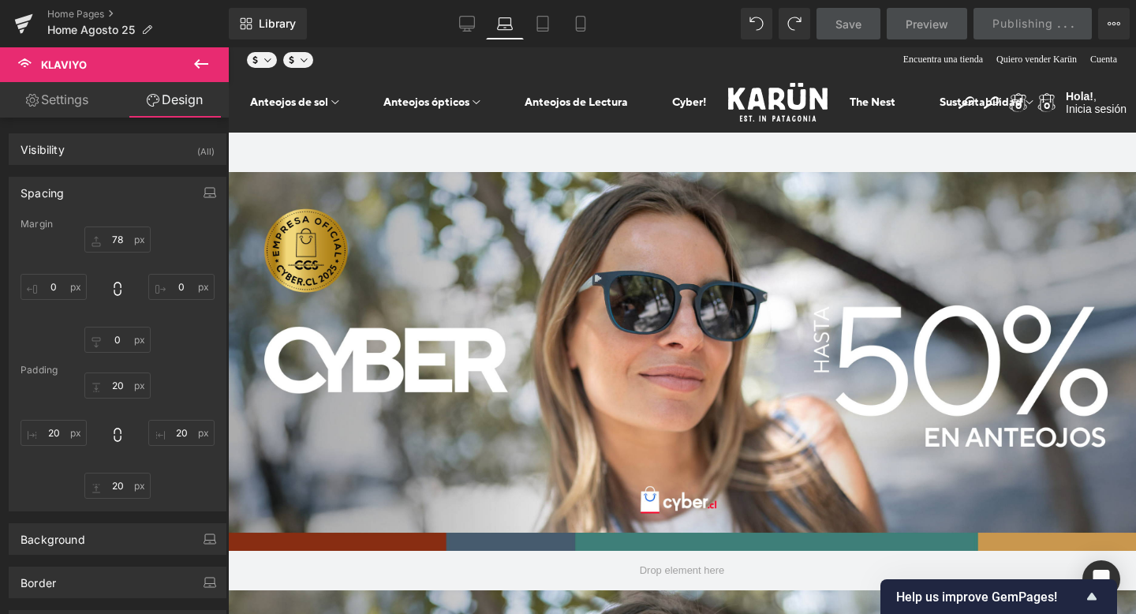
scroll to position [0, 0]
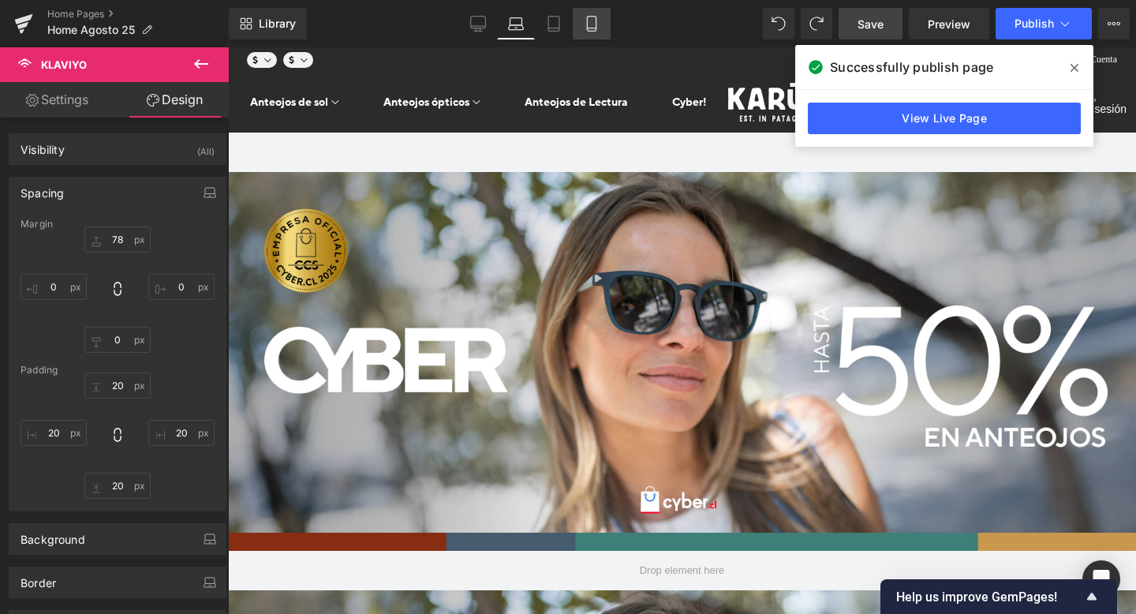
click at [587, 31] on icon at bounding box center [592, 24] width 16 height 16
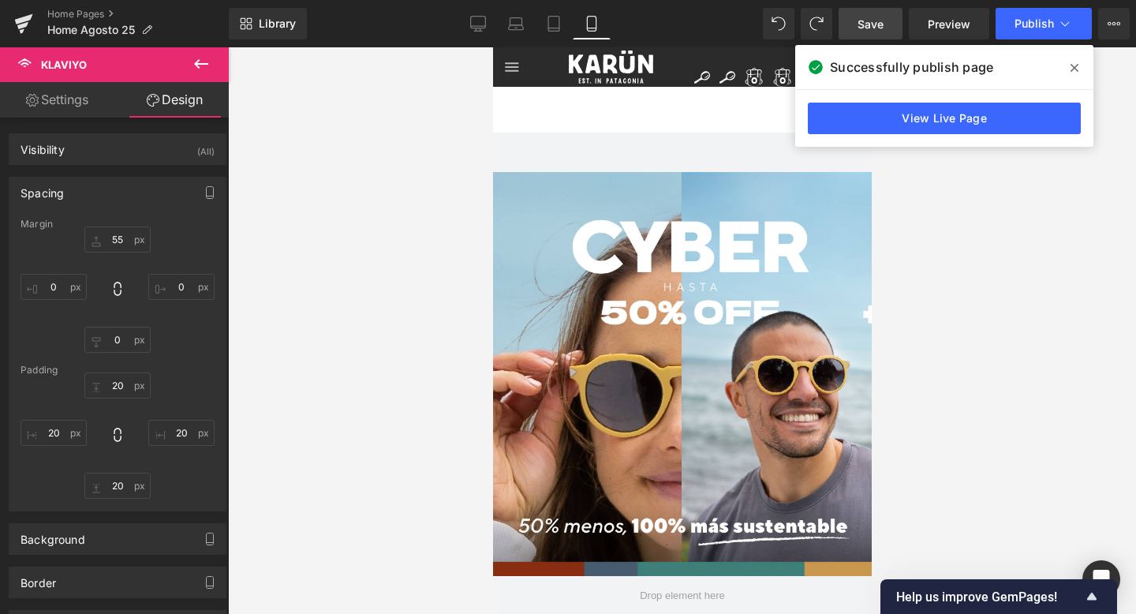
scroll to position [8, 8]
click at [492, 47] on div at bounding box center [492, 47] width 0 height 0
click at [492, 47] on li at bounding box center [492, 47] width 0 height 0
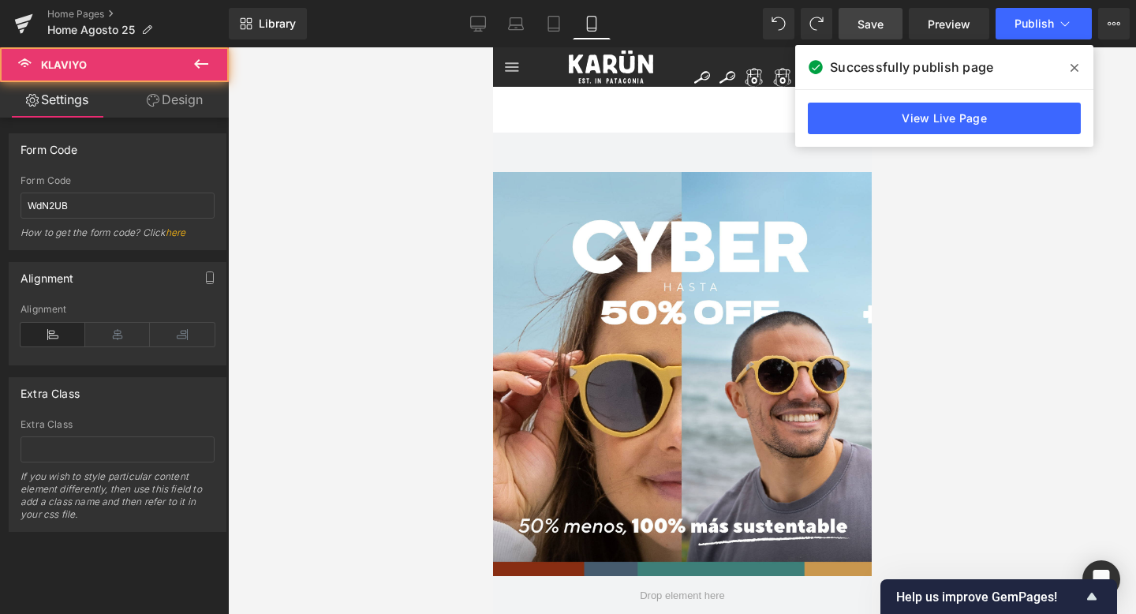
click \
click at [492, 47] on icon at bounding box center [492, 47] width 0 height 0
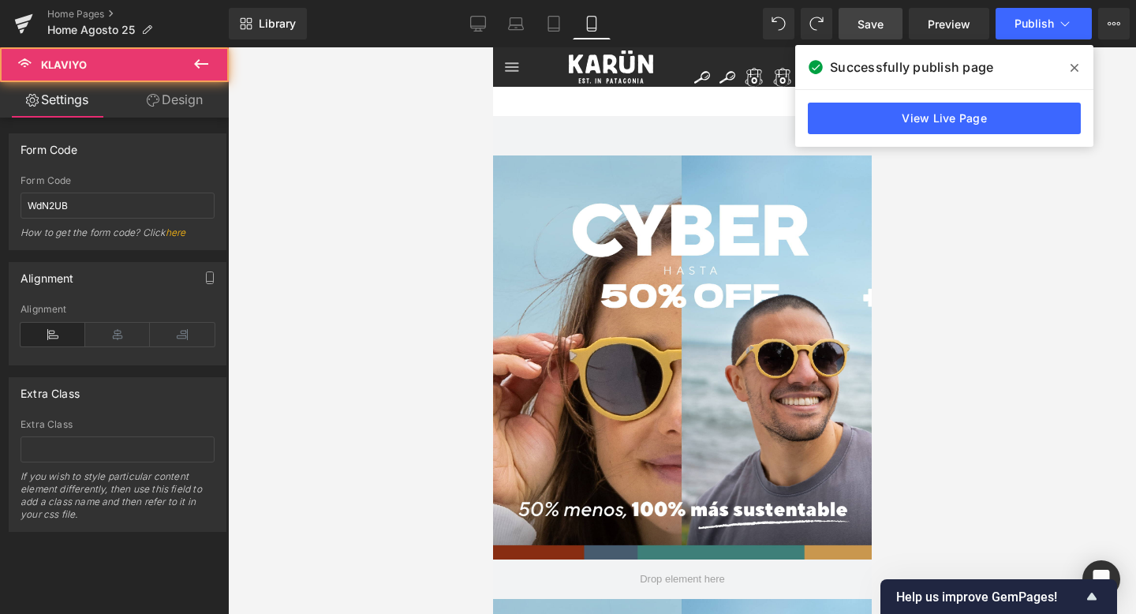
scroll to position [17, 0]
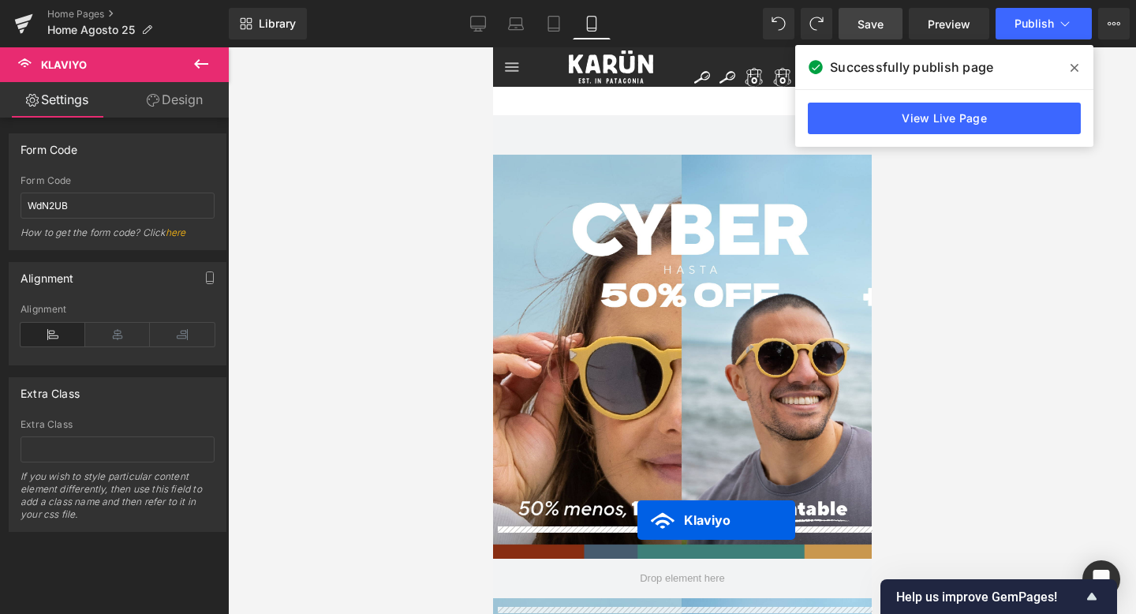
drag, startPoint x: 675, startPoint y: 320, endPoint x: 637, endPoint y: 520, distance: 203.2
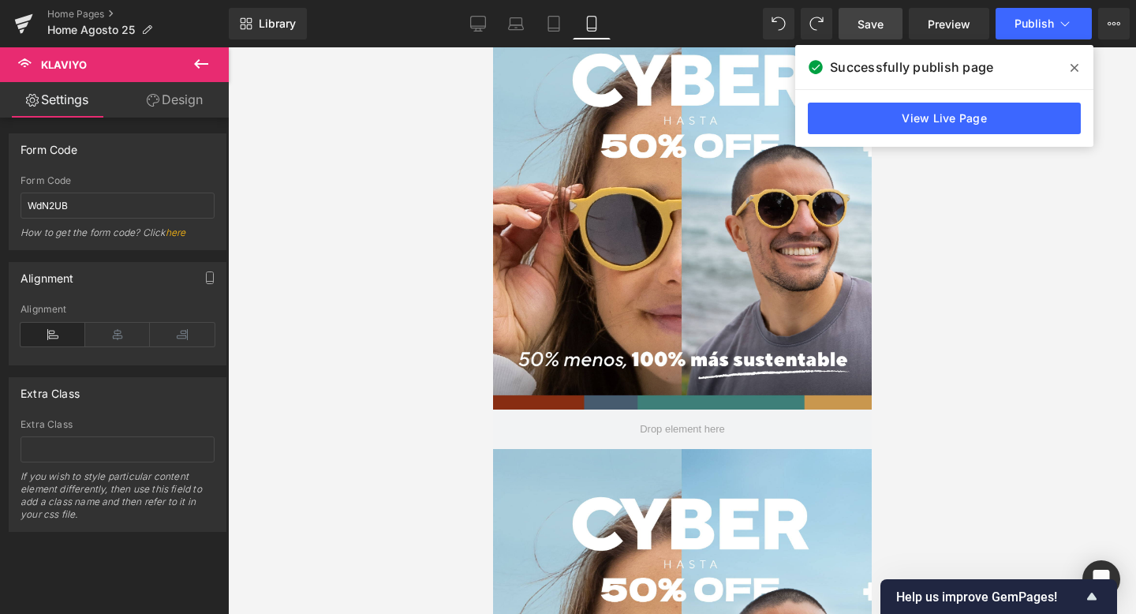
scroll to position [167, 0]
drag, startPoint x: 640, startPoint y: 404, endPoint x: 627, endPoint y: 388, distance: 20.8
click at [492, 47] on li at bounding box center [492, 47] width 0 height 0
click at [167, 95] on link "Design" at bounding box center [175, 100] width 114 height 36
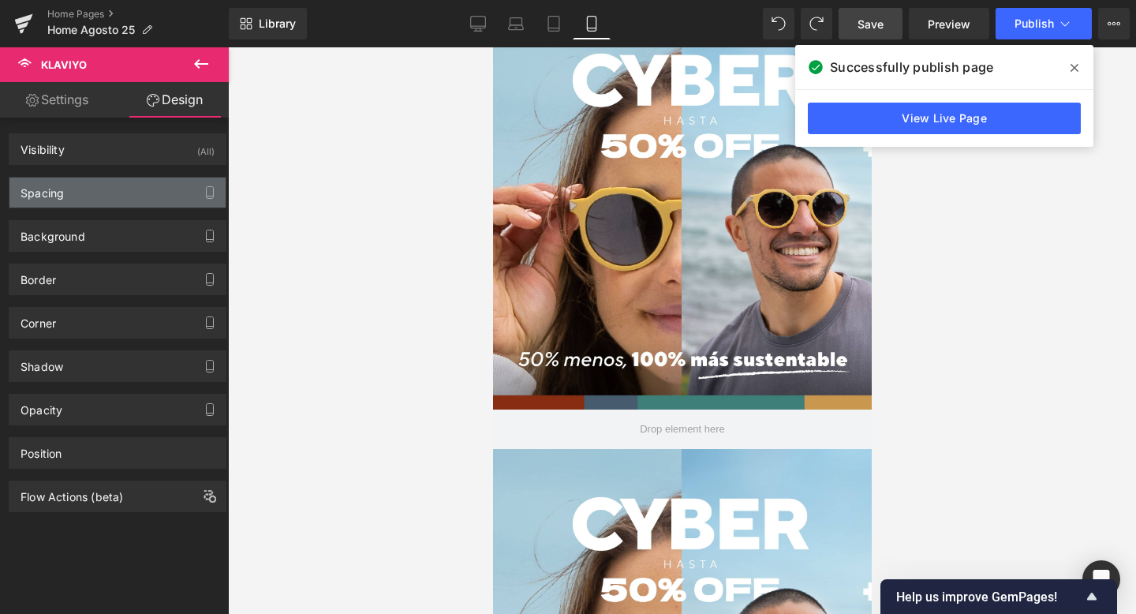
click at [115, 195] on div "Spacing" at bounding box center [117, 193] width 216 height 30
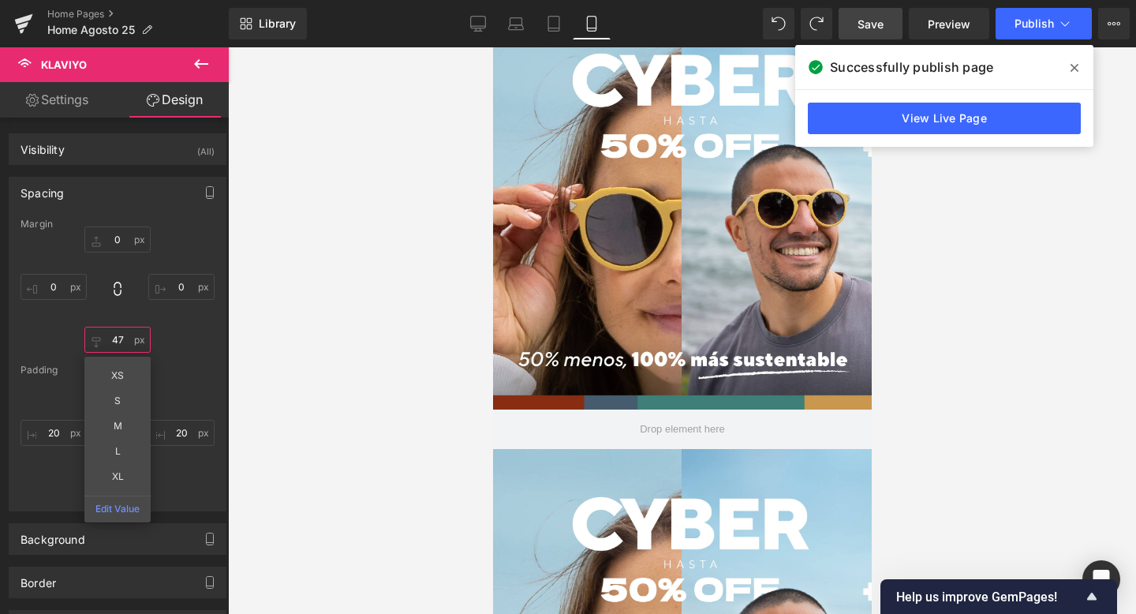
scroll to position [5424, 379]
drag, startPoint x: 102, startPoint y: 343, endPoint x: 103, endPoint y: 313, distance: 29.2
click at [103, 313] on div "0 0 0 XS S M L XL Edit Value 0" at bounding box center [118, 290] width 194 height 126
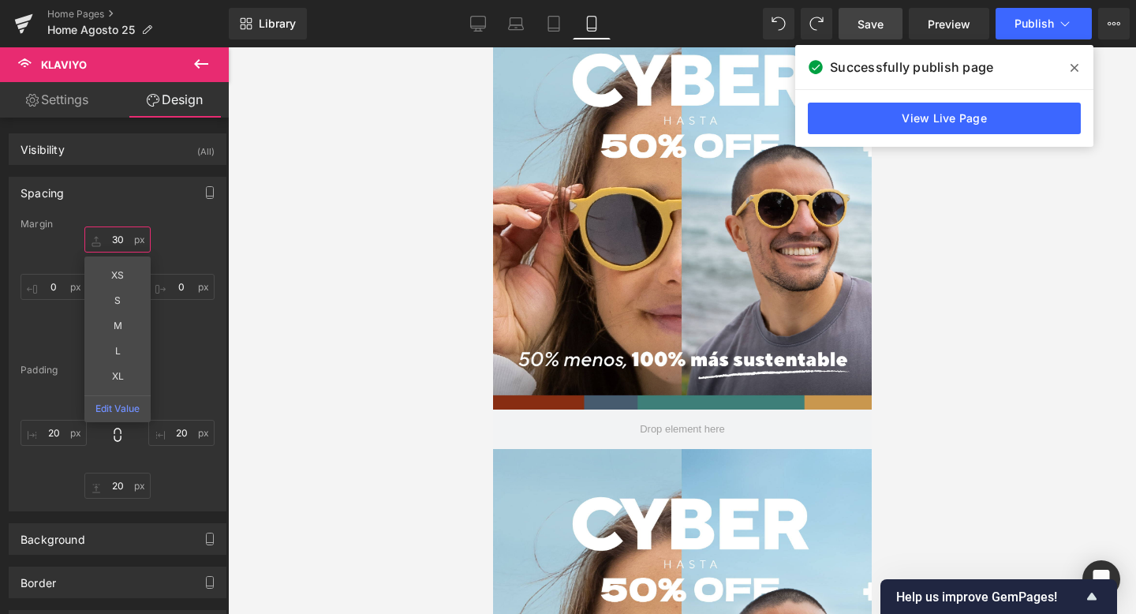
drag, startPoint x: 93, startPoint y: 244, endPoint x: 94, endPoint y: 223, distance: 21.3
click at [94, 222] on div "Margin 0 XS S M L XL Edit Value 0 0 0 [GEOGRAPHIC_DATA] 20 20 20 20" at bounding box center [117, 365] width 216 height 292
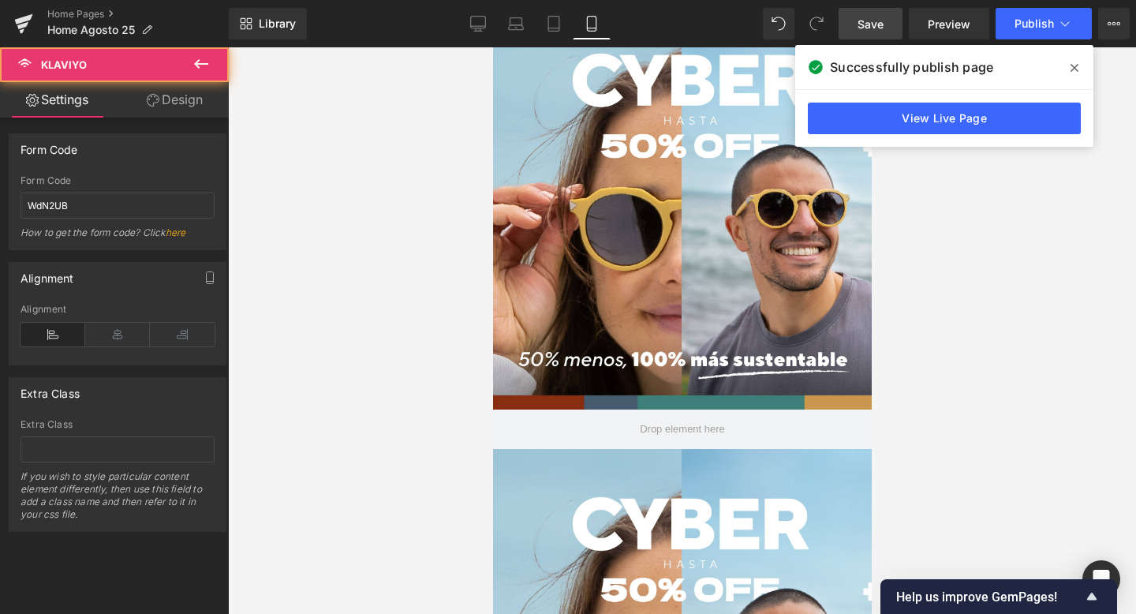
click at [492, 47] on link at bounding box center [492, 47] width 0 height 0
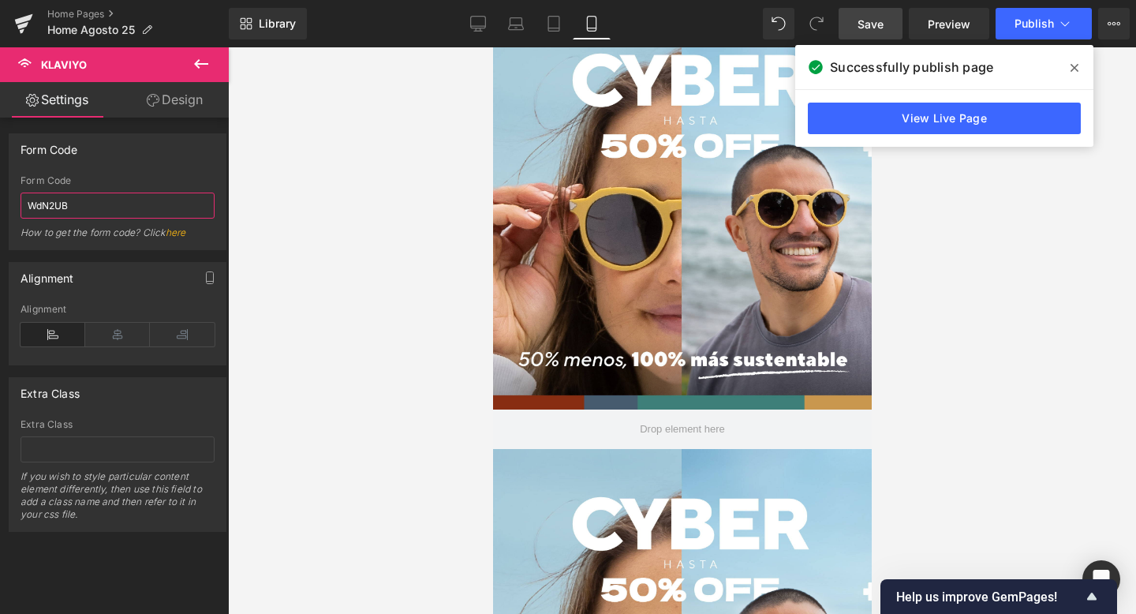
drag, startPoint x: 88, startPoint y: 205, endPoint x: 0, endPoint y: 206, distance: 87.6
click at [0, 205] on div "Form Code WdN2UB Form Code WdN2UB How to get the form code? Click here" at bounding box center [118, 186] width 236 height 129
paste input "<div class="klaviyo-form-SCWKNB"></div>"
type input "SCWKNB"
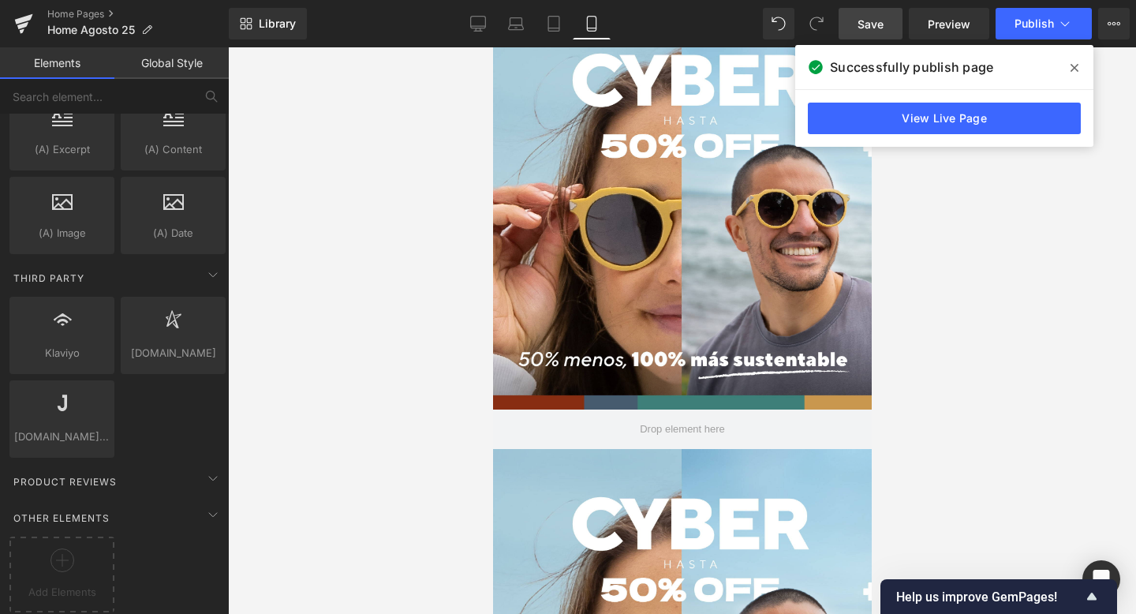
click at [361, 366] on div at bounding box center [682, 330] width 908 height 567
click at [877, 21] on span "Save" at bounding box center [871, 24] width 26 height 17
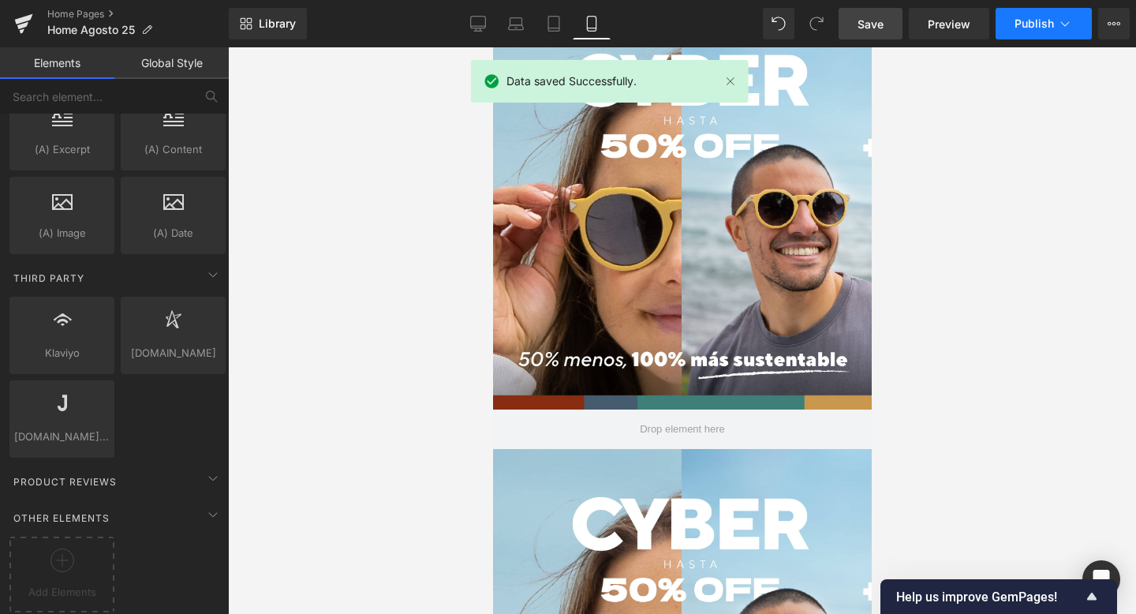
click at [1035, 27] on span "Publish" at bounding box center [1034, 23] width 39 height 13
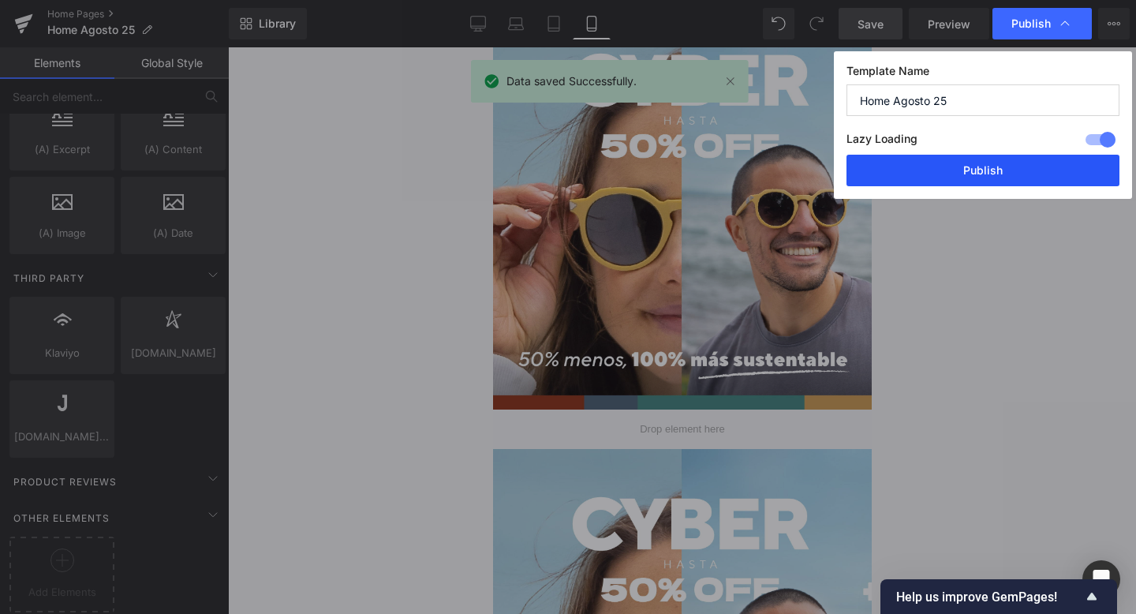
click at [994, 177] on button "Publish" at bounding box center [983, 171] width 273 height 32
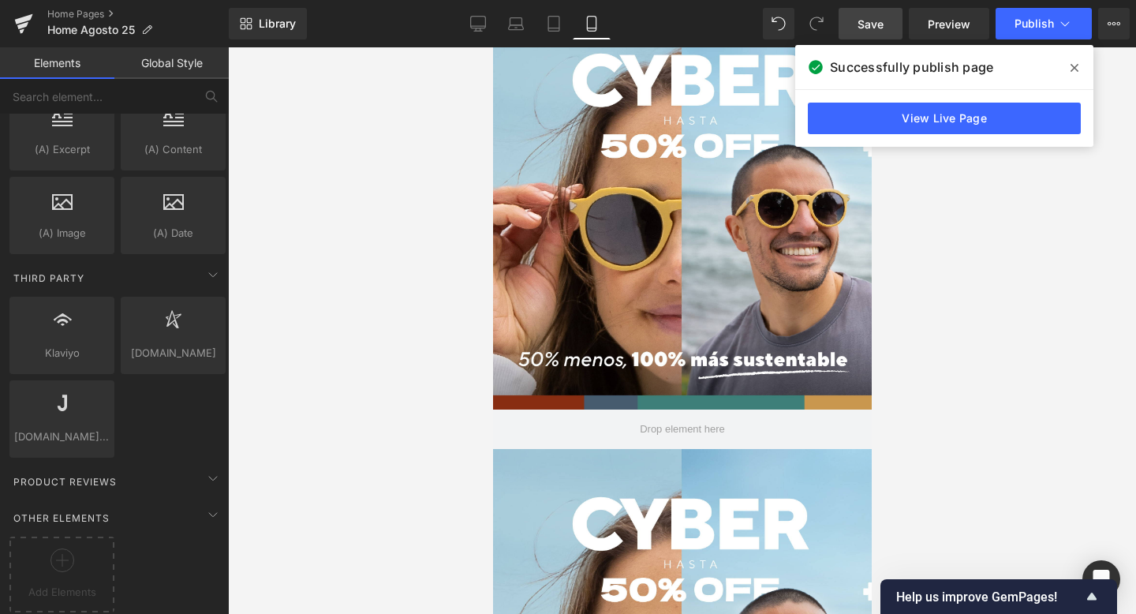
click at [1077, 66] on icon at bounding box center [1075, 68] width 8 height 8
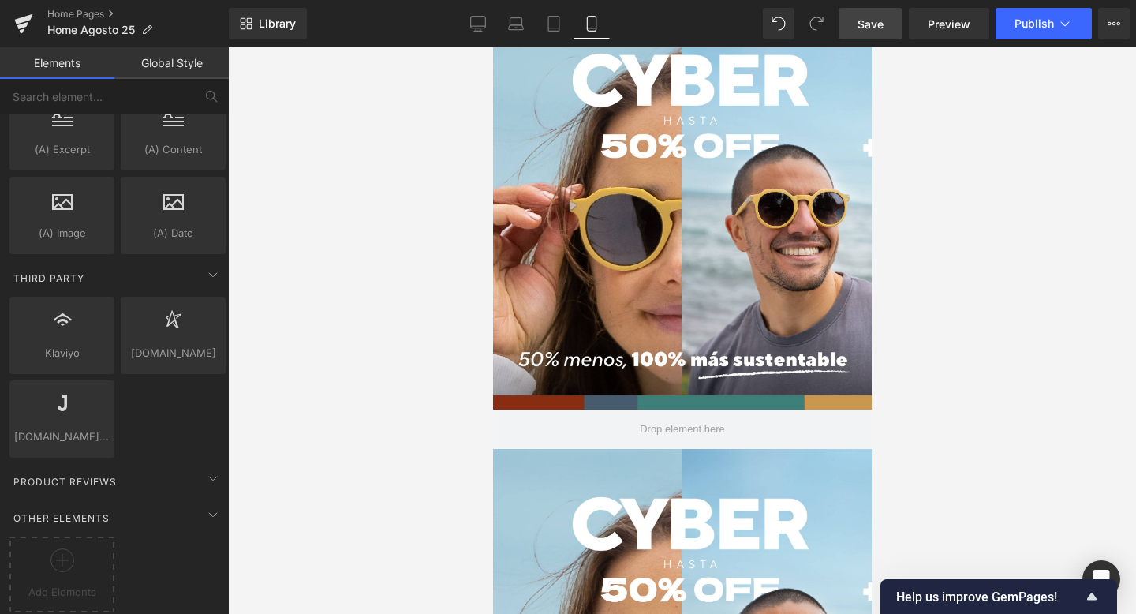
click at [492, 47] on icon at bounding box center [492, 47] width 0 height 0
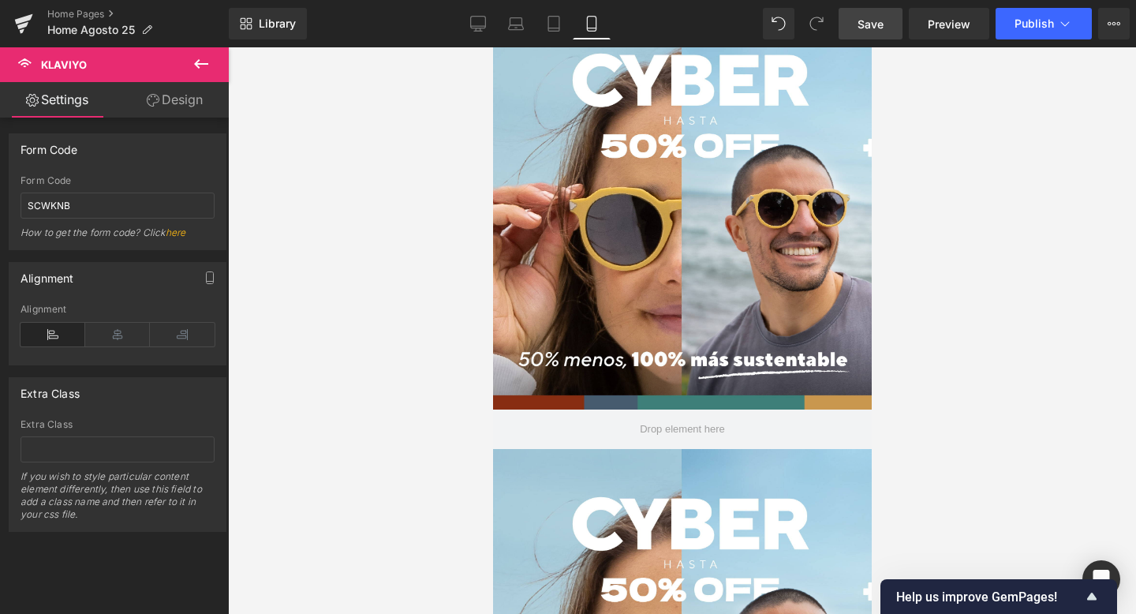
click at [168, 105] on link "Design" at bounding box center [175, 100] width 114 height 36
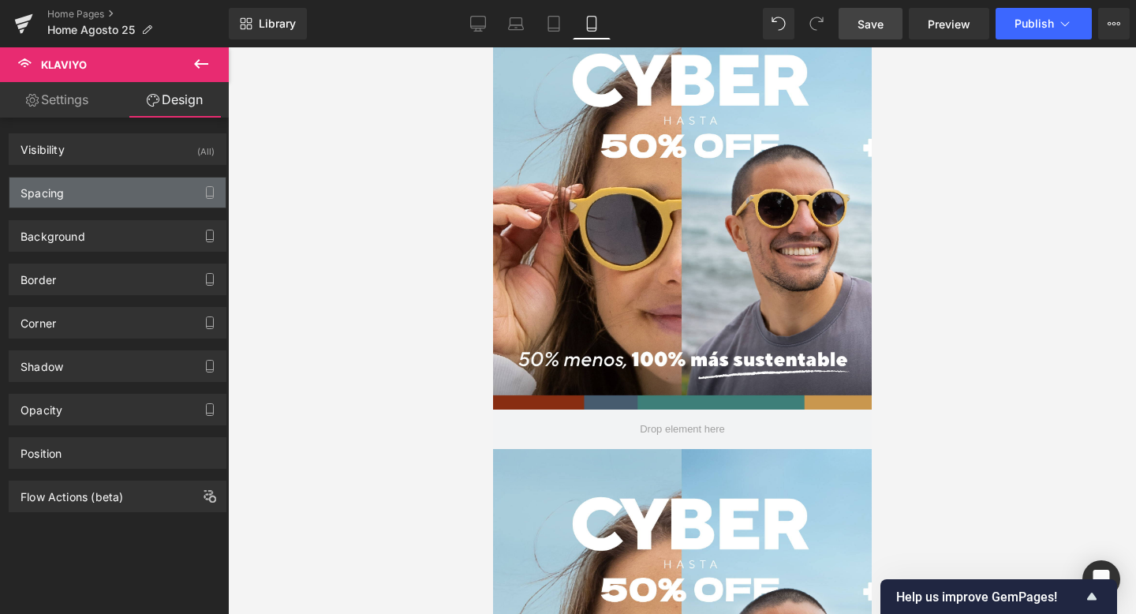
click at [114, 193] on div "Spacing" at bounding box center [117, 193] width 216 height 30
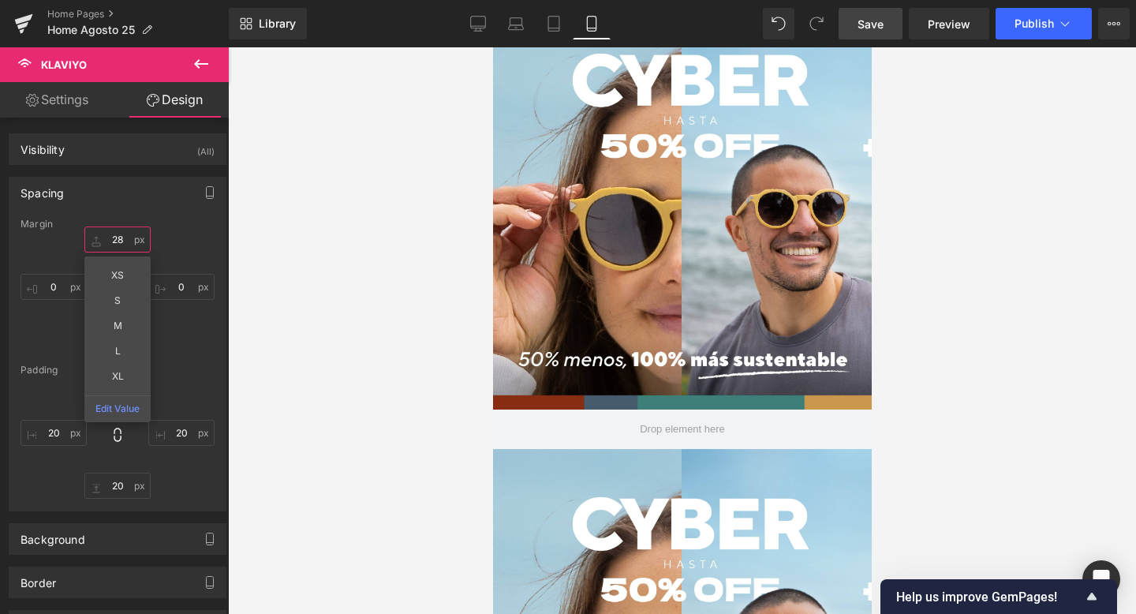
click at [117, 242] on input "text" at bounding box center [117, 240] width 66 height 26
type input "0"
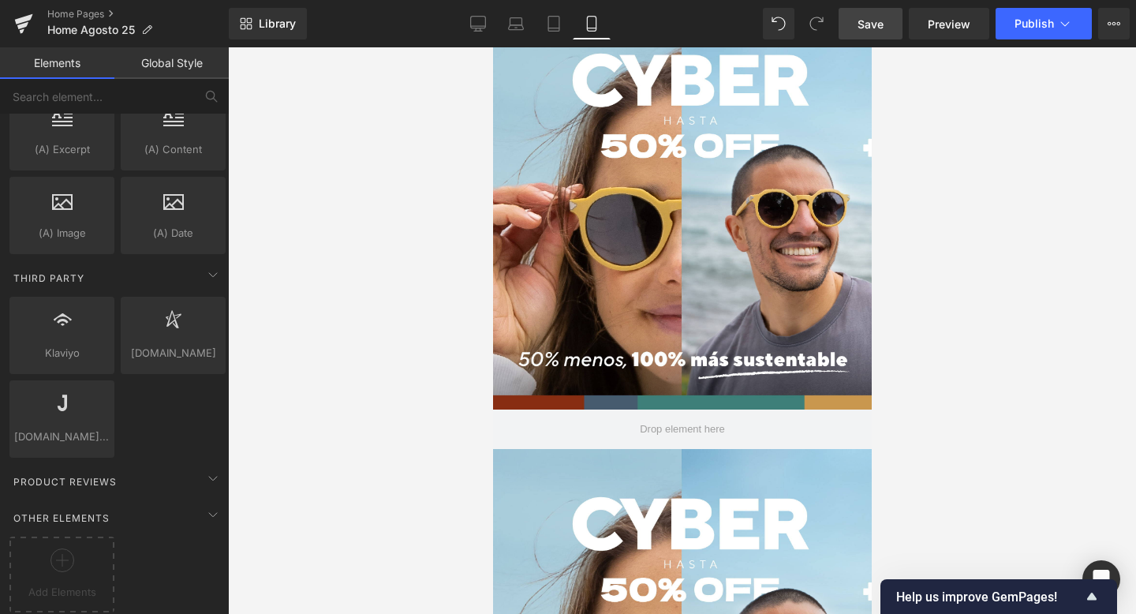
click at [342, 260] on div at bounding box center [682, 330] width 908 height 567
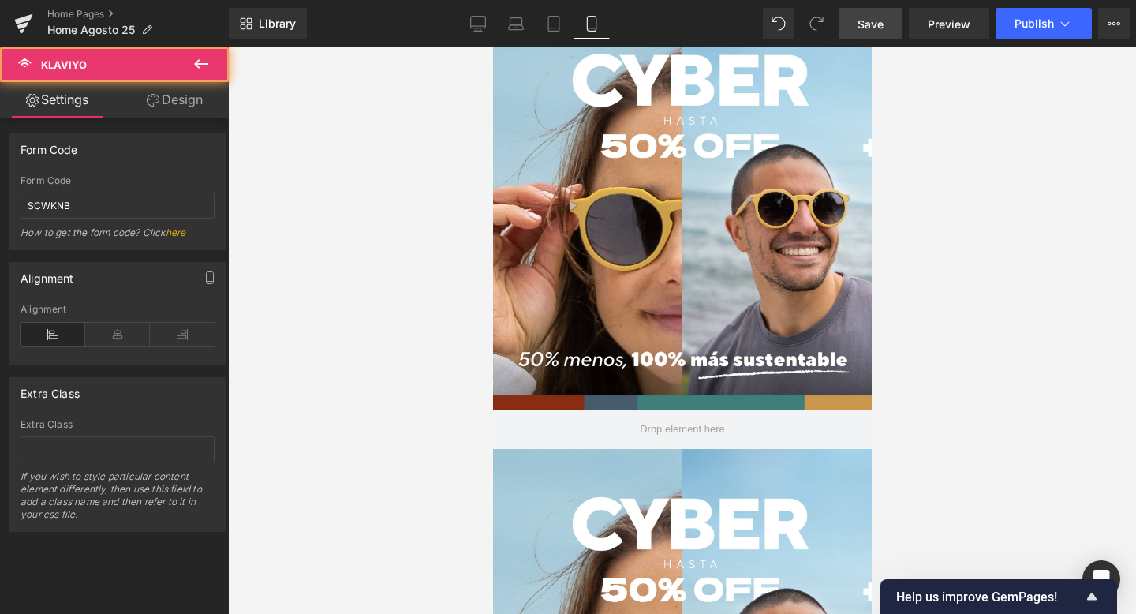
click at [189, 98] on link "Design" at bounding box center [175, 100] width 114 height 36
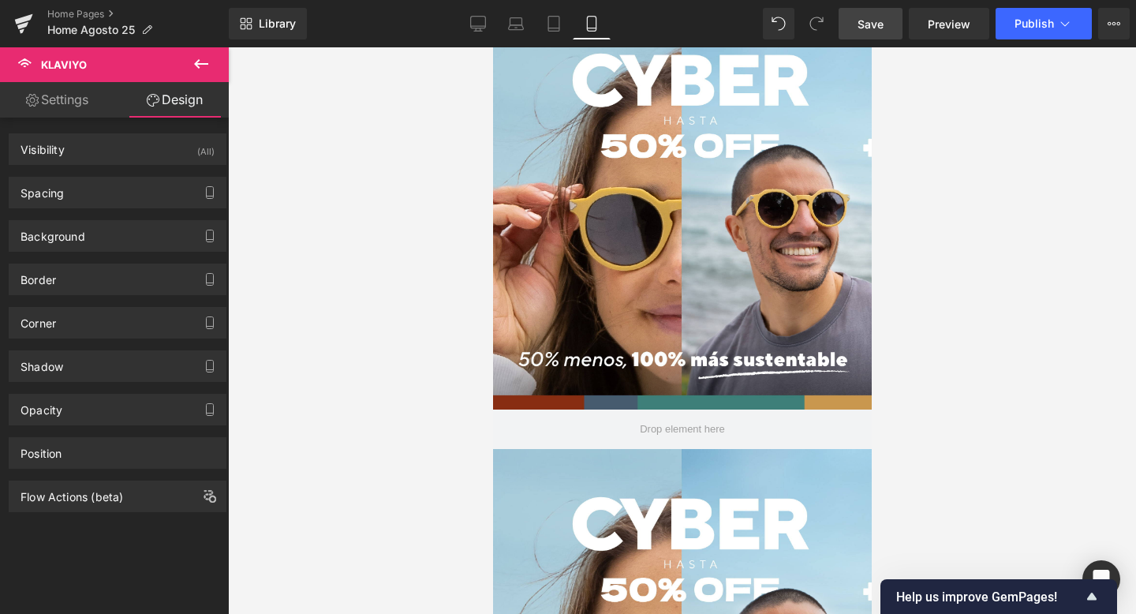
click at [80, 105] on link "Settings" at bounding box center [57, 100] width 114 height 36
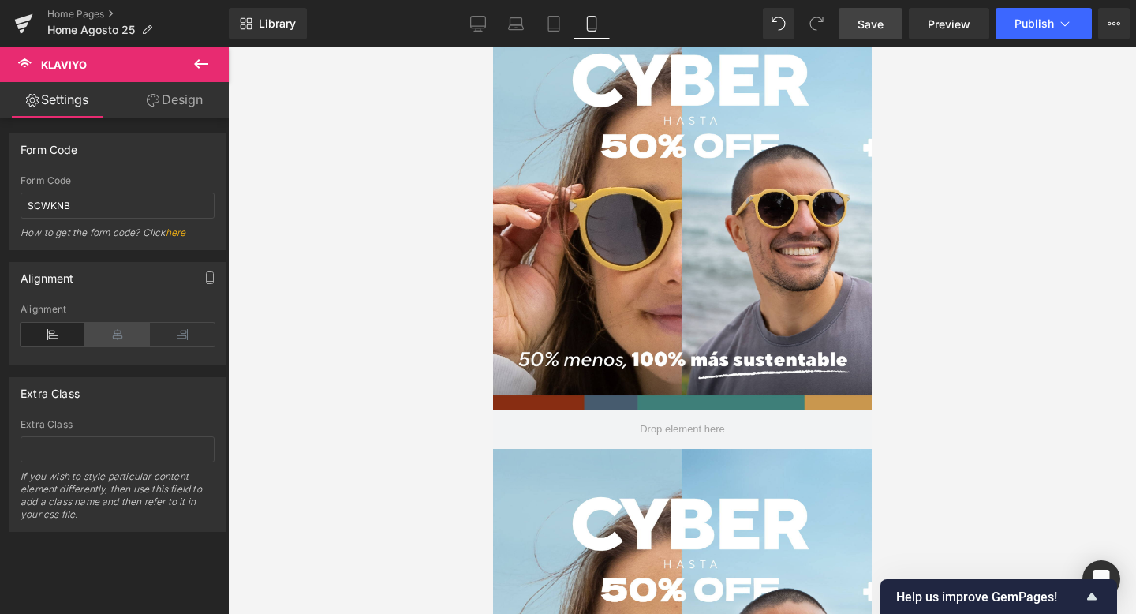
click at [108, 340] on icon at bounding box center [117, 335] width 65 height 24
click at [1055, 17] on button "Publish" at bounding box center [1044, 24] width 96 height 32
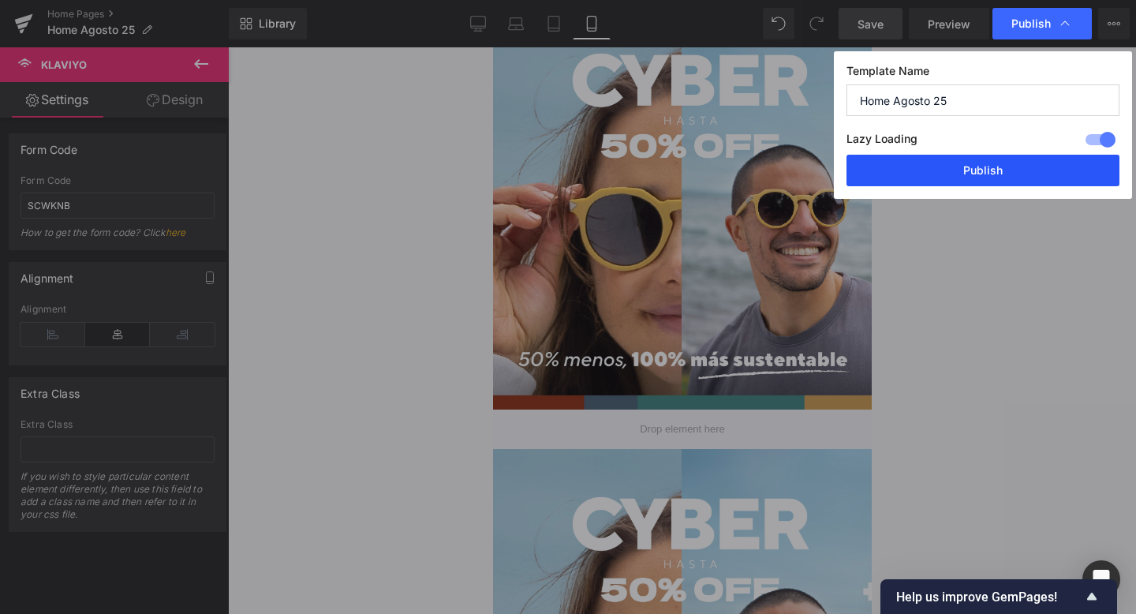
click at [968, 176] on button "Publish" at bounding box center [983, 171] width 273 height 32
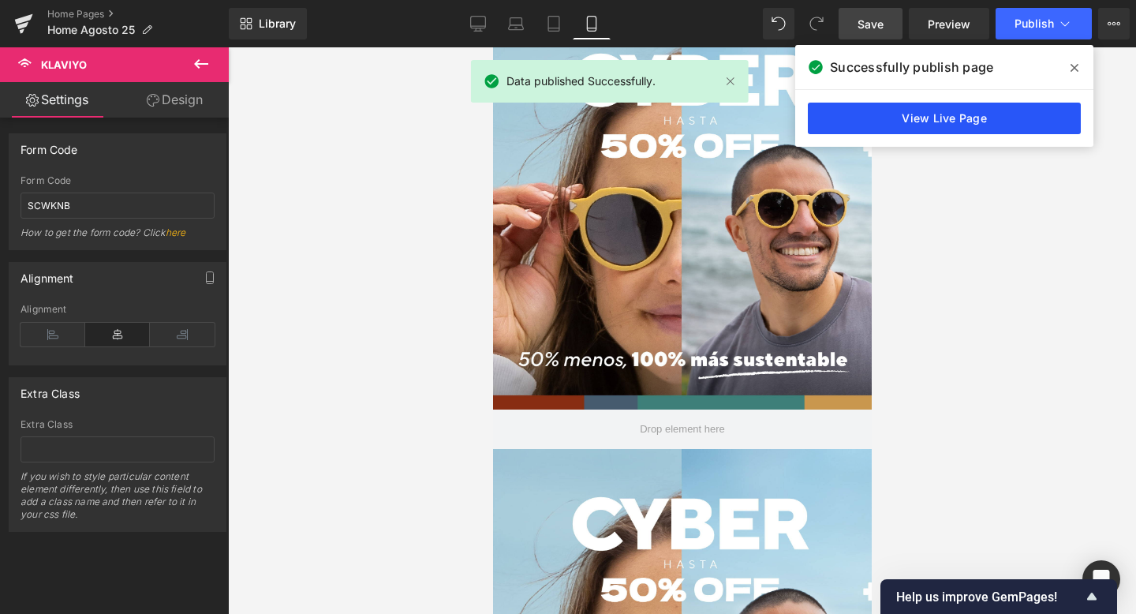
click at [957, 119] on link "View Live Page" at bounding box center [944, 119] width 273 height 32
